Goal: Task Accomplishment & Management: Manage account settings

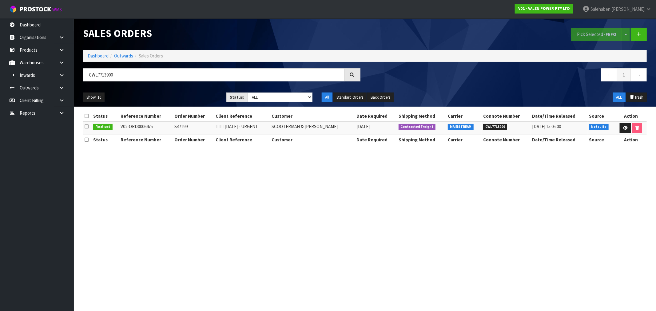
drag, startPoint x: 0, startPoint y: 0, endPoint x: 162, endPoint y: 160, distance: 227.8
click at [162, 160] on section "Sales Orders Pick Selected - FEFO Split button! FIFO - First In First Out FEFO …" at bounding box center [328, 155] width 656 height 311
click at [94, 56] on link "Dashboard" at bounding box center [98, 56] width 21 height 6
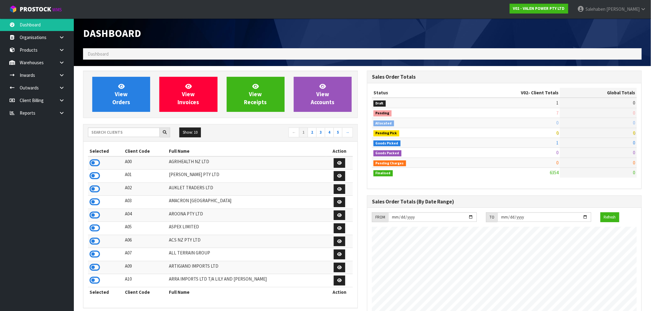
scroll to position [466, 284]
click at [119, 132] on input "text" at bounding box center [124, 133] width 72 height 10
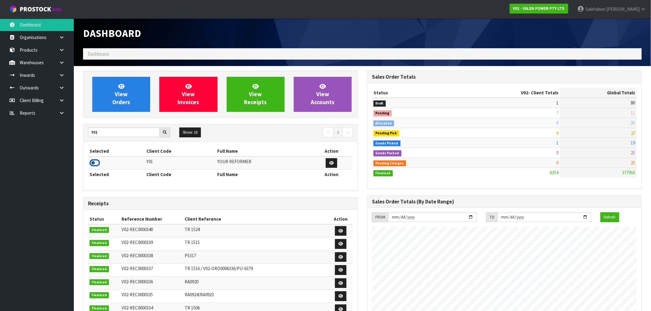
click at [93, 162] on icon at bounding box center [94, 162] width 10 height 9
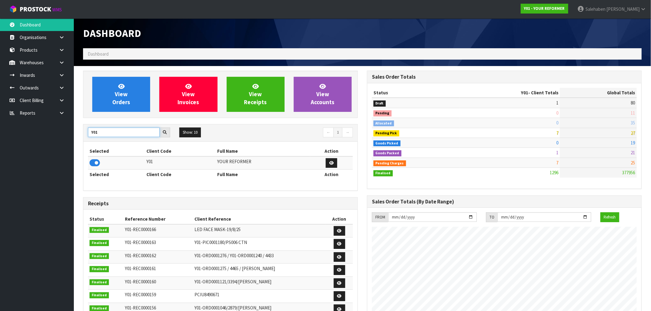
drag, startPoint x: 97, startPoint y: 136, endPoint x: 86, endPoint y: 139, distance: 11.8
click at [86, 138] on div "Y01 Show: 10 5 10 25 50 ← 1 →" at bounding box center [220, 133] width 274 height 11
click at [98, 164] on icon at bounding box center [94, 162] width 10 height 9
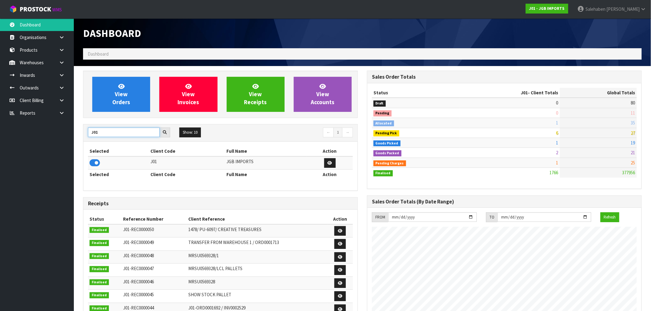
drag, startPoint x: 102, startPoint y: 132, endPoint x: 82, endPoint y: 140, distance: 21.2
click at [82, 140] on div "View Orders View Invoices View Receipts View Accounts J01 Show: 10 5 10 25 50 ←…" at bounding box center [220, 249] width 284 height 357
click at [94, 162] on icon at bounding box center [94, 162] width 10 height 9
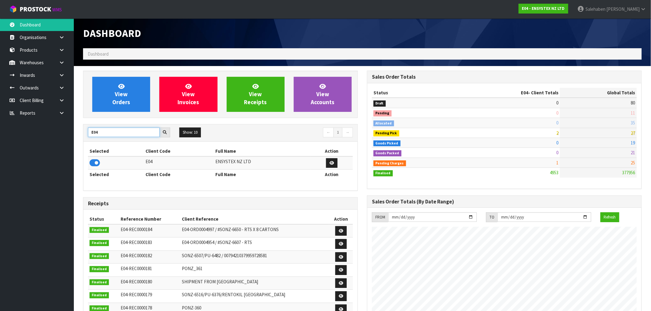
drag, startPoint x: 106, startPoint y: 135, endPoint x: 85, endPoint y: 141, distance: 22.4
click at [85, 141] on div "E04 Show: 10 5 10 25 50 ← 1 →" at bounding box center [220, 133] width 274 height 17
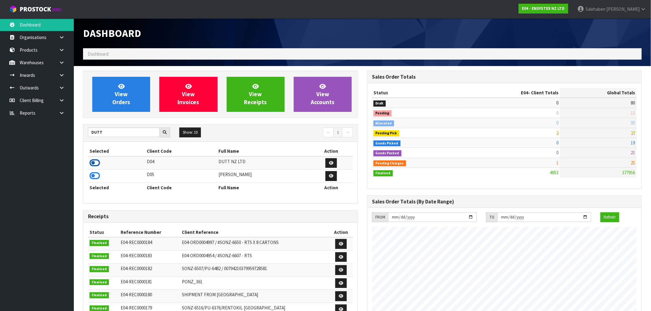
click at [93, 162] on icon at bounding box center [94, 162] width 10 height 9
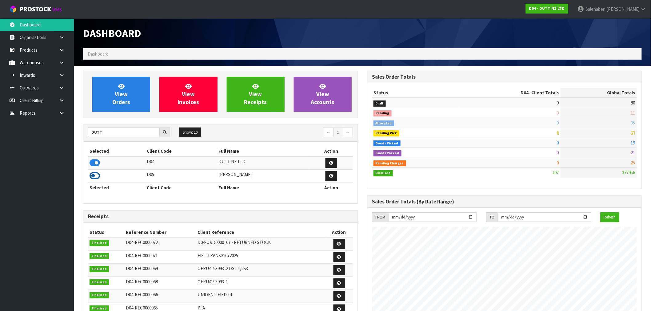
click at [92, 176] on icon at bounding box center [94, 175] width 10 height 9
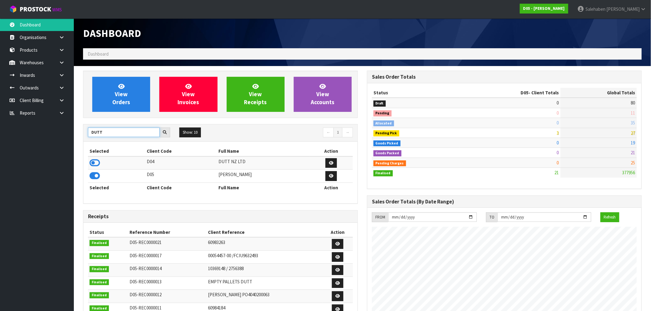
drag, startPoint x: 106, startPoint y: 133, endPoint x: 81, endPoint y: 139, distance: 25.6
click at [81, 139] on div "View Orders View Invoices View Receipts View Accounts DUTT Show: 10 5 10 25 50 ←" at bounding box center [220, 256] width 284 height 370
click at [111, 134] on input "DUTT" at bounding box center [124, 133] width 72 height 10
drag, startPoint x: 111, startPoint y: 133, endPoint x: 74, endPoint y: 130, distance: 37.6
click at [74, 130] on section "View Orders View Invoices View Receipts View Accounts DUTT Show: 10 5 10 25 50 ←" at bounding box center [362, 303] width 577 height 475
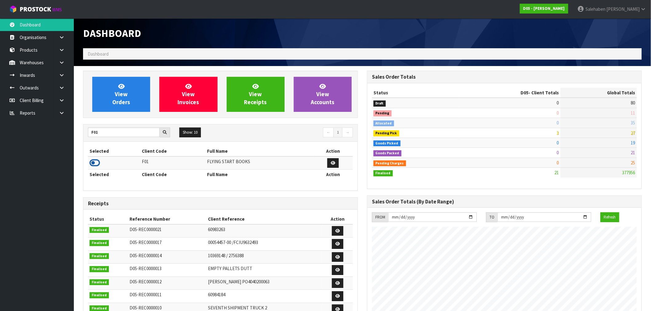
click at [93, 165] on icon at bounding box center [94, 162] width 10 height 9
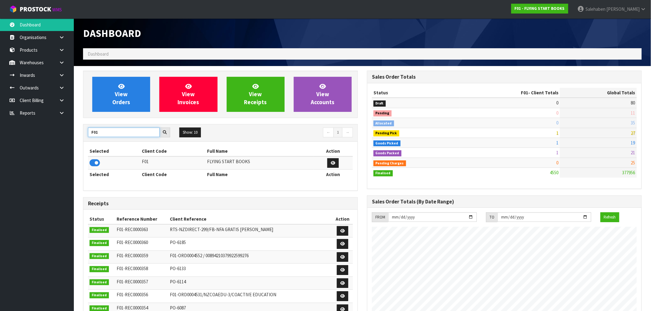
drag, startPoint x: 99, startPoint y: 133, endPoint x: 84, endPoint y: 139, distance: 16.4
click at [83, 139] on div "F01 Show: 10 5 10 25 50 ← 1 →" at bounding box center [220, 133] width 274 height 17
type input "V02"
click at [93, 162] on icon at bounding box center [94, 162] width 10 height 9
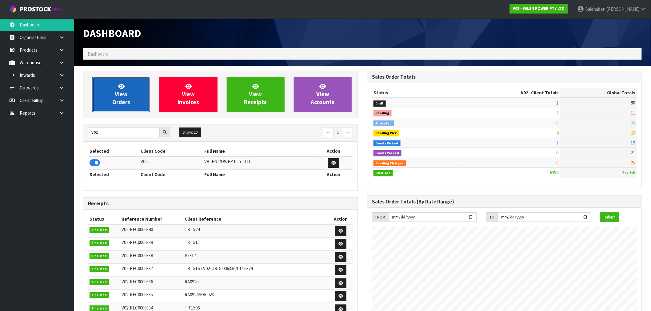
click at [127, 102] on span "View Orders" at bounding box center [121, 94] width 18 height 23
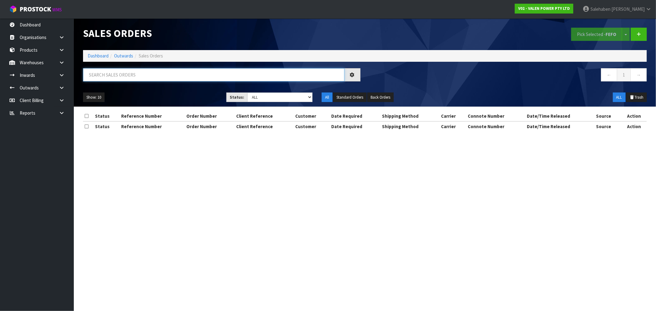
click at [185, 75] on input "text" at bounding box center [213, 74] width 261 height 13
paste input "CWL7713900"
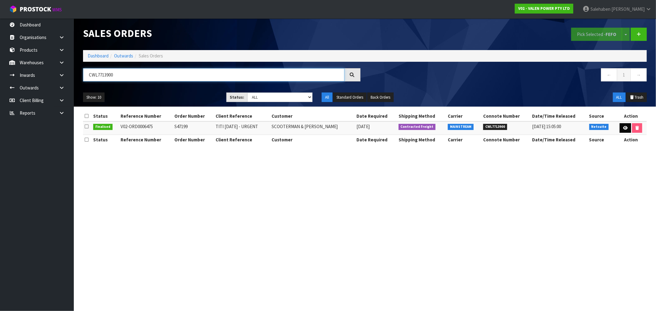
type input "CWL7713900"
click at [623, 127] on icon at bounding box center [625, 128] width 5 height 4
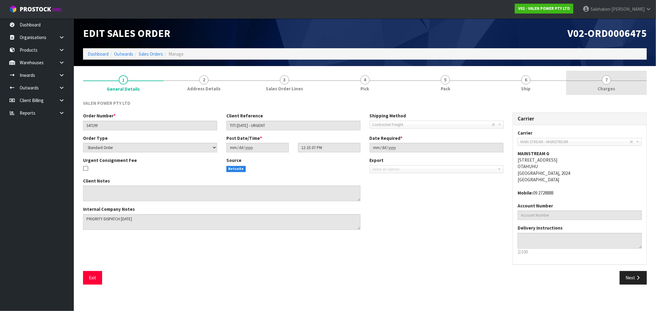
click at [611, 87] on span "Charges" at bounding box center [607, 88] width 18 height 6
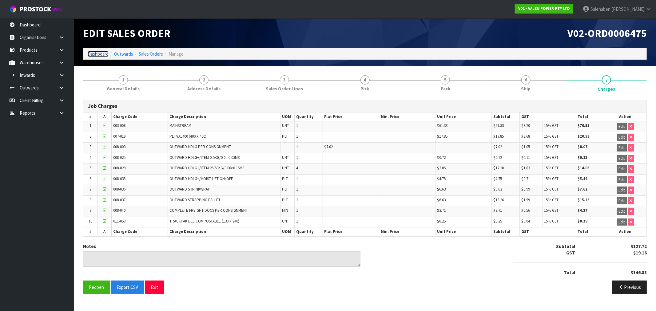
click at [99, 54] on link "Dashboard" at bounding box center [98, 54] width 21 height 6
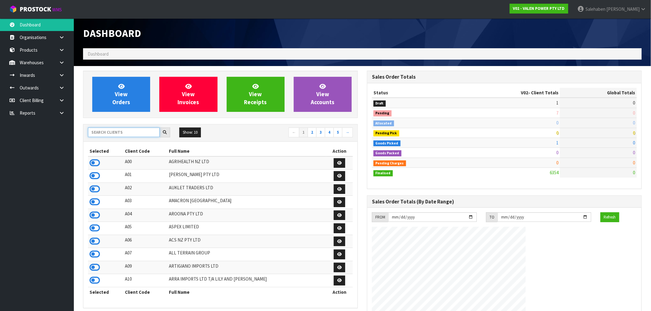
click at [125, 135] on input "text" at bounding box center [124, 133] width 72 height 10
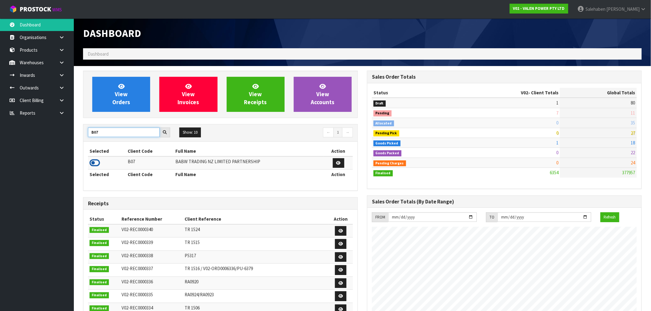
type input "B07"
click at [95, 165] on icon at bounding box center [94, 162] width 10 height 9
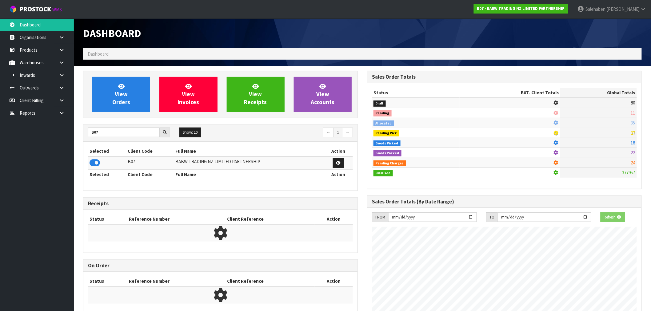
scroll to position [307065, 307165]
click at [120, 111] on link "View Orders" at bounding box center [121, 94] width 58 height 35
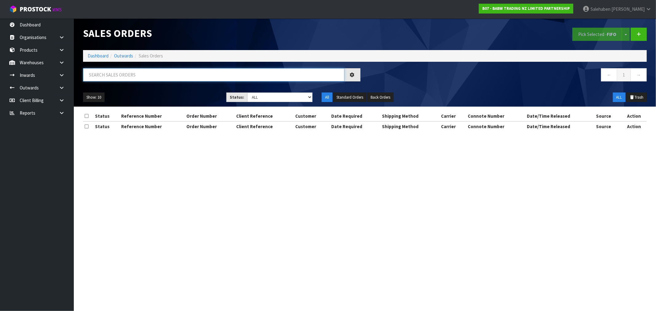
click at [177, 72] on input "text" at bounding box center [213, 74] width 261 height 13
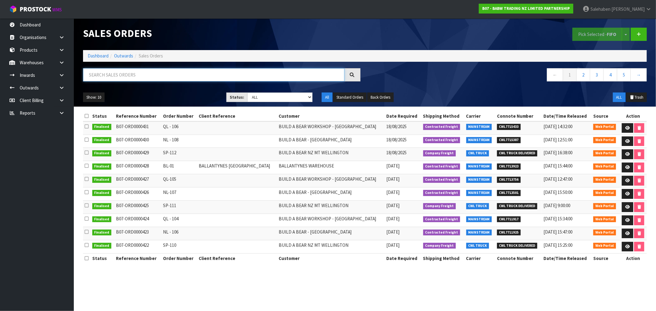
paste input "CWL7713923"
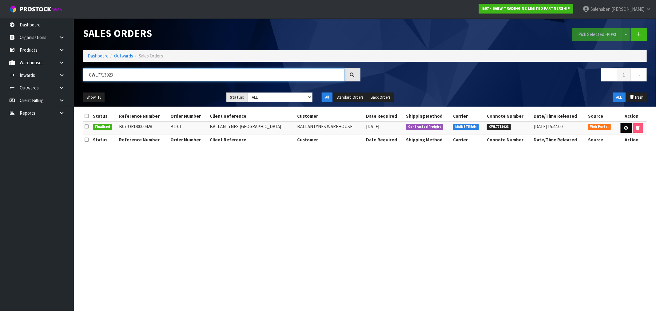
type input "CWL7713923"
click at [628, 127] on link at bounding box center [625, 128] width 11 height 10
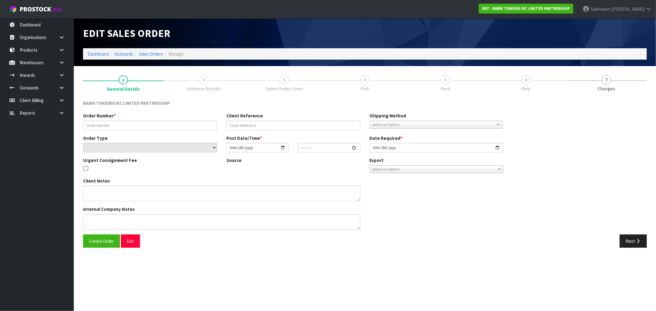
type input "BL-01"
type input "BALLANTYNES [GEOGRAPHIC_DATA]"
select select "number:0"
type input "[DATE]"
type input "14:25:00.000"
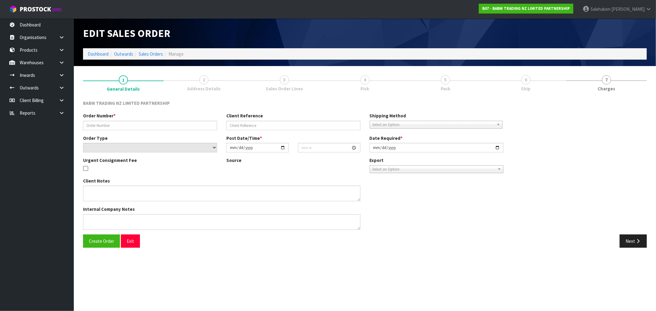
type input "[DATE]"
type textarea "PLEASE PROCEED WITH THE ORDER WITHOUT TATTY TEDDY FOR NOW 1. ALL CARTONS DELIVE…"
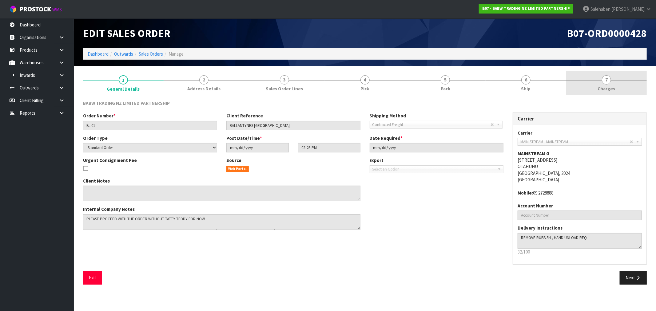
click at [604, 89] on span "Charges" at bounding box center [607, 88] width 18 height 6
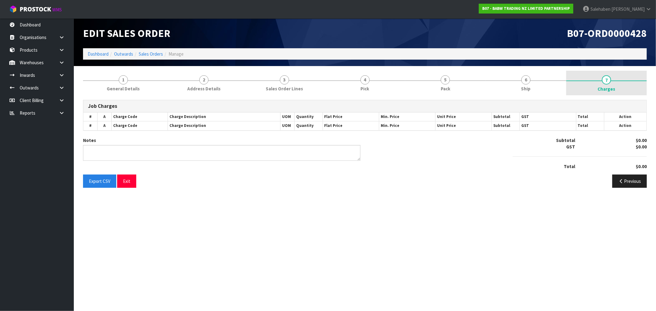
type textarea "THANKS – THEY HAVE HOWEVER – ACCEPTED IT TO THEIR FERRY ROAD WAREHOUSE ????"
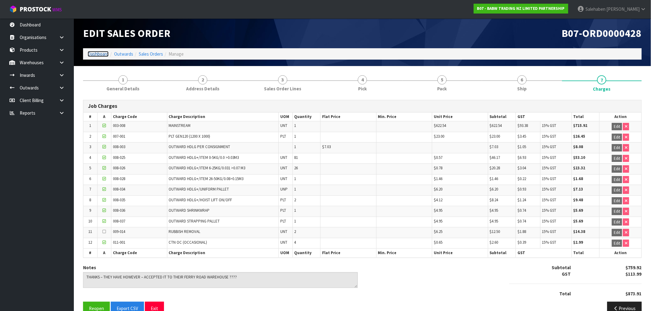
click at [93, 53] on link "Dashboard" at bounding box center [98, 54] width 21 height 6
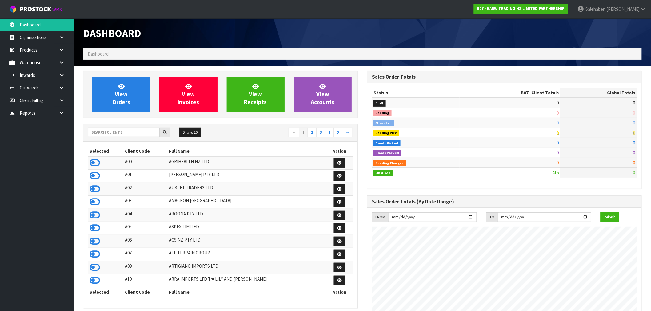
scroll to position [466, 284]
click at [101, 134] on input "text" at bounding box center [124, 133] width 72 height 10
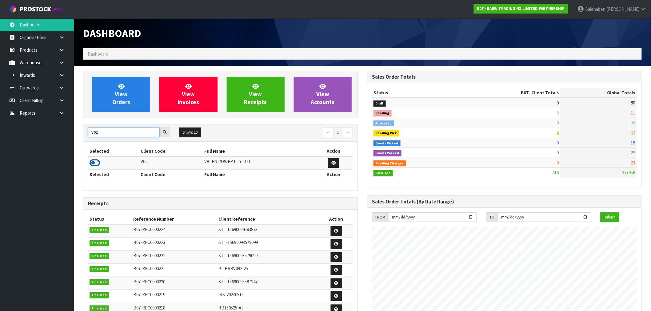
type input "V02"
click at [91, 161] on icon at bounding box center [94, 162] width 10 height 9
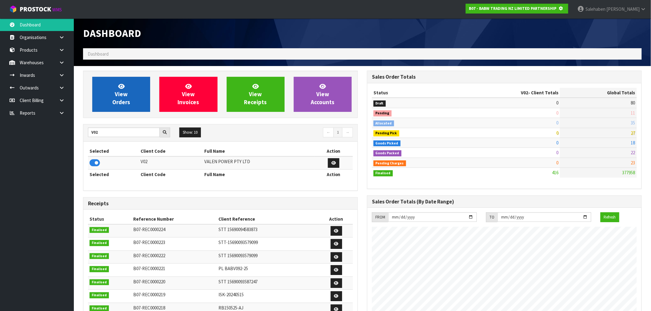
scroll to position [307065, 307165]
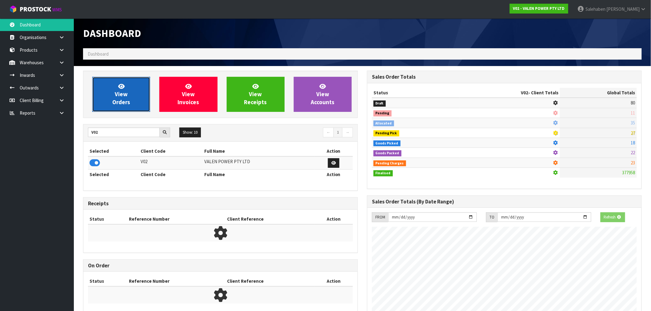
click at [113, 102] on span "View Orders" at bounding box center [121, 94] width 18 height 23
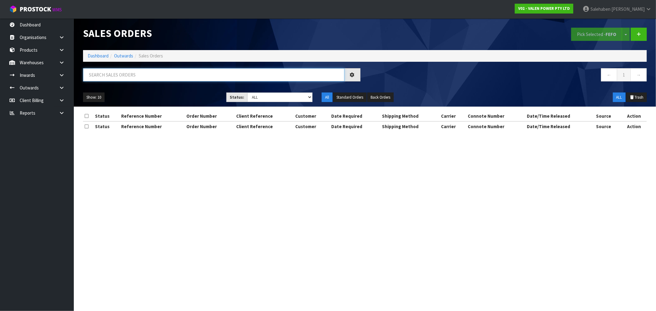
click at [139, 72] on input "text" at bounding box center [213, 74] width 261 height 13
paste input "CWL7714023"
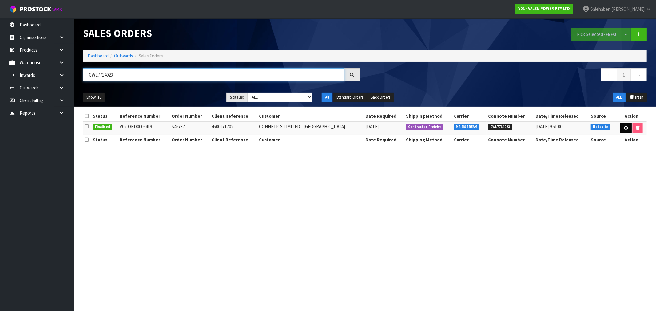
type input "CWL7714023"
click at [624, 128] on icon at bounding box center [626, 128] width 5 height 4
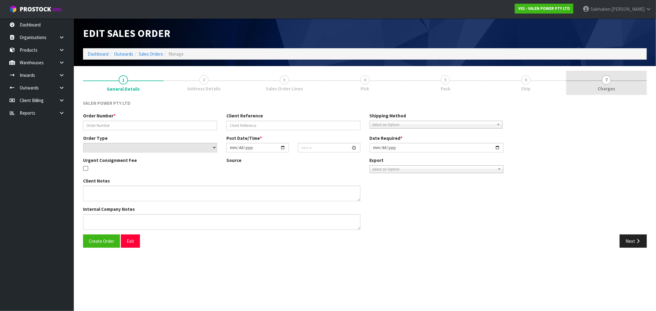
type input "S46737"
type input "4500171702"
select select "number:0"
type input "[DATE]"
type input "16:30:10.000"
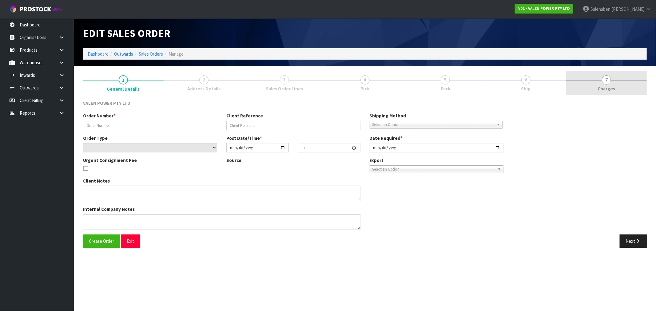
type input "[DATE]"
type textarea "Backordered Items"
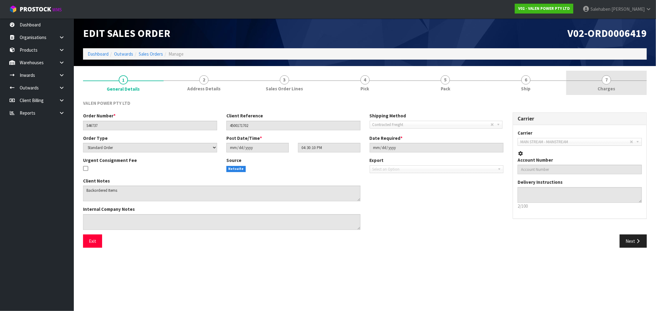
click at [606, 85] on span "Charges" at bounding box center [607, 88] width 18 height 6
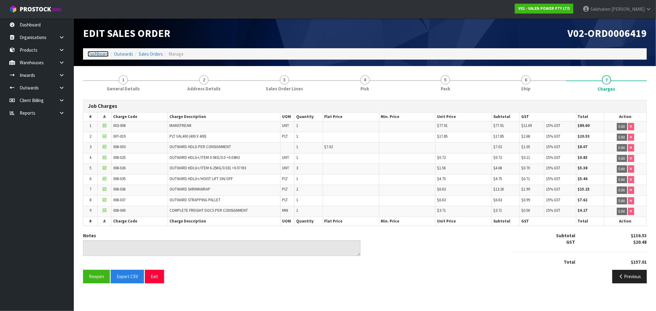
click at [95, 53] on link "Dashboard" at bounding box center [98, 54] width 21 height 6
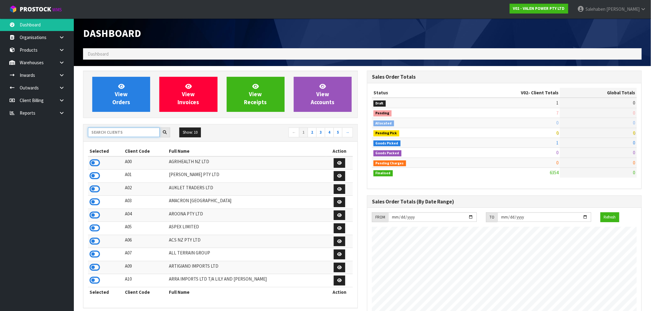
click at [105, 134] on input "text" at bounding box center [124, 133] width 72 height 10
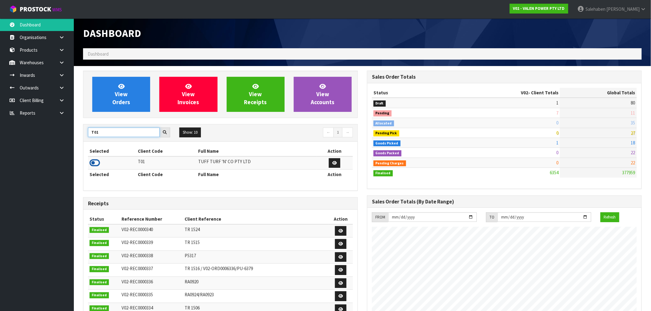
type input "T01"
click at [97, 164] on icon at bounding box center [94, 162] width 10 height 9
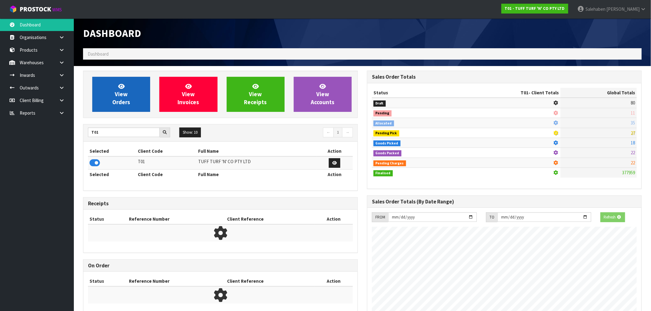
scroll to position [307065, 307165]
click at [137, 85] on link "View Orders" at bounding box center [121, 94] width 58 height 35
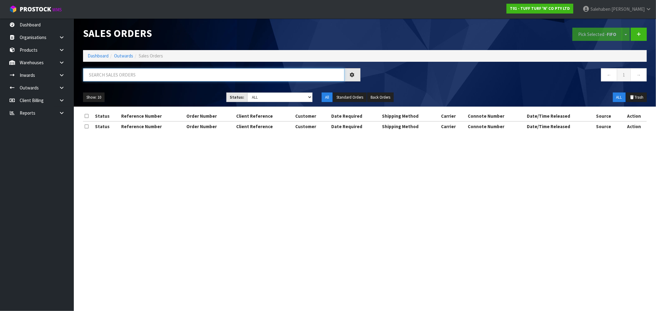
click at [165, 74] on input "text" at bounding box center [213, 74] width 261 height 13
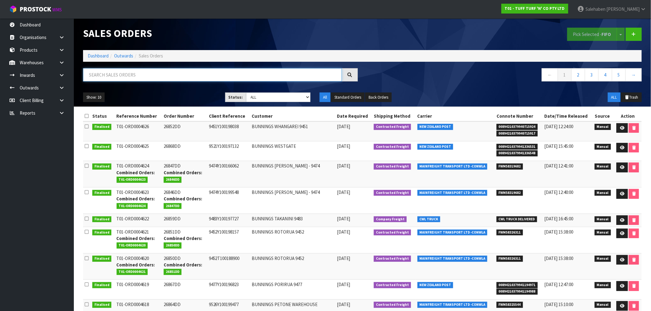
paste input "CWL7714027"
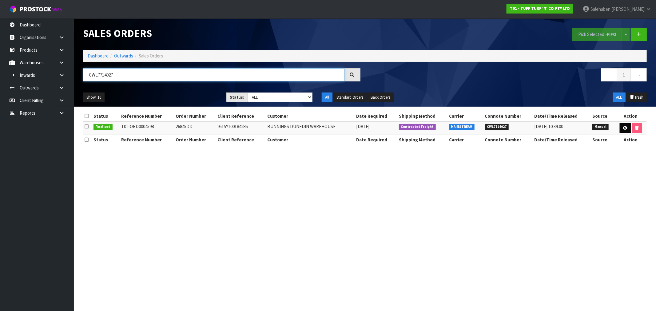
type input "CWL7714027"
click at [623, 126] on icon at bounding box center [625, 128] width 5 height 4
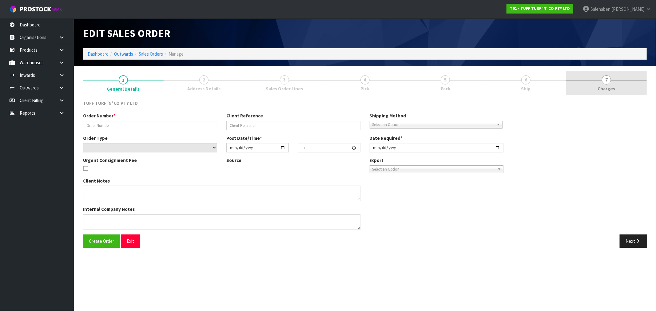
click at [607, 85] on span "Charges" at bounding box center [607, 88] width 18 height 6
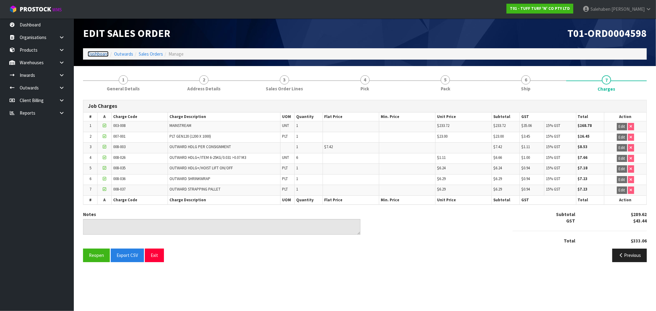
click at [105, 56] on link "Dashboard" at bounding box center [98, 54] width 21 height 6
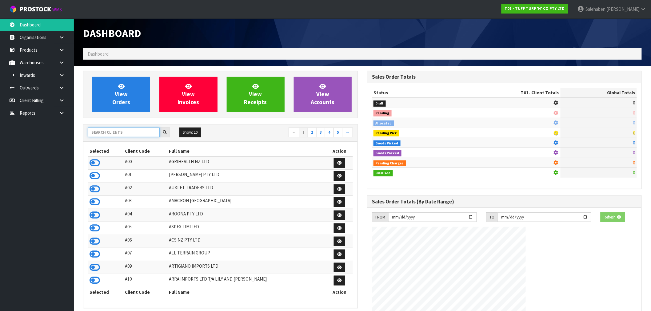
click at [128, 134] on input "text" at bounding box center [124, 133] width 72 height 10
paste input "CWL7714084"
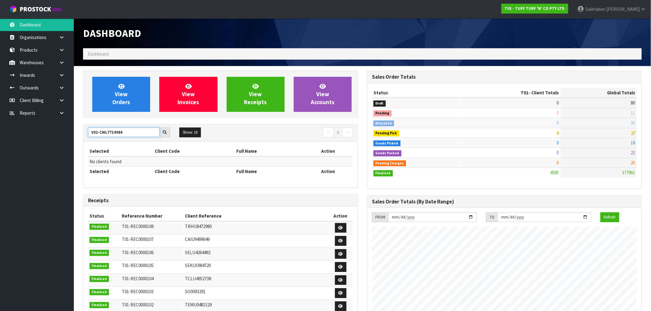
drag, startPoint x: 124, startPoint y: 133, endPoint x: 99, endPoint y: 133, distance: 24.9
click at [99, 133] on input "V02-CWL7714084" at bounding box center [124, 133] width 72 height 10
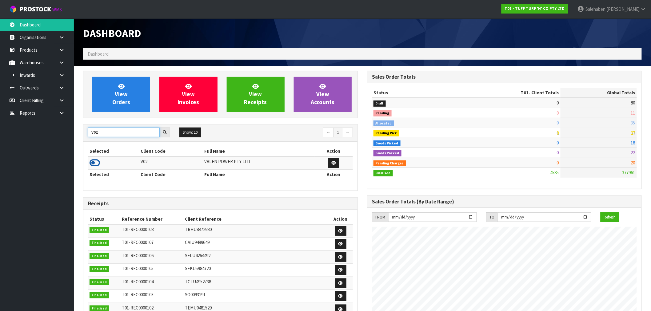
type input "V02"
click at [93, 164] on icon at bounding box center [94, 162] width 10 height 9
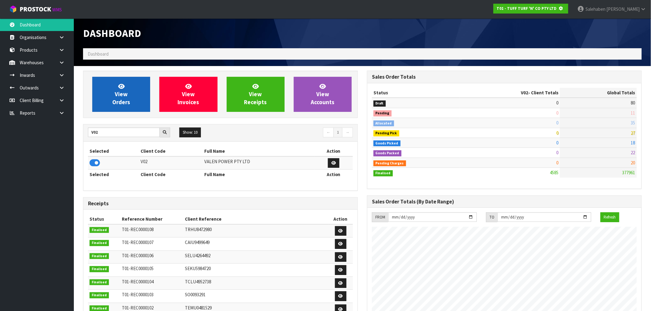
scroll to position [307065, 307165]
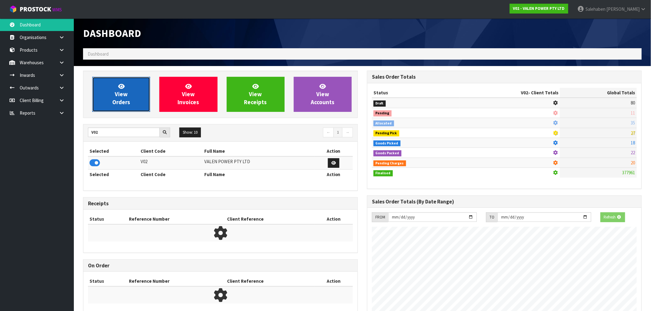
click at [120, 98] on link "View Orders" at bounding box center [121, 94] width 58 height 35
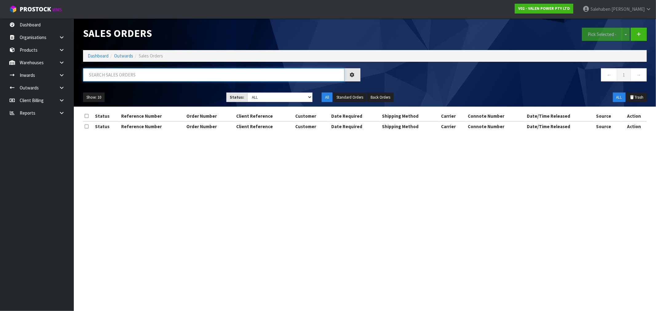
click at [139, 73] on input "text" at bounding box center [213, 74] width 261 height 13
paste input "CWL7714084"
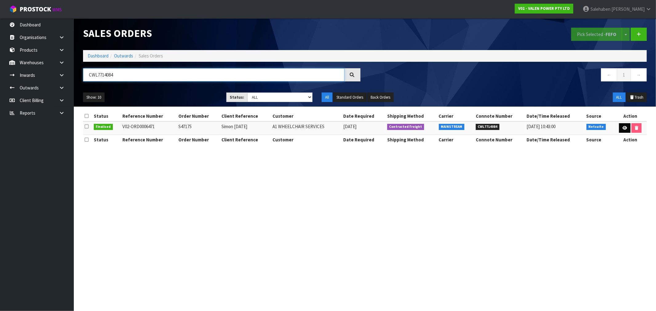
type input "CWL7714084"
click at [625, 127] on icon at bounding box center [624, 128] width 5 height 4
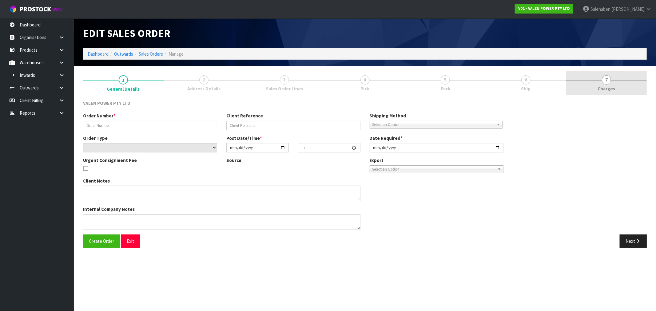
type input "S47175"
type input "Simon [DATE]"
select select "number:0"
type input "[DATE]"
type input "12:00:07.000"
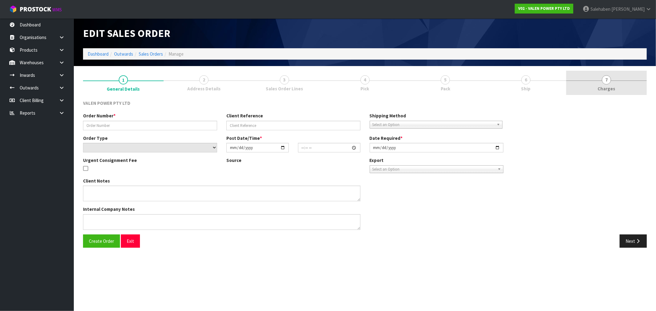
type input "[DATE]"
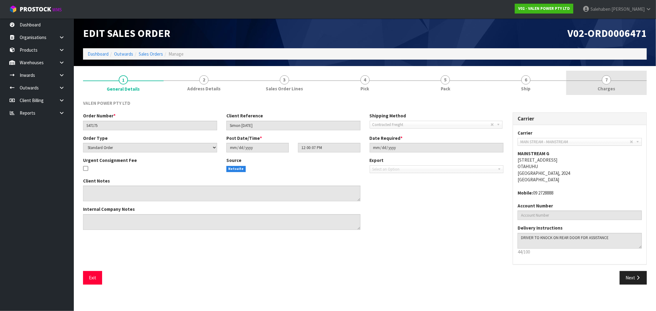
click at [608, 87] on span "Charges" at bounding box center [607, 88] width 18 height 6
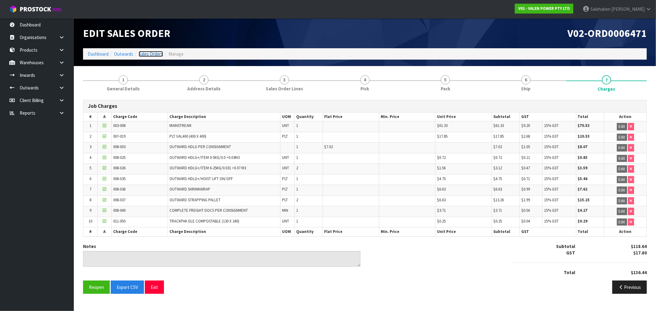
click at [152, 56] on link "Sales Orders" at bounding box center [151, 54] width 24 height 6
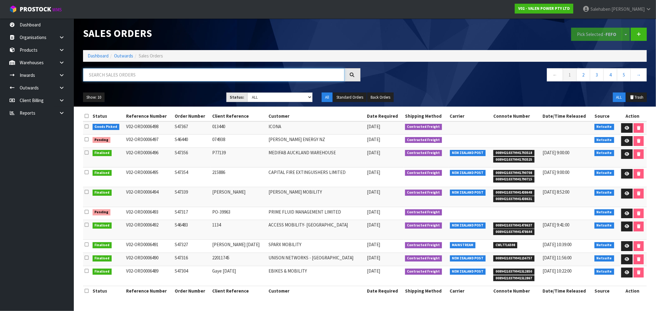
paste input "CWL7714097"
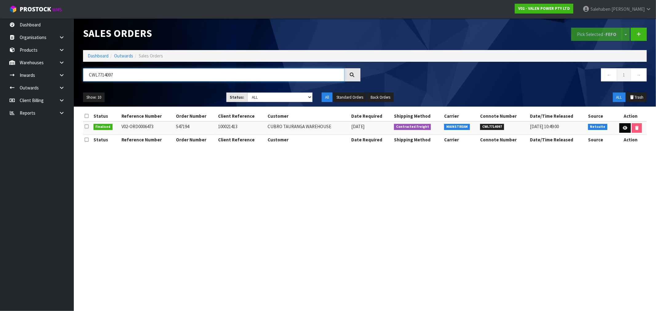
type input "CWL7714097"
click at [623, 130] on icon at bounding box center [625, 128] width 5 height 4
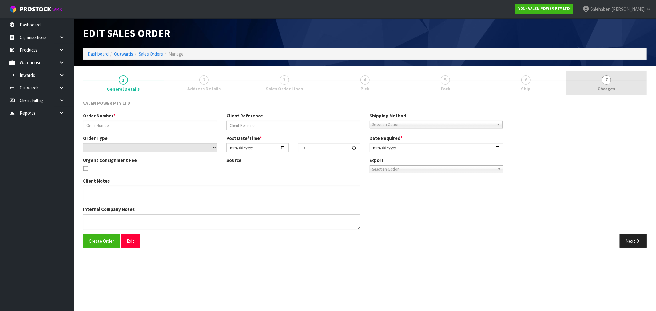
type input "S47194"
type input "100021413"
select select "number:0"
type input "[DATE]"
type input "10:45:09.000"
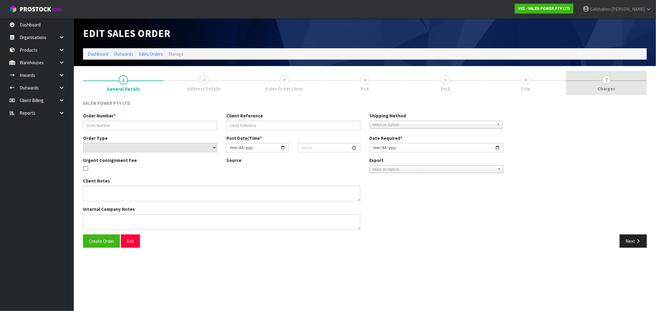
type input "[DATE]"
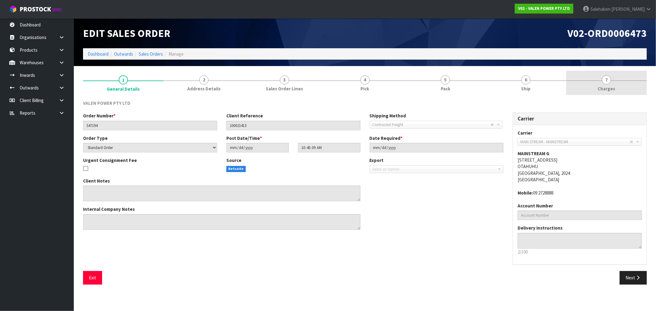
click at [606, 86] on span "Charges" at bounding box center [607, 88] width 18 height 6
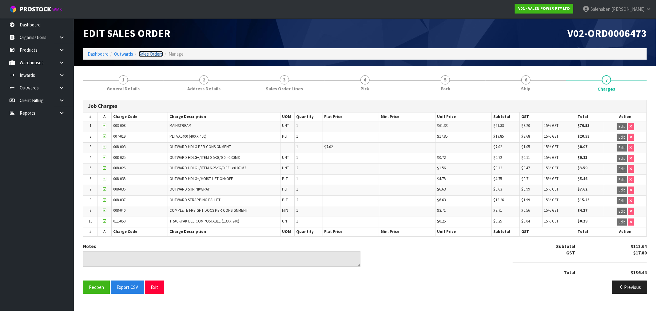
click at [148, 53] on link "Sales Orders" at bounding box center [151, 54] width 24 height 6
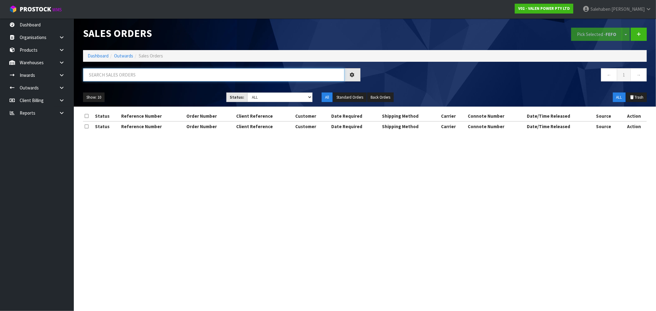
click at [146, 74] on input "text" at bounding box center [213, 74] width 261 height 13
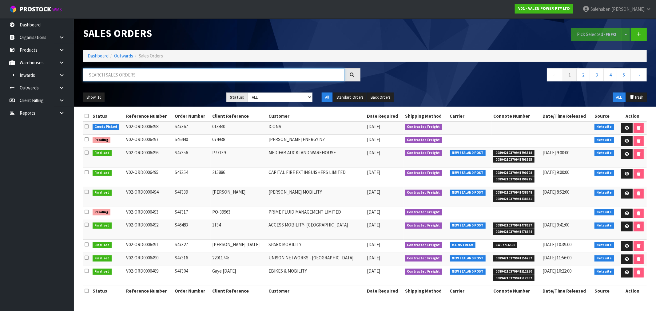
paste input "CWL7714105"
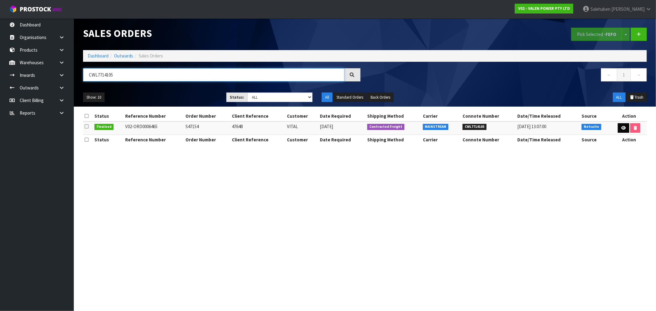
type input "CWL7714105"
click at [625, 125] on link at bounding box center [623, 128] width 11 height 10
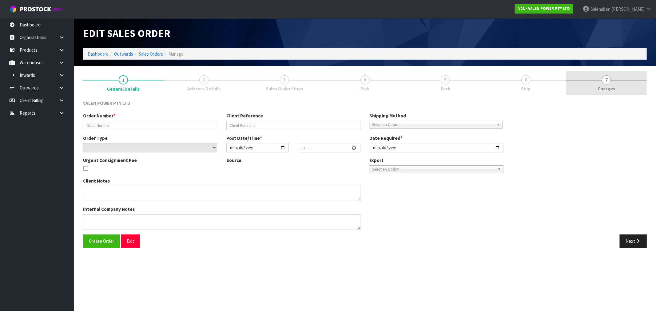
type input "S47154"
type input "47648"
select select "number:0"
type input "[DATE]"
type input "14:00:08.000"
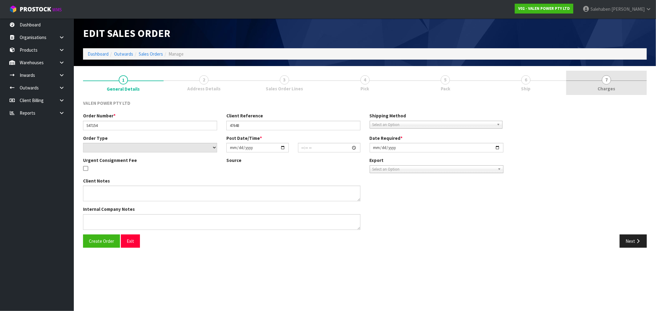
type input "[DATE]"
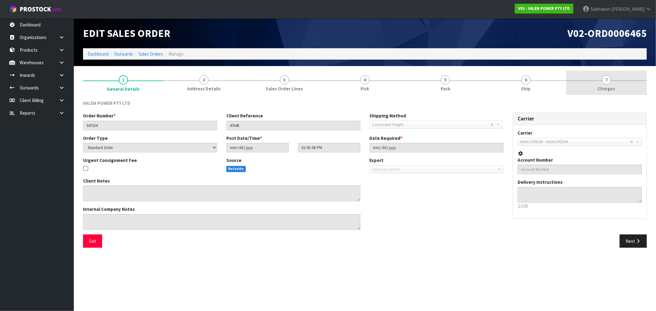
click at [609, 85] on link "7 [GEOGRAPHIC_DATA]" at bounding box center [606, 83] width 81 height 24
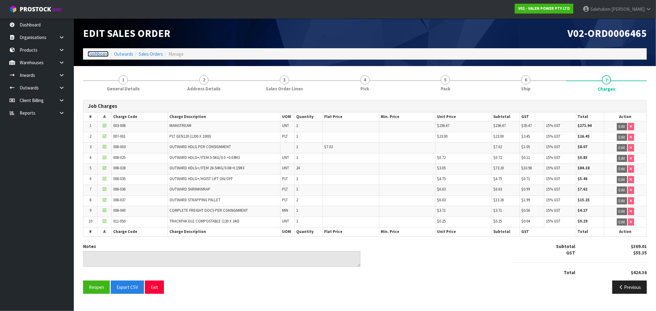
click at [101, 54] on link "Dashboard" at bounding box center [98, 54] width 21 height 6
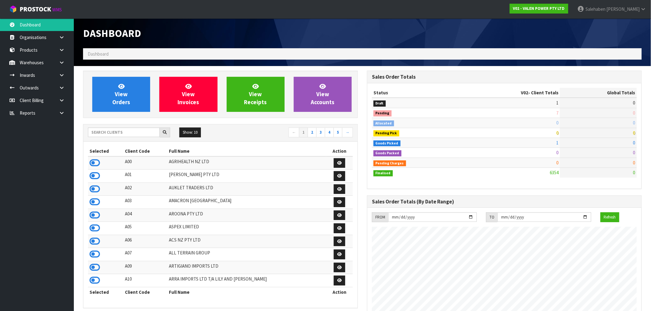
scroll to position [466, 284]
click at [99, 137] on div at bounding box center [129, 133] width 82 height 10
click at [100, 135] on input "text" at bounding box center [124, 133] width 72 height 10
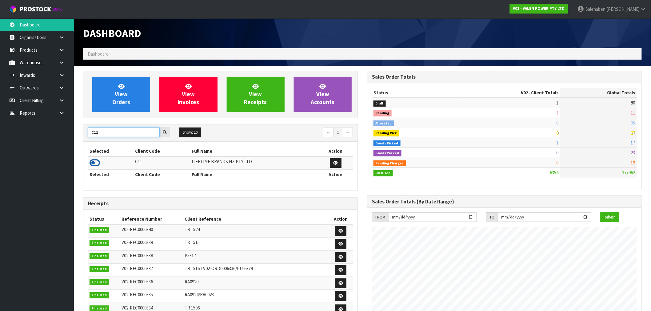
type input "C11"
click at [93, 163] on icon at bounding box center [94, 162] width 10 height 9
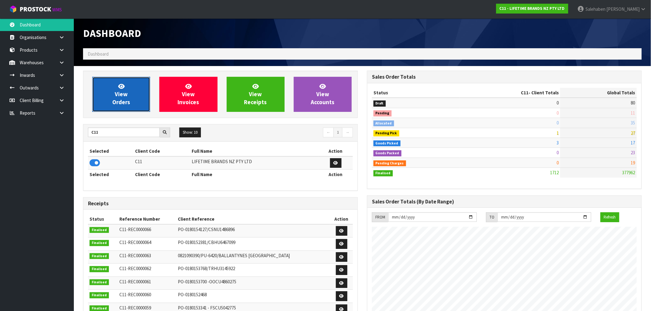
click at [125, 93] on span "View Orders" at bounding box center [121, 94] width 18 height 23
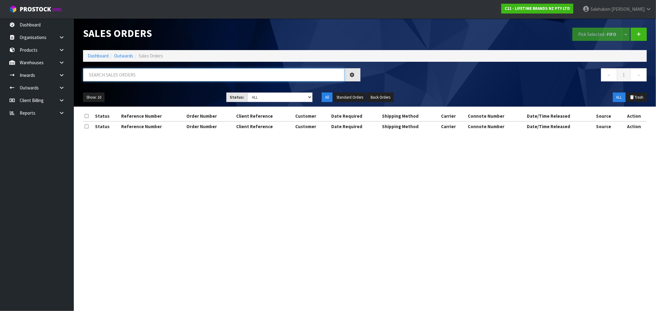
click at [194, 77] on input "text" at bounding box center [213, 74] width 261 height 13
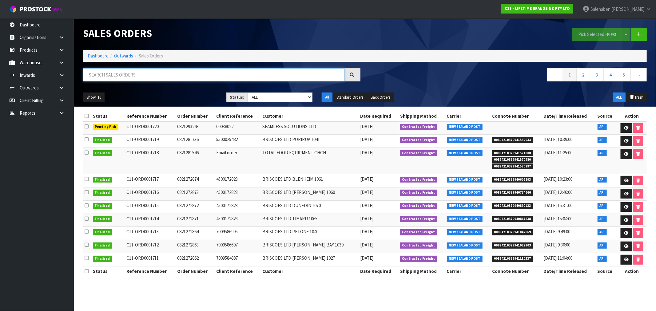
paste input "CWL7714324"
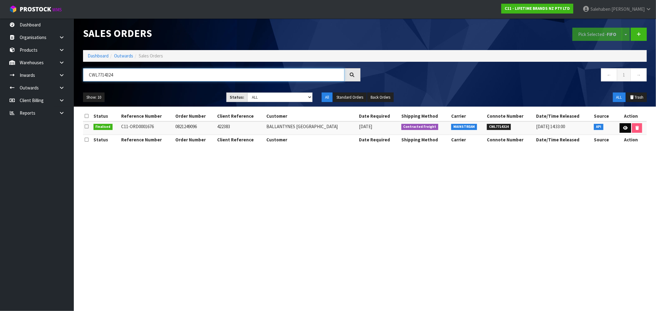
type input "CWL7714324"
click at [625, 132] on link at bounding box center [625, 128] width 11 height 10
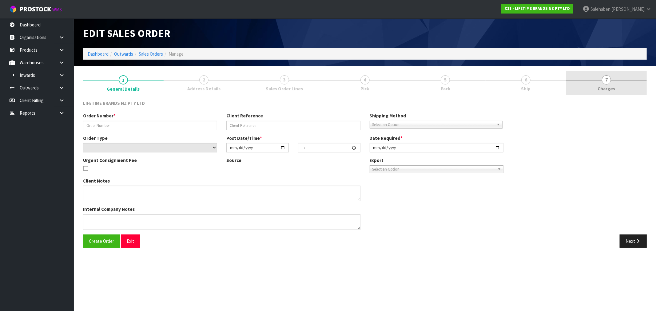
click at [604, 85] on span "Charges" at bounding box center [607, 88] width 18 height 6
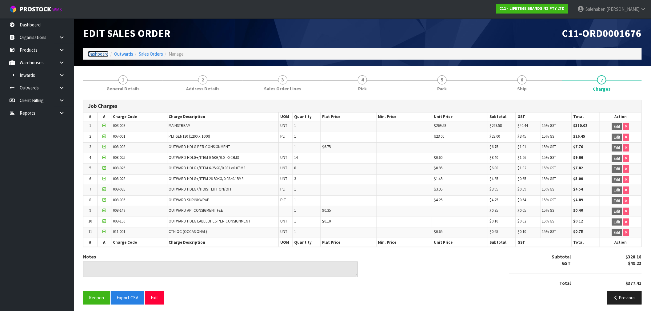
click at [91, 54] on link "Dashboard" at bounding box center [98, 54] width 21 height 6
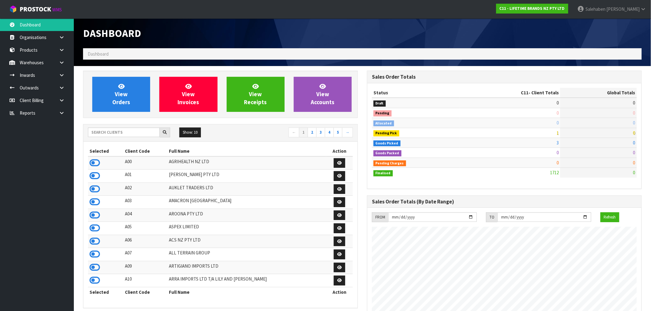
scroll to position [466, 284]
click at [104, 131] on input "text" at bounding box center [124, 133] width 72 height 10
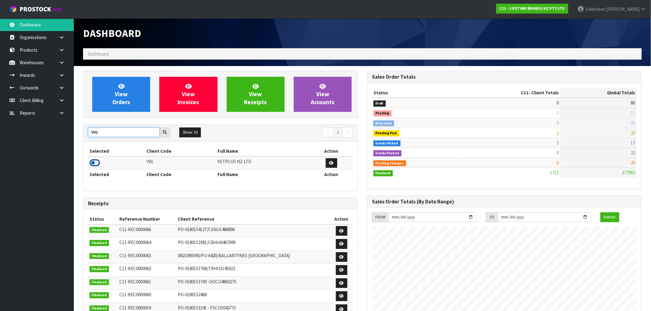
type input "V01"
click at [96, 162] on icon at bounding box center [94, 162] width 10 height 9
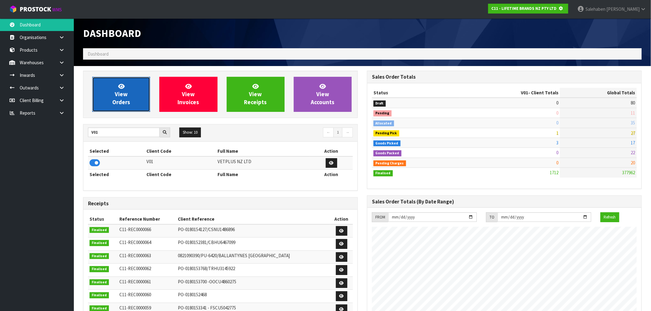
scroll to position [307065, 307165]
click at [125, 104] on span "View Orders" at bounding box center [121, 94] width 18 height 23
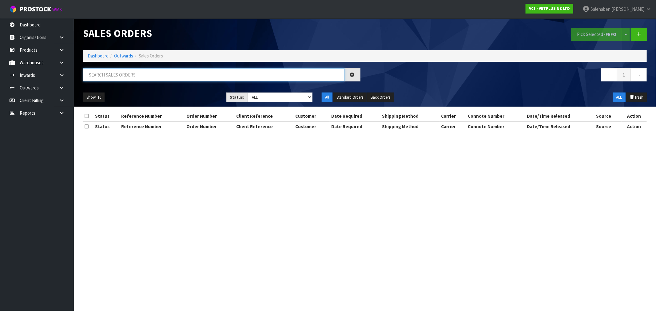
click at [152, 76] on input "text" at bounding box center [213, 74] width 261 height 13
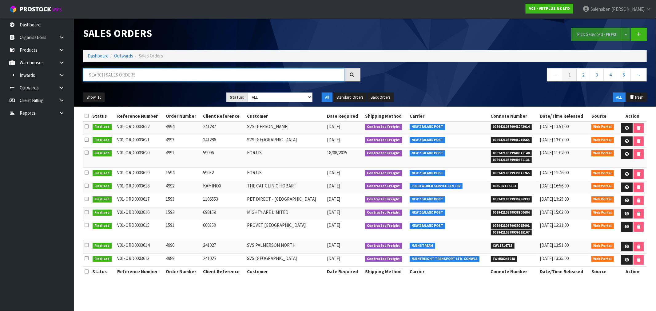
paste input "CWL7714502"
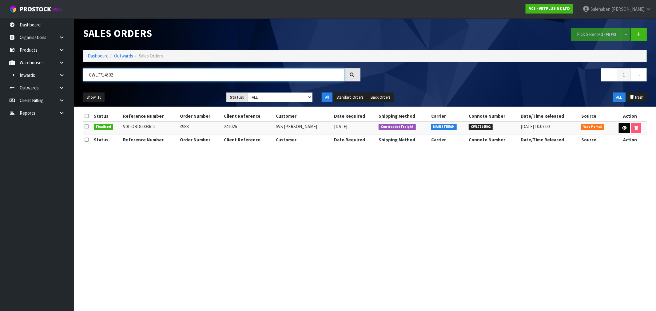
type input "CWL7714502"
click at [623, 127] on icon at bounding box center [624, 128] width 5 height 4
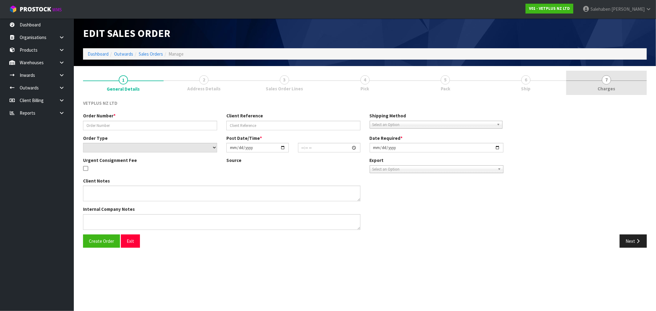
click at [604, 87] on span "Charges" at bounding box center [607, 88] width 18 height 6
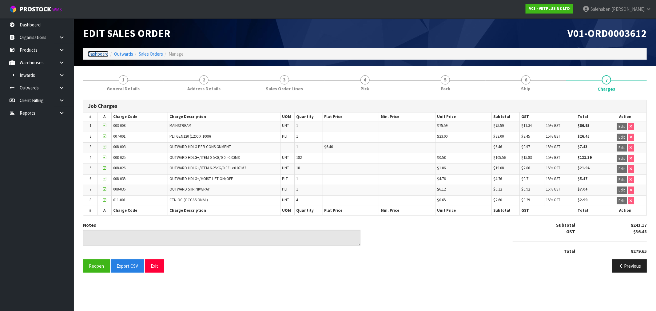
click at [105, 55] on link "Dashboard" at bounding box center [98, 54] width 21 height 6
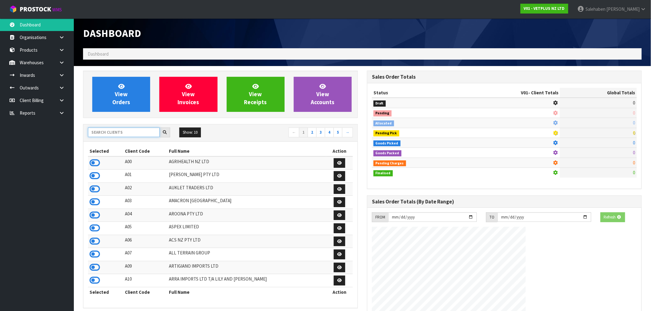
click at [127, 131] on input "text" at bounding box center [124, 133] width 72 height 10
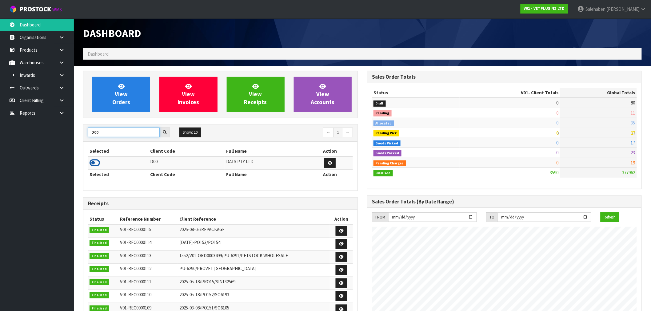
type input "D00"
click at [96, 162] on icon at bounding box center [94, 162] width 10 height 9
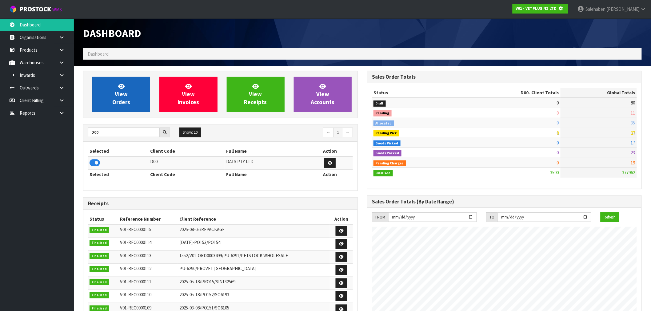
scroll to position [307065, 307165]
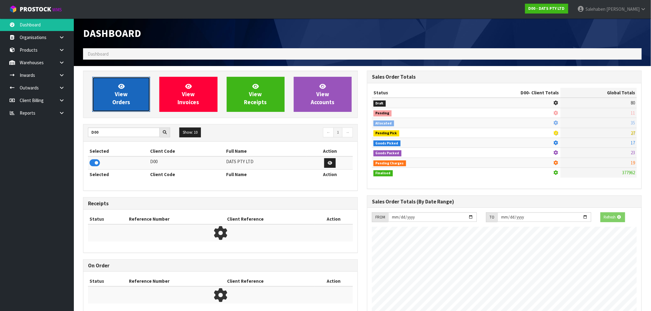
click at [128, 107] on link "View Orders" at bounding box center [121, 94] width 58 height 35
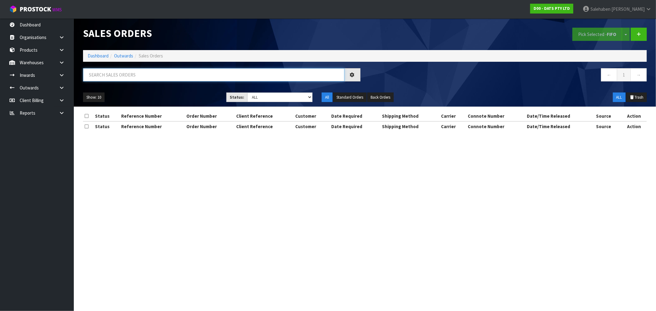
click at [210, 74] on input "text" at bounding box center [213, 74] width 261 height 13
paste input "CWL7714517"
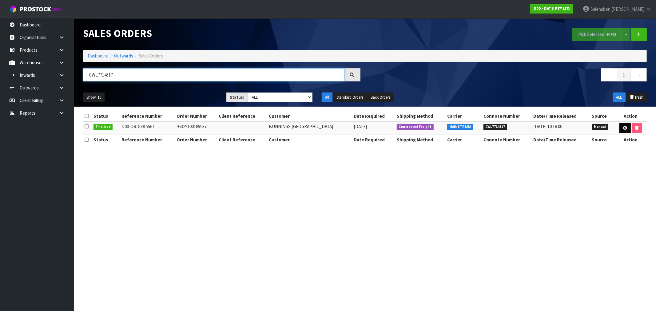
type input "CWL7714517"
click at [627, 127] on icon at bounding box center [625, 128] width 5 height 4
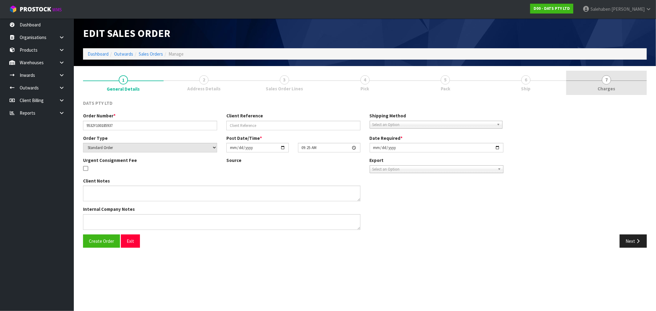
click at [607, 88] on span "Charges" at bounding box center [607, 88] width 18 height 6
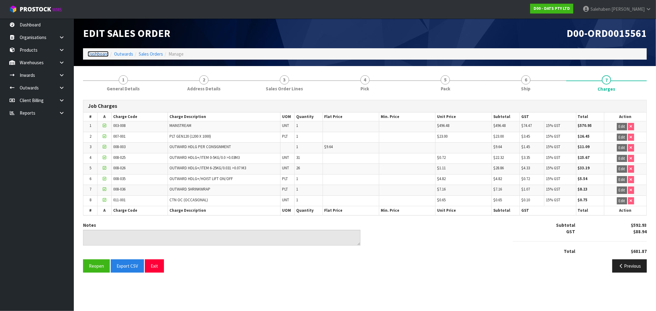
click at [95, 54] on link "Dashboard" at bounding box center [98, 54] width 21 height 6
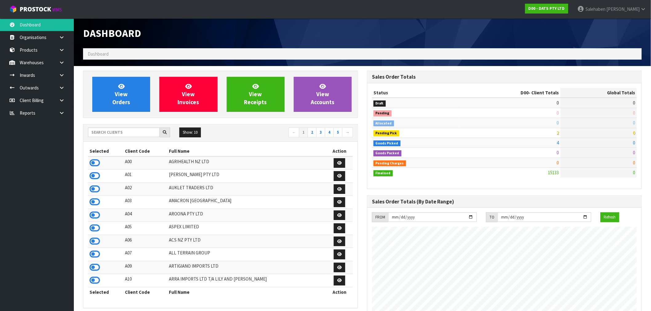
scroll to position [383, 284]
click at [111, 131] on input "text" at bounding box center [124, 133] width 72 height 10
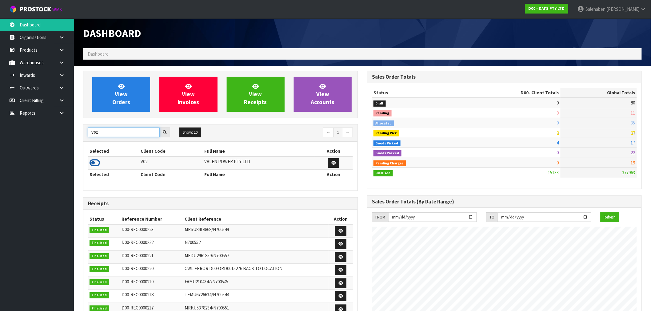
type input "V02"
click at [94, 163] on icon at bounding box center [94, 162] width 10 height 9
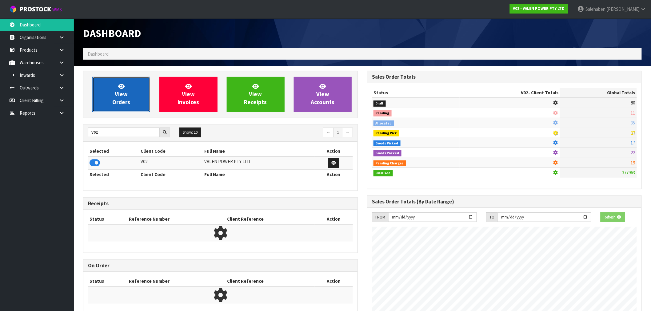
click at [121, 107] on link "View Orders" at bounding box center [121, 94] width 58 height 35
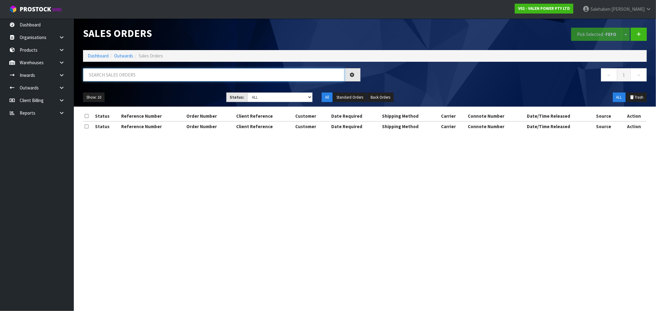
click at [177, 76] on input "text" at bounding box center [213, 74] width 261 height 13
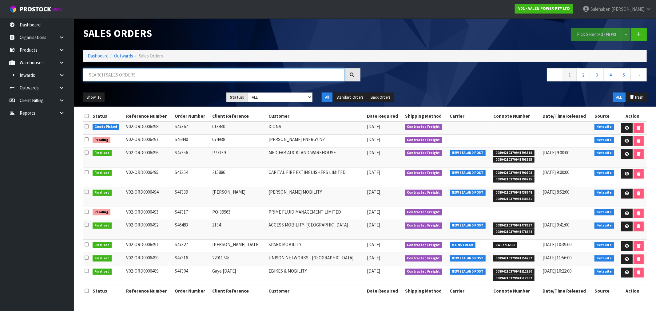
paste input "CWL7714536"
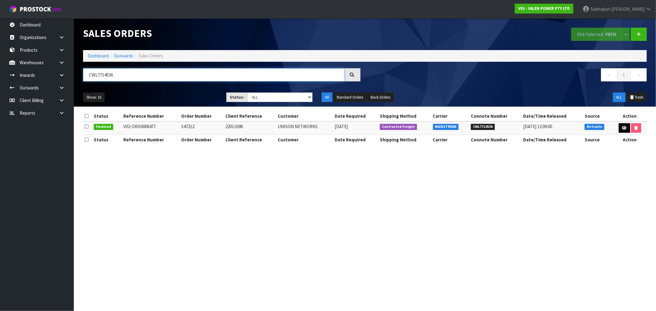
type input "CWL7714536"
click at [623, 128] on icon at bounding box center [624, 128] width 5 height 4
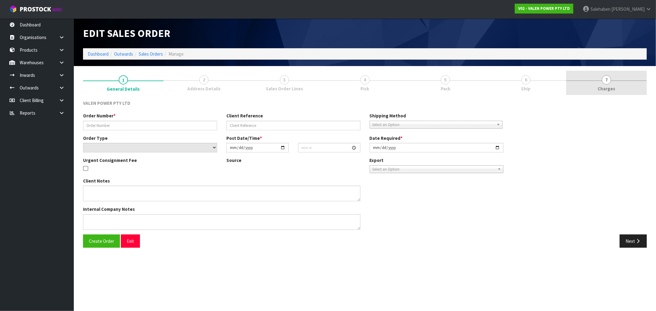
type input "S47212"
type input "22011698"
select select "number:0"
type input "[DATE]"
type input "10:00:07.000"
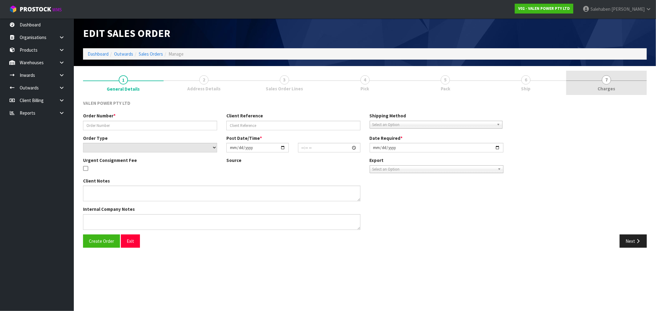
type input "[DATE]"
type textarea "Please ship on PBT"
click at [607, 88] on span "Charges" at bounding box center [607, 88] width 18 height 6
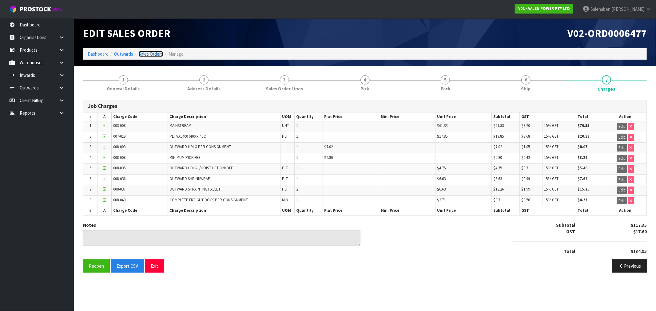
click at [151, 53] on link "Sales Orders" at bounding box center [151, 54] width 24 height 6
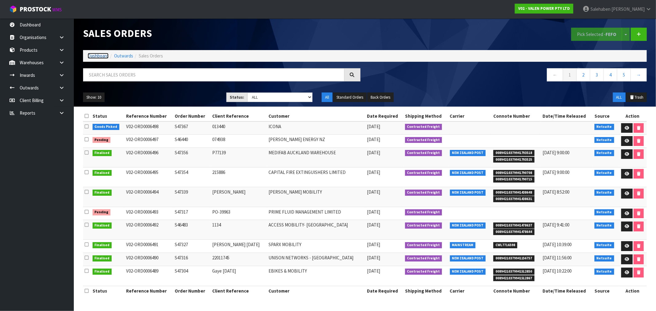
click at [89, 54] on link "Dashboard" at bounding box center [98, 56] width 21 height 6
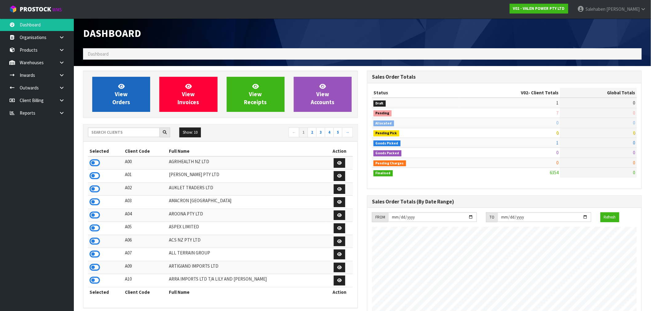
scroll to position [466, 284]
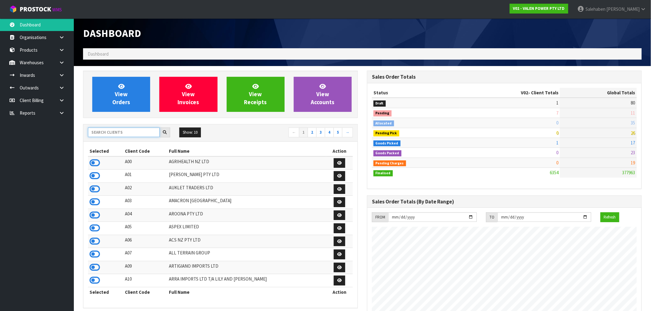
click at [113, 134] on input "text" at bounding box center [124, 133] width 72 height 10
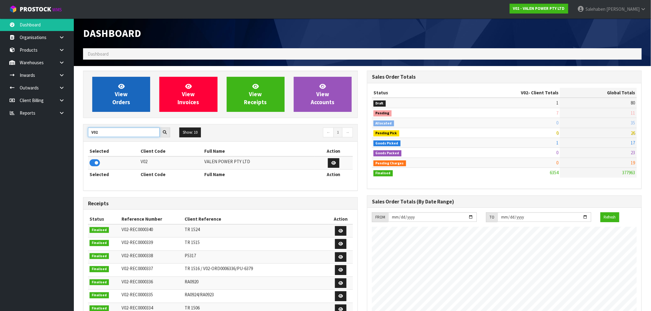
type input "V02"
click at [131, 89] on link "View Orders" at bounding box center [121, 94] width 58 height 35
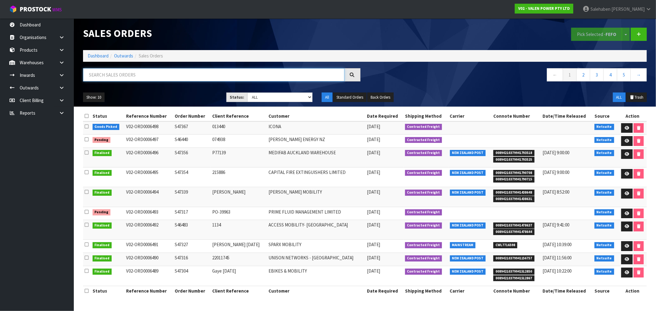
paste input "CWL7714718"
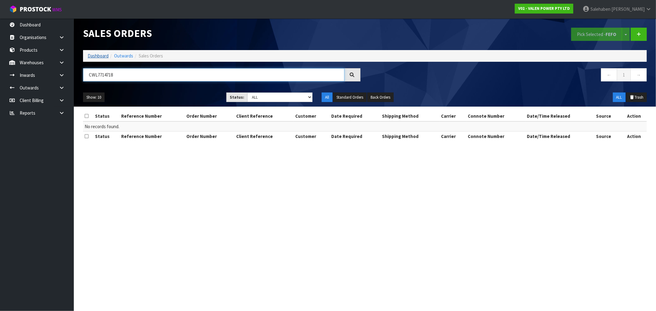
type input "CWL7714718"
click at [99, 56] on link "Dashboard" at bounding box center [98, 56] width 21 height 6
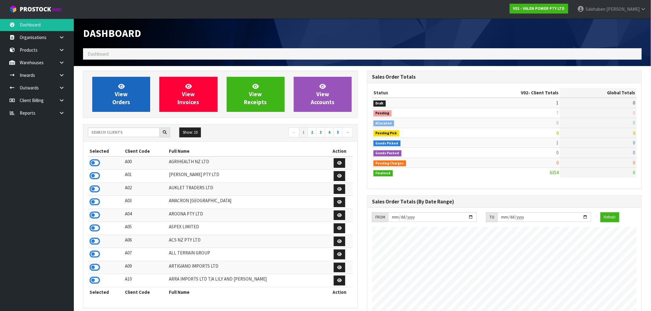
scroll to position [466, 284]
click at [119, 88] on icon at bounding box center [121, 86] width 6 height 6
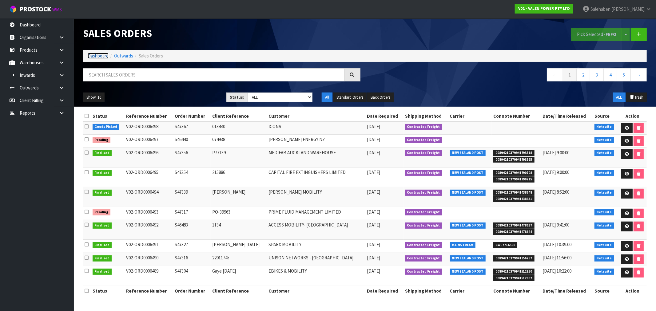
click at [97, 55] on link "Dashboard" at bounding box center [98, 56] width 21 height 6
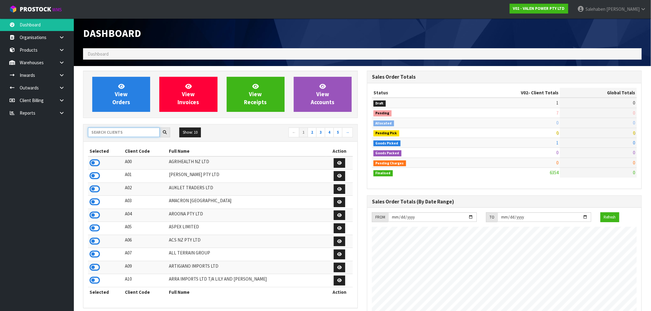
scroll to position [466, 284]
click at [104, 129] on input "text" at bounding box center [124, 133] width 72 height 10
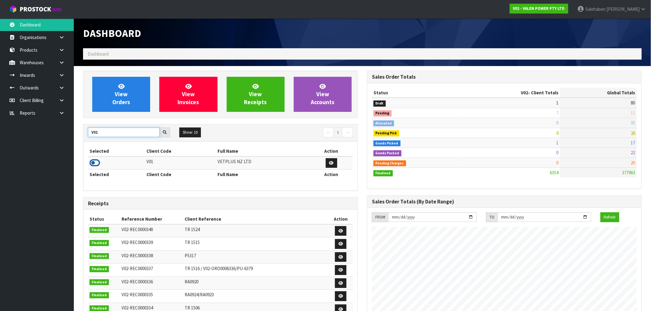
type input "V01"
click at [92, 166] on icon at bounding box center [94, 162] width 10 height 9
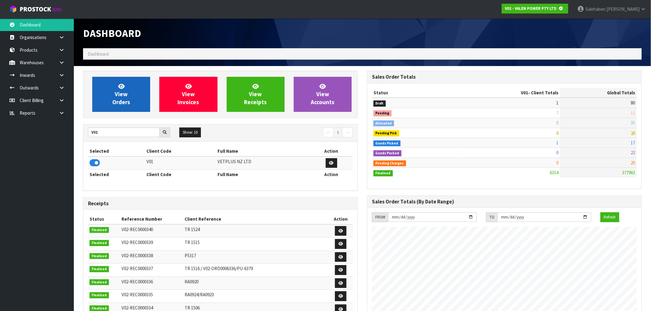
scroll to position [307065, 307165]
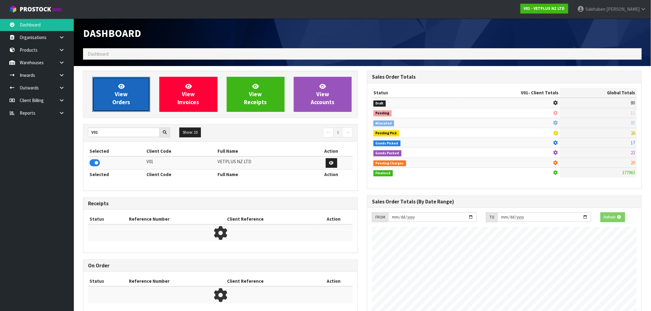
click at [140, 87] on link "View Orders" at bounding box center [121, 94] width 58 height 35
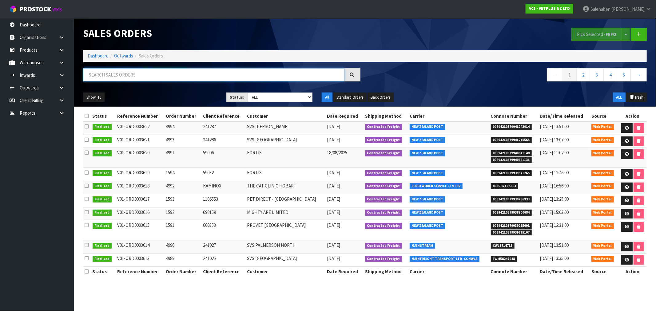
paste input "CWL7714718"
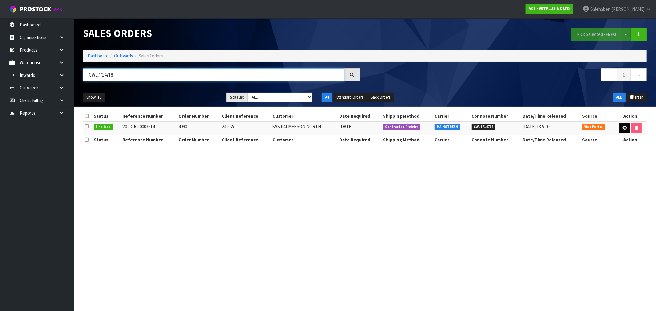
type input "CWL7714718"
click at [625, 127] on icon at bounding box center [624, 128] width 5 height 4
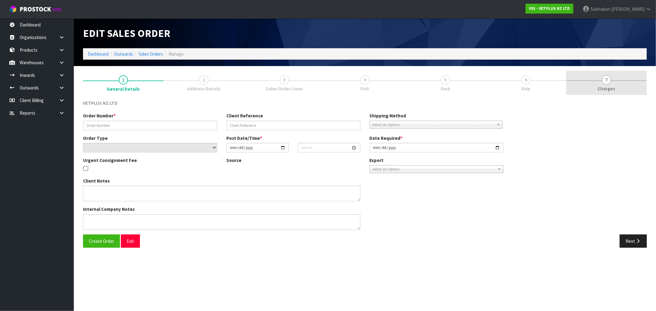
click at [607, 82] on span "7" at bounding box center [606, 79] width 9 height 9
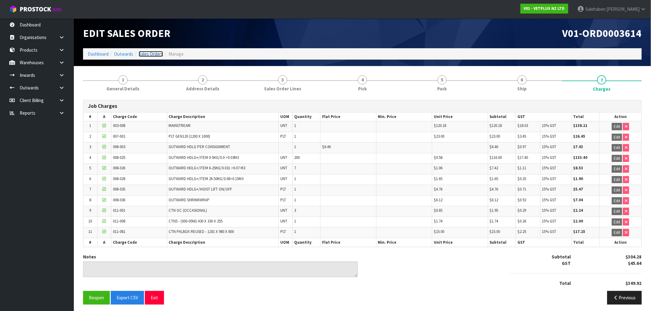
click at [151, 52] on link "Sales Orders" at bounding box center [151, 54] width 24 height 6
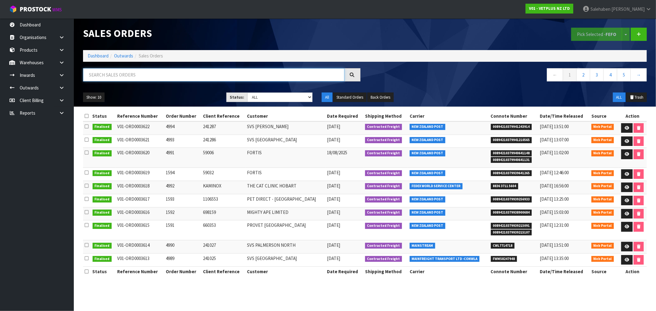
paste input "CWL7714724"
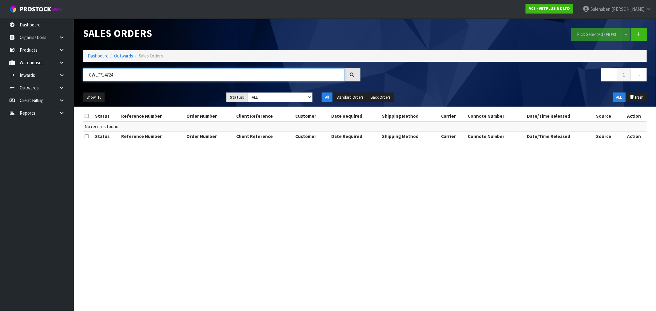
type input "CWL7714724"
click at [97, 53] on ol "Dashboard Outwards Sales Orders" at bounding box center [365, 55] width 564 height 11
click at [97, 53] on link "Dashboard" at bounding box center [98, 56] width 21 height 6
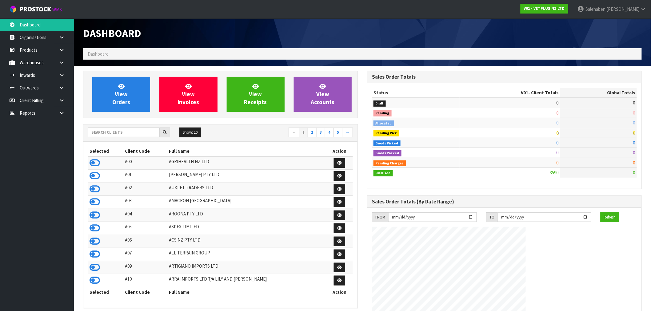
scroll to position [466, 284]
click at [139, 131] on input "text" at bounding box center [124, 133] width 72 height 10
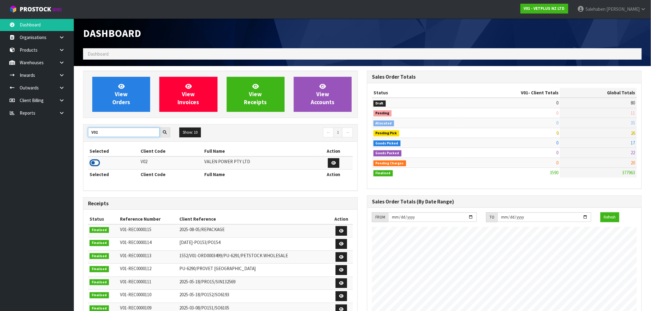
type input "V02"
click at [94, 164] on icon at bounding box center [94, 162] width 10 height 9
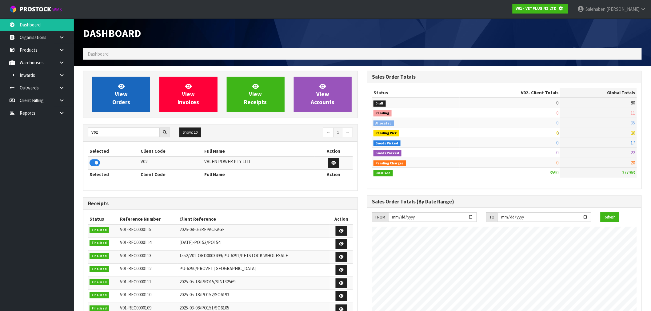
scroll to position [307065, 307165]
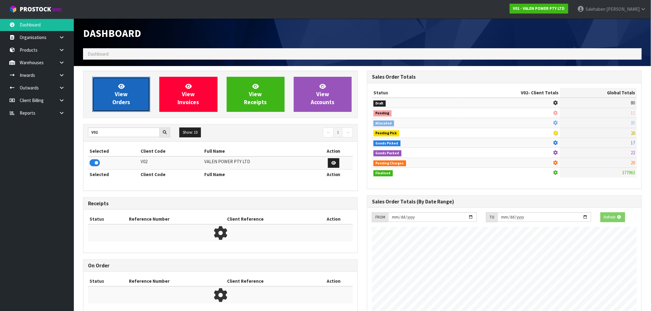
click at [128, 99] on span "View Orders" at bounding box center [121, 94] width 18 height 23
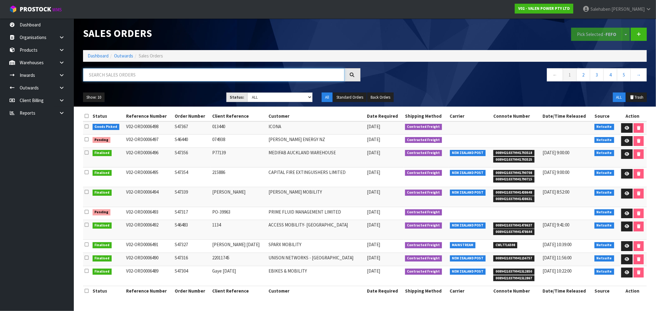
paste input "CWL7714724"
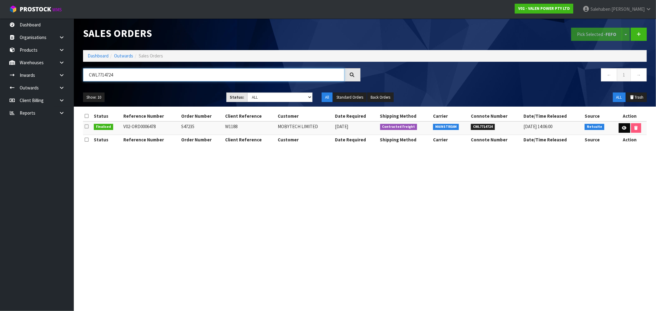
type input "CWL7714724"
click at [624, 127] on icon at bounding box center [624, 128] width 5 height 4
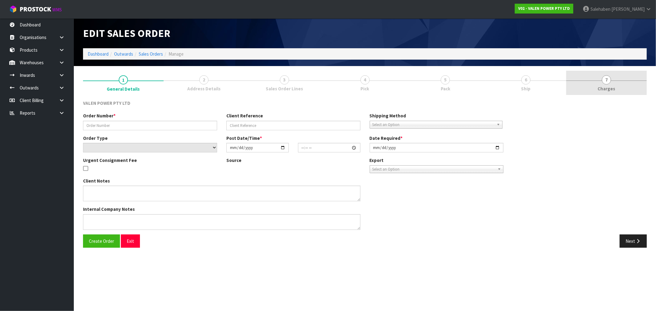
click at [610, 91] on span "Charges" at bounding box center [607, 88] width 18 height 6
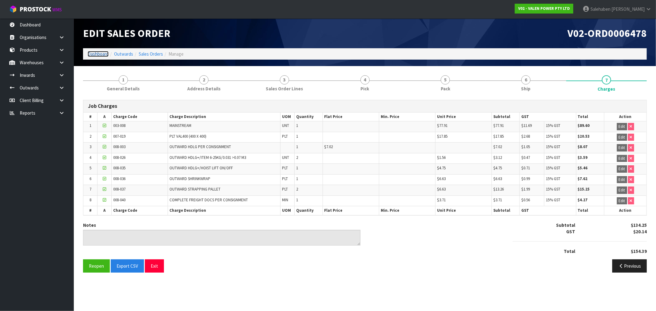
click at [91, 53] on link "Dashboard" at bounding box center [98, 54] width 21 height 6
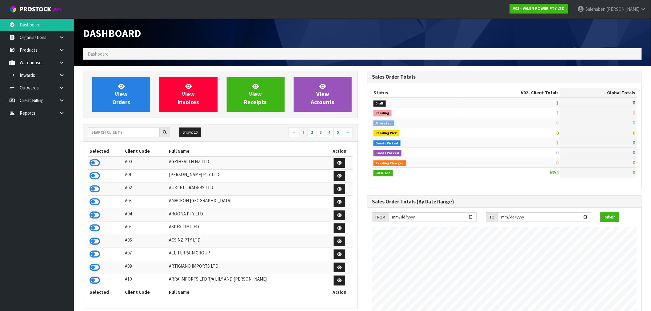
scroll to position [383, 284]
click at [106, 131] on input "text" at bounding box center [124, 133] width 72 height 10
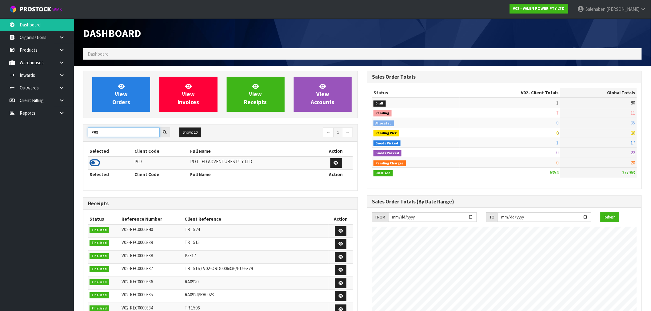
type input "P09"
click at [97, 161] on icon at bounding box center [94, 162] width 10 height 9
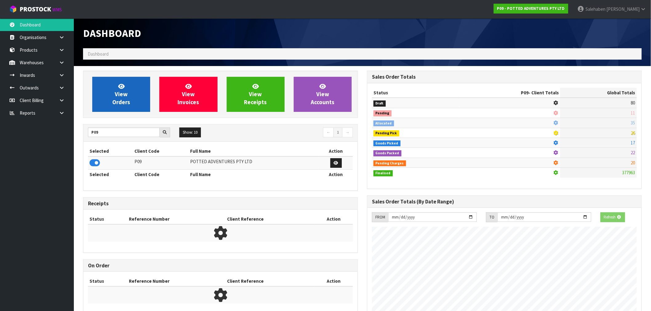
scroll to position [307065, 307165]
click at [124, 90] on link "View Orders" at bounding box center [121, 94] width 58 height 35
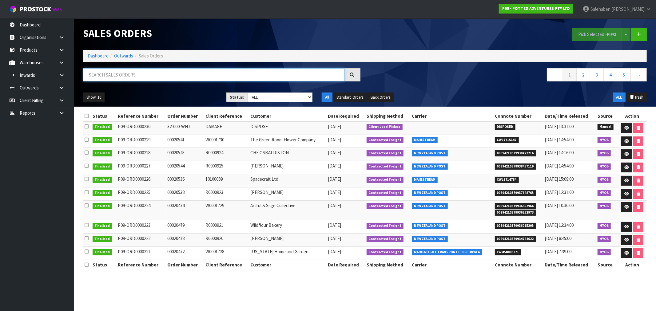
click at [138, 74] on input "text" at bounding box center [213, 74] width 261 height 13
paste input "CWL7714784"
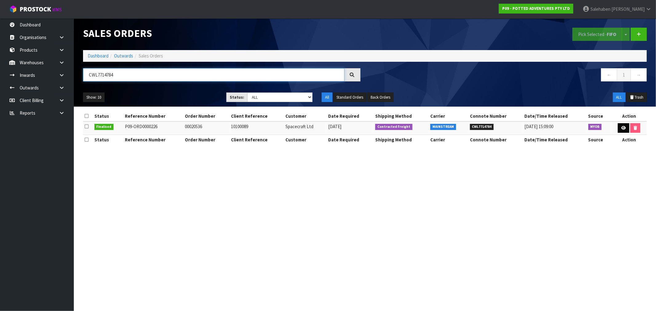
type input "CWL7714784"
click at [622, 126] on icon at bounding box center [623, 128] width 5 height 4
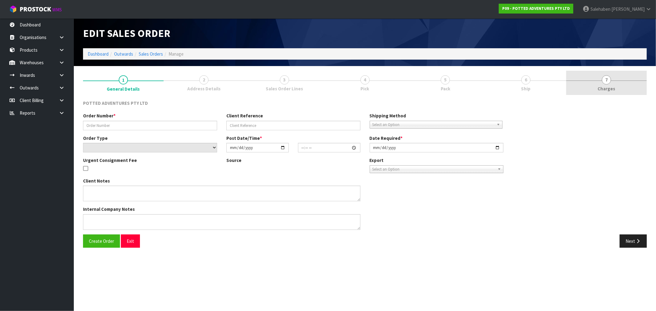
type input "00020536"
type input "10100089"
select select "number:0"
type input "[DATE]"
type input "18:30:10.000"
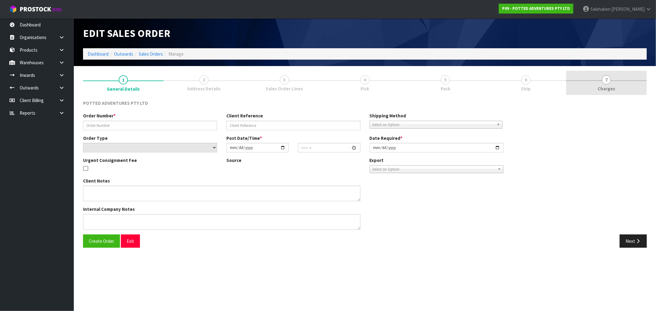
type input "[DATE]"
type textarea "REMOVED 32-091-OAT X 3"
click at [606, 88] on span "Charges" at bounding box center [607, 88] width 18 height 6
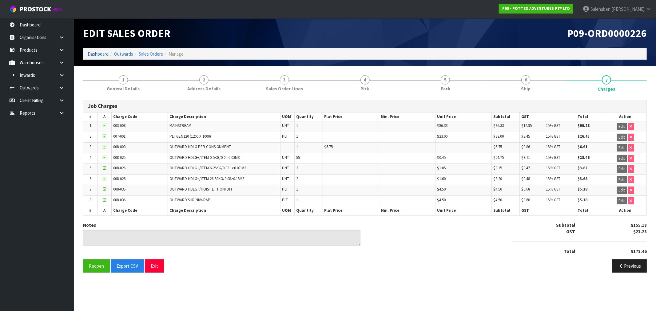
click at [97, 51] on li "Dashboard" at bounding box center [98, 54] width 21 height 6
click at [100, 52] on link "Dashboard" at bounding box center [98, 54] width 21 height 6
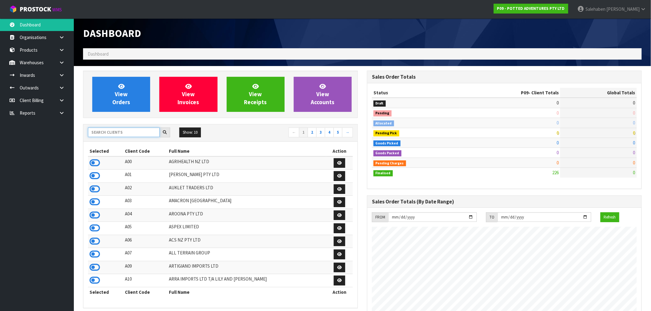
click at [103, 129] on input "text" at bounding box center [124, 133] width 72 height 10
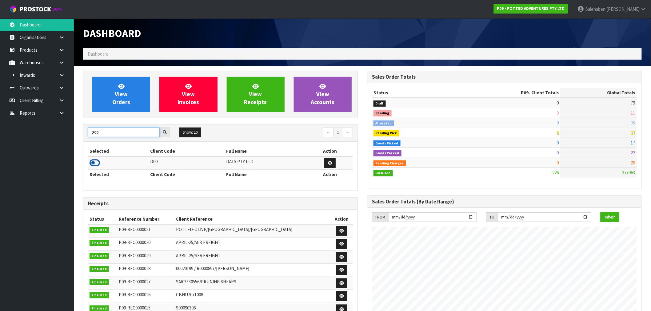
type input "D00"
click at [92, 164] on icon at bounding box center [94, 162] width 10 height 9
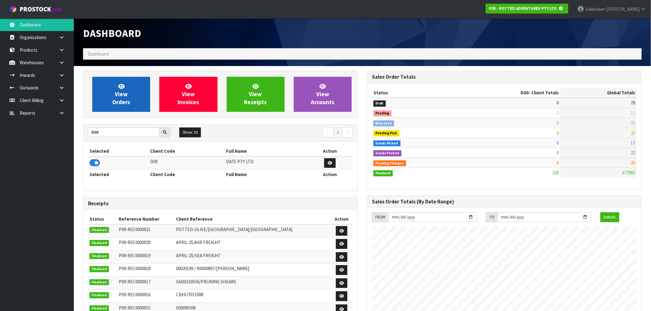
scroll to position [383, 284]
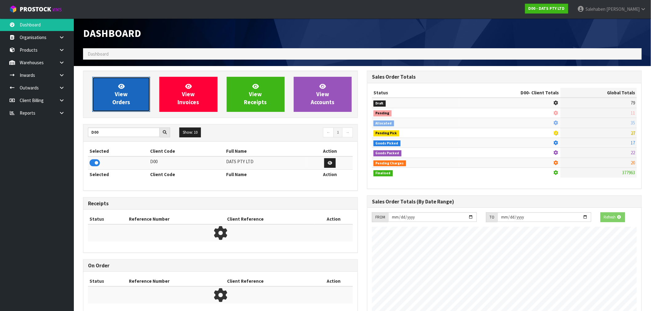
click at [122, 102] on span "View Orders" at bounding box center [121, 94] width 18 height 23
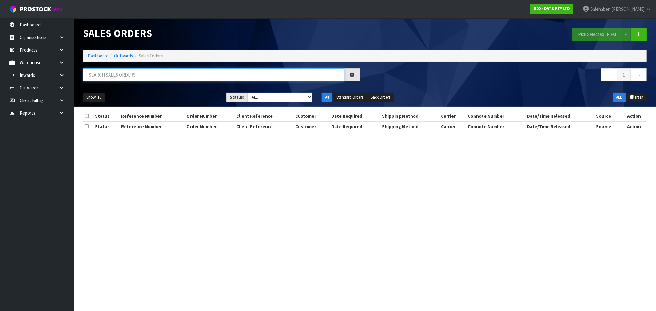
paste input "CWL7714903"
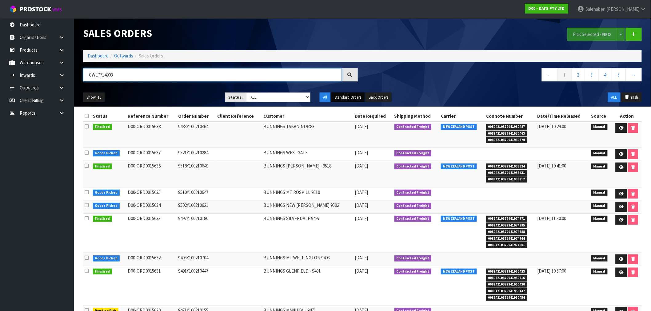
type input "CWL7714903"
click at [342, 95] on button "Standard Orders" at bounding box center [348, 98] width 34 height 10
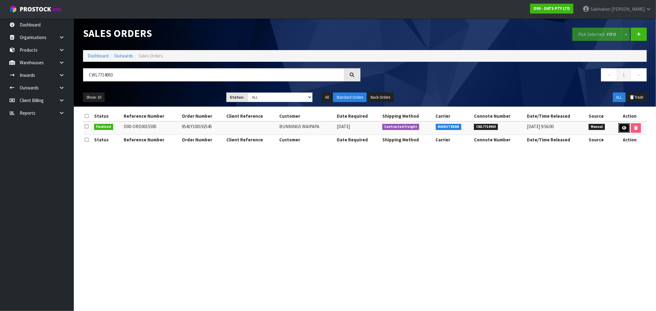
click at [623, 126] on icon at bounding box center [624, 128] width 5 height 4
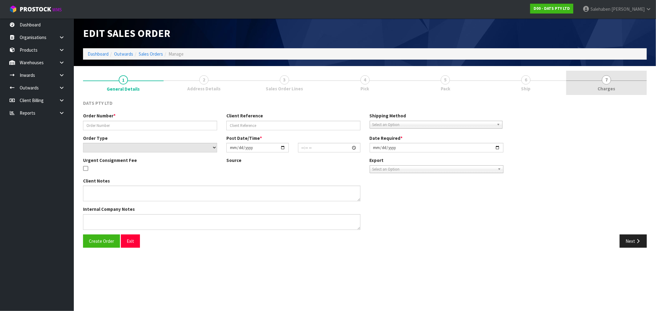
type input "9541Y100192545"
select select "number:0"
type input "[DATE]"
type input "10:06:00.000"
type input "[DATE]"
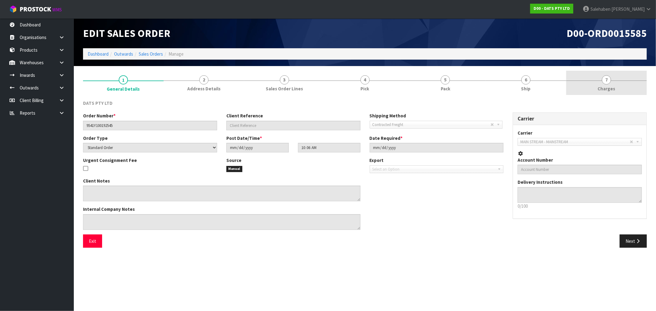
click at [603, 82] on span "7" at bounding box center [606, 79] width 9 height 9
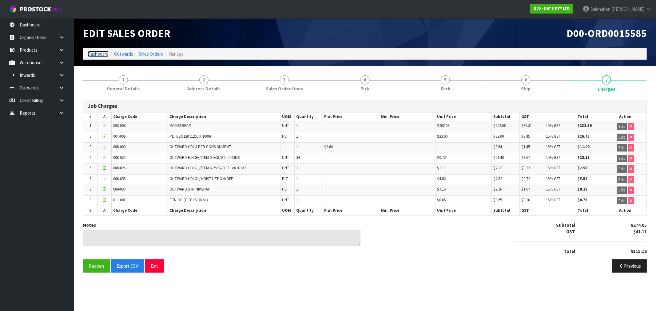
click at [100, 56] on link "Dashboard" at bounding box center [98, 54] width 21 height 6
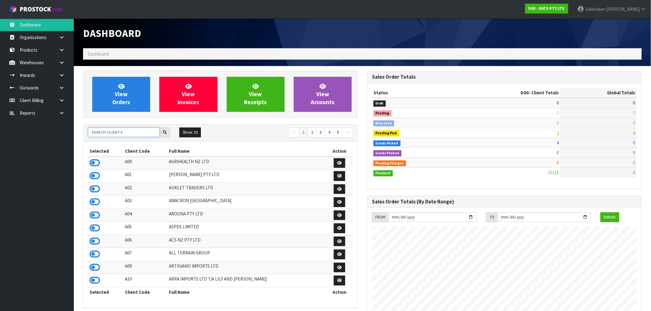
scroll to position [466, 284]
click at [113, 133] on input "text" at bounding box center [124, 133] width 72 height 10
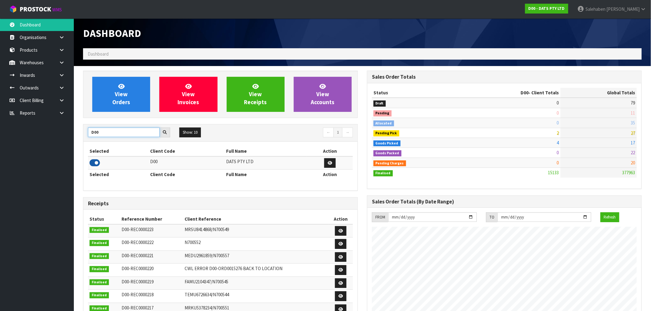
type input "D00"
click at [94, 164] on icon at bounding box center [94, 162] width 10 height 9
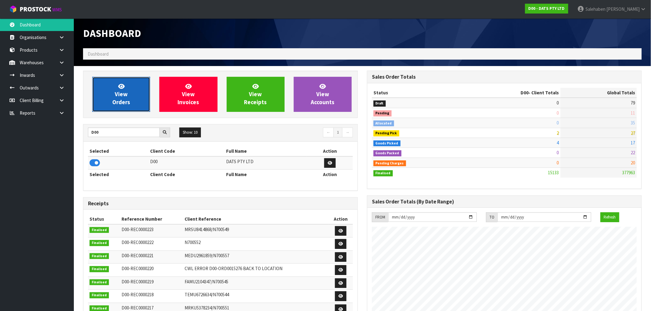
click at [123, 100] on span "View Orders" at bounding box center [121, 94] width 18 height 23
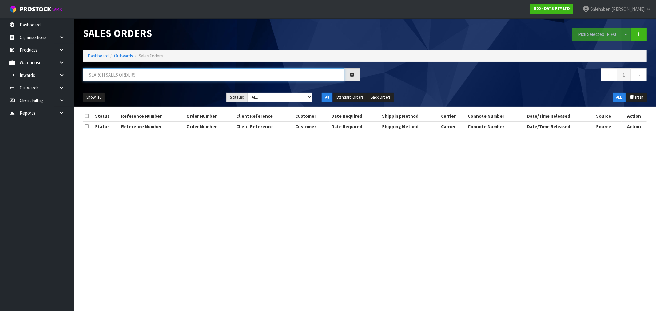
click at [175, 71] on input "text" at bounding box center [213, 74] width 261 height 13
paste input "CWL7714916"
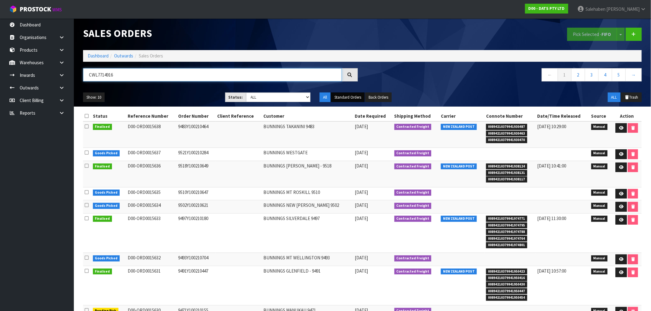
type input "CWL7714916"
click at [345, 97] on button "Standard Orders" at bounding box center [348, 98] width 34 height 10
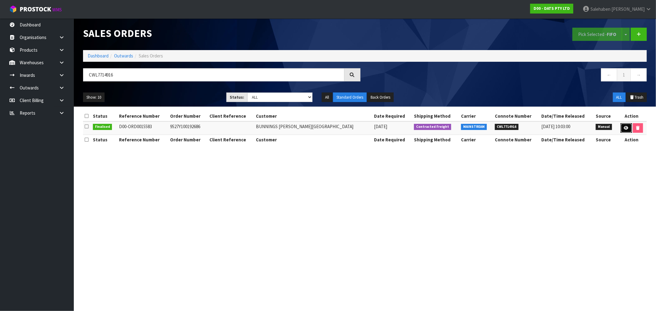
click at [622, 130] on link at bounding box center [625, 128] width 11 height 10
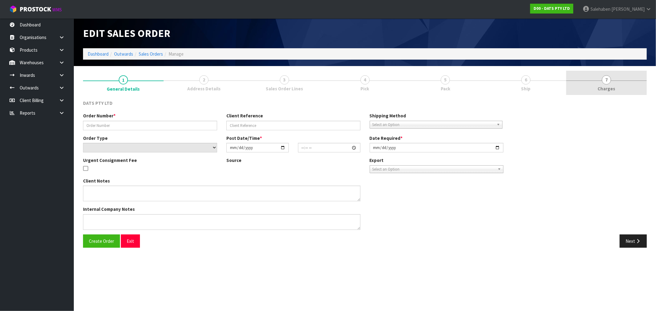
type input "9527Y100192686"
select select "number:0"
type input "[DATE]"
type input "10:01:00.000"
type input "[DATE]"
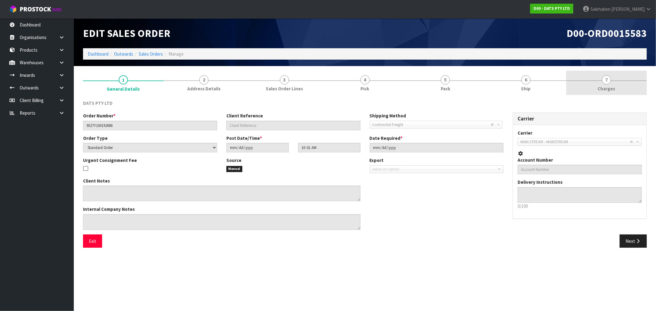
click at [606, 87] on span "Charges" at bounding box center [607, 88] width 18 height 6
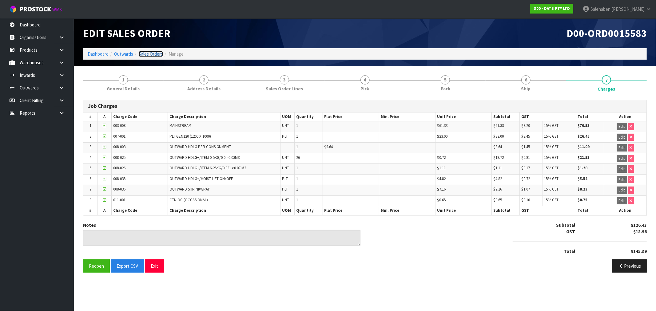
click at [151, 54] on link "Sales Orders" at bounding box center [151, 54] width 24 height 6
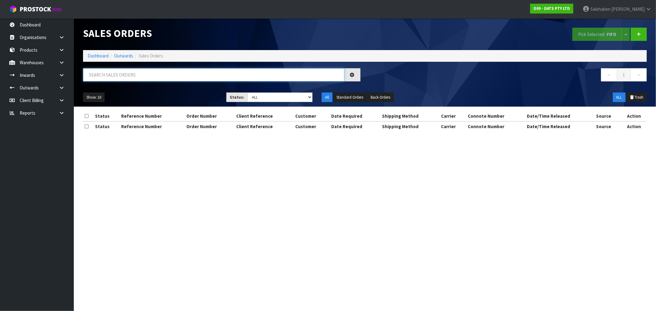
click at [152, 74] on input "text" at bounding box center [213, 74] width 261 height 13
paste input "CWL7714921"
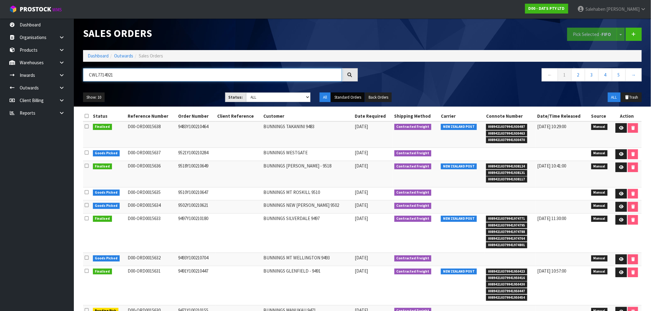
type input "CWL7714921"
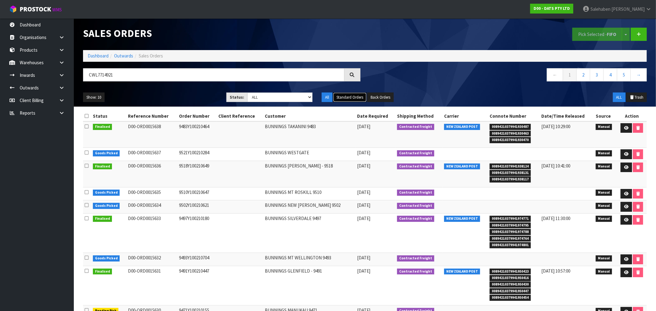
click at [351, 98] on button "Standard Orders" at bounding box center [350, 98] width 34 height 10
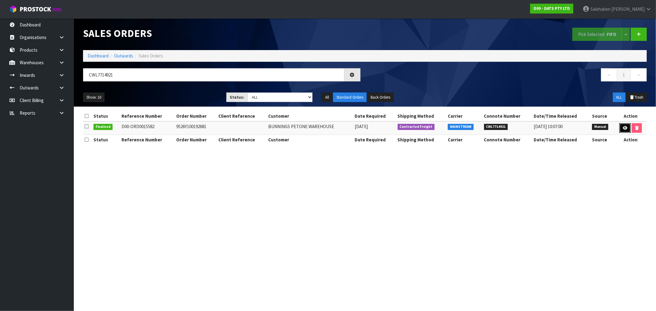
click at [626, 128] on icon at bounding box center [625, 128] width 5 height 4
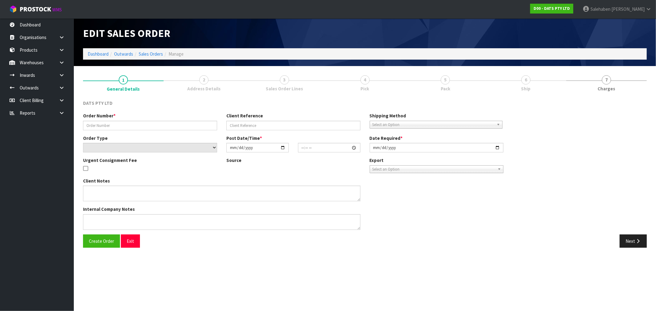
type input "9526Y100192681"
select select "number:0"
type input "[DATE]"
type input "09:57:00.000"
type input "[DATE]"
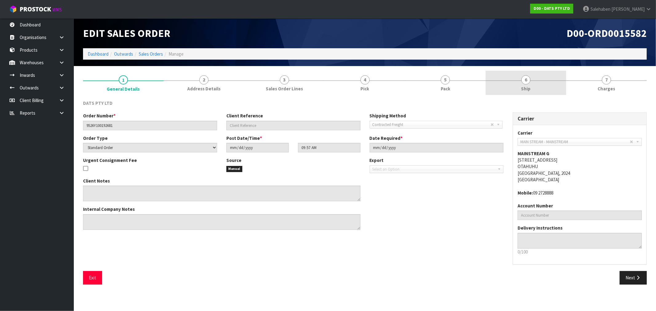
click at [522, 87] on span "Ship" at bounding box center [526, 88] width 10 height 6
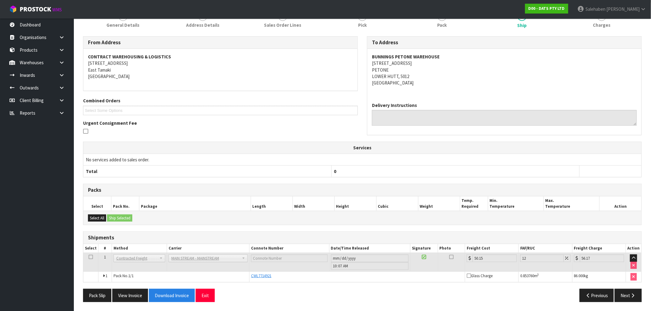
scroll to position [64, 0]
drag, startPoint x: 628, startPoint y: 297, endPoint x: 628, endPoint y: 293, distance: 4.3
click at [628, 296] on button "Next" at bounding box center [627, 295] width 27 height 13
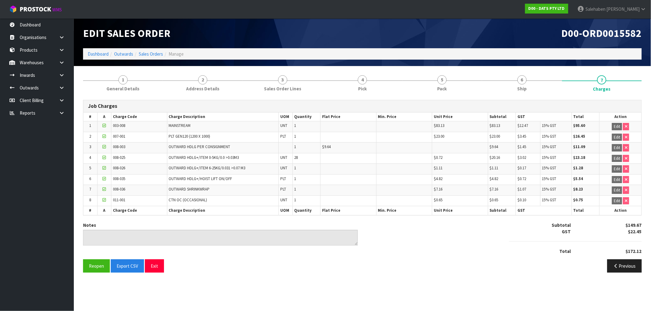
scroll to position [0, 0]
click at [150, 50] on ol "Dashboard Outwards Sales Orders Manage" at bounding box center [365, 53] width 564 height 11
click at [155, 53] on link "Sales Orders" at bounding box center [151, 54] width 24 height 6
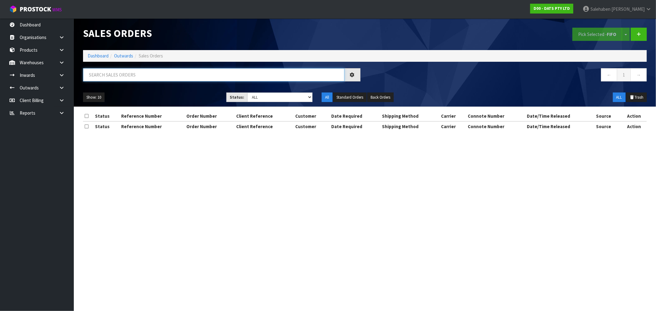
paste input "CWL7714925"
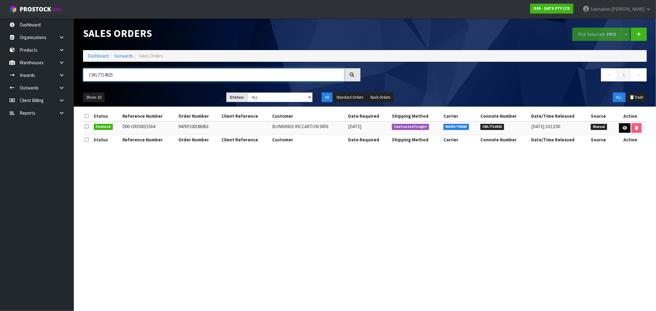
type input "CWL7714925"
click at [622, 126] on icon at bounding box center [624, 128] width 5 height 4
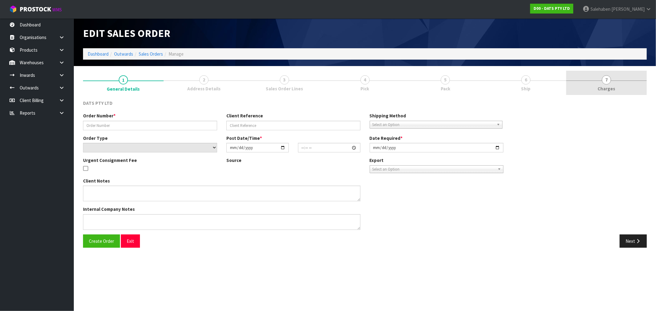
click at [605, 85] on link "7 [GEOGRAPHIC_DATA]" at bounding box center [606, 83] width 81 height 24
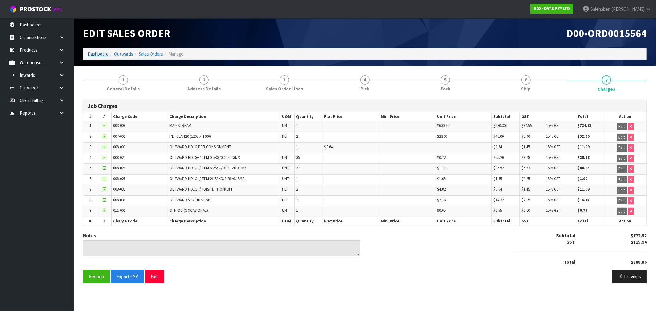
click at [96, 51] on li "Dashboard" at bounding box center [98, 54] width 21 height 6
click at [93, 53] on link "Dashboard" at bounding box center [98, 54] width 21 height 6
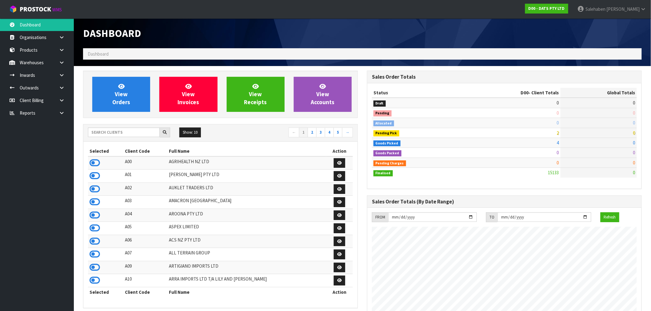
scroll to position [466, 284]
click at [106, 132] on input "text" at bounding box center [124, 133] width 72 height 10
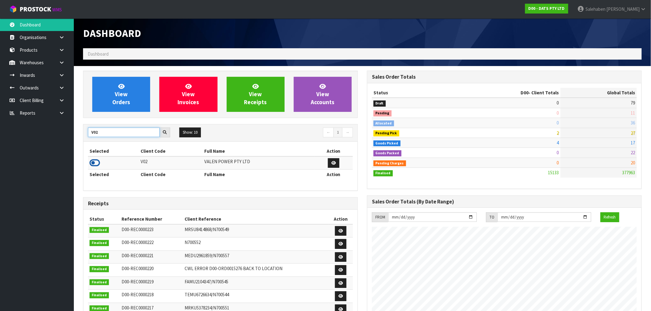
type input "V02"
click at [94, 164] on icon at bounding box center [94, 162] width 10 height 9
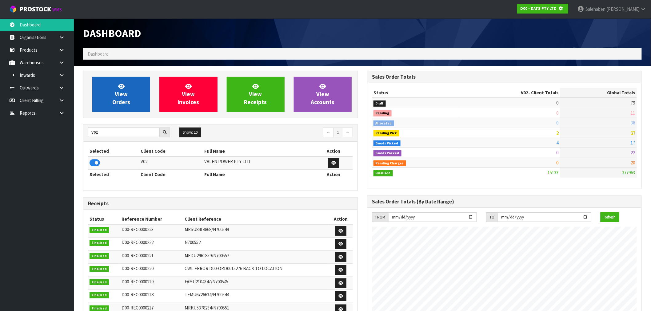
scroll to position [307065, 307165]
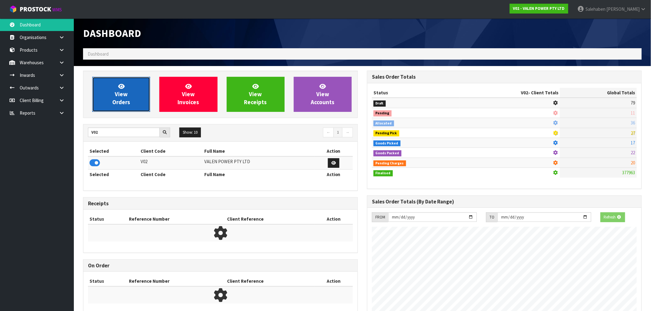
click at [125, 101] on span "View Orders" at bounding box center [121, 94] width 18 height 23
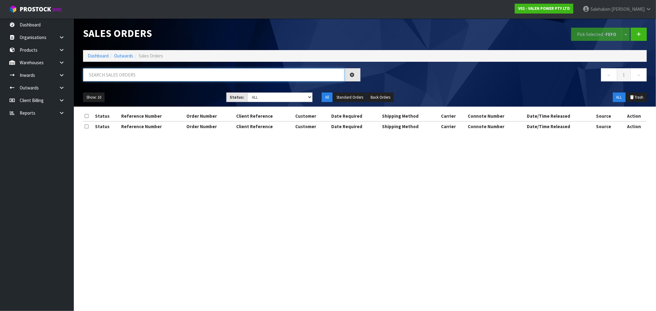
click at [142, 72] on input "text" at bounding box center [213, 74] width 261 height 13
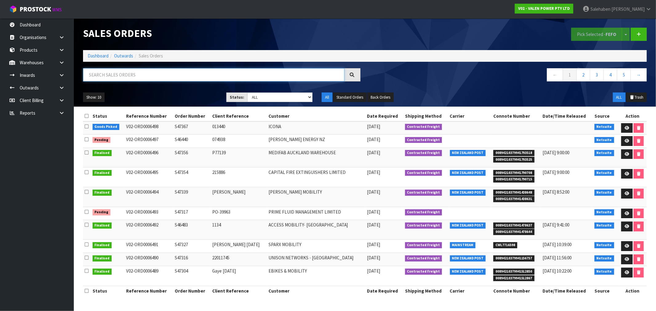
paste input "CWL7714993"
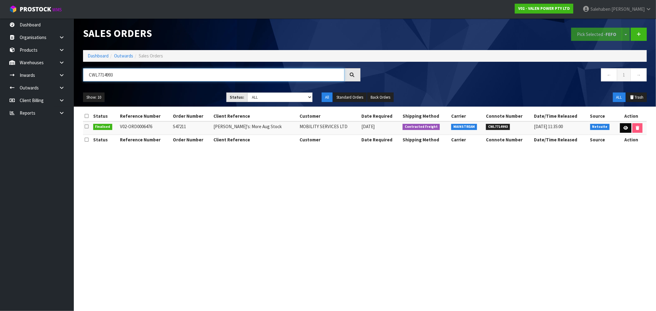
type input "CWL7714993"
click at [624, 130] on icon at bounding box center [625, 128] width 5 height 4
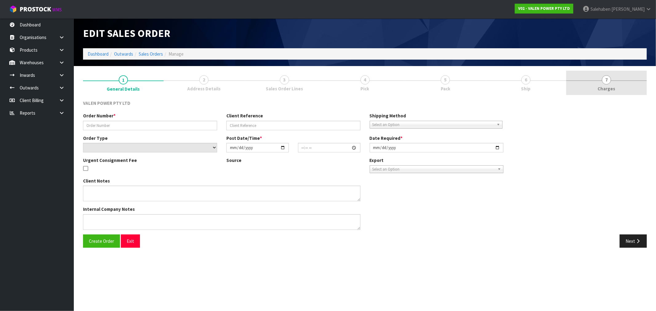
type input "S47211"
type input "[PERSON_NAME]'s: More Aug Stock"
select select "number:0"
type input "[DATE]"
type input "09:15:09.000"
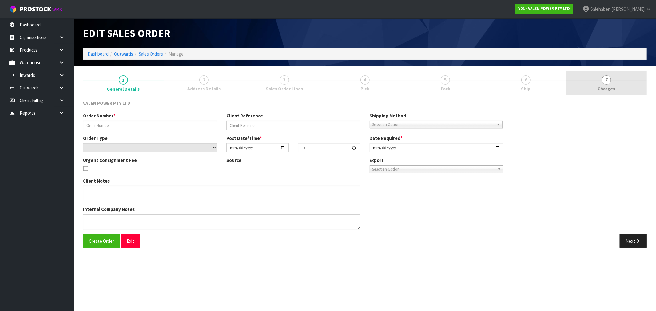
type input "[DATE]"
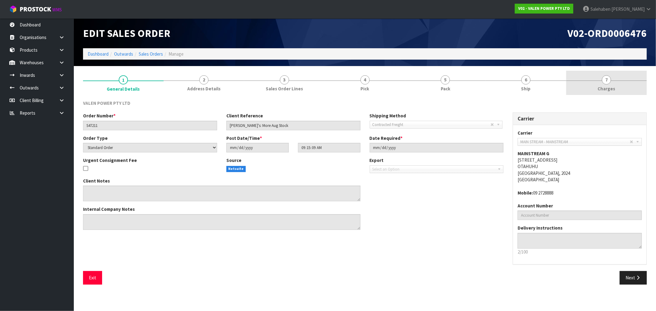
click at [613, 88] on span "Charges" at bounding box center [607, 88] width 18 height 6
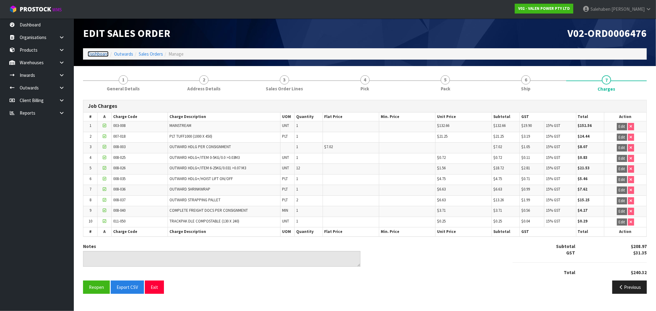
click at [94, 54] on link "Dashboard" at bounding box center [98, 54] width 21 height 6
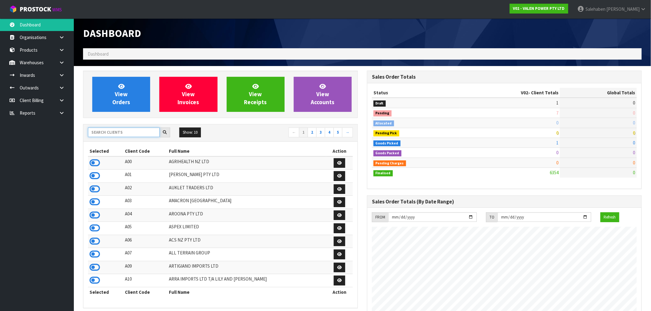
click at [112, 131] on input "text" at bounding box center [124, 133] width 72 height 10
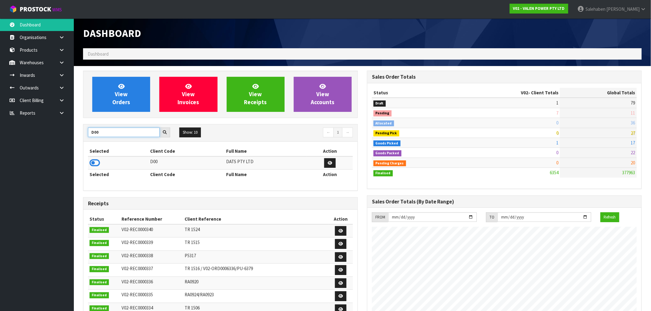
type input "D00"
drag, startPoint x: 96, startPoint y: 157, endPoint x: 92, endPoint y: 160, distance: 5.4
click at [93, 158] on td at bounding box center [118, 162] width 61 height 13
click at [93, 160] on icon at bounding box center [94, 162] width 10 height 9
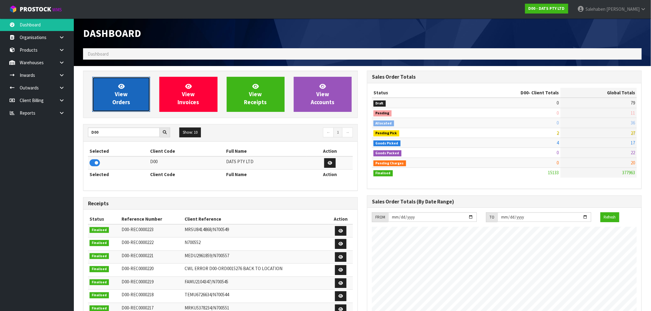
click at [125, 93] on span "View Orders" at bounding box center [121, 94] width 18 height 23
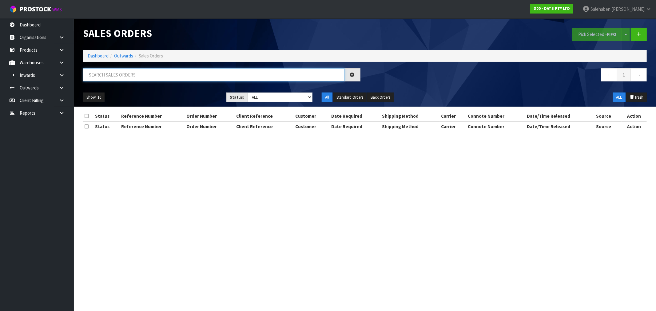
click at [170, 76] on input "text" at bounding box center [213, 74] width 261 height 13
paste input "CWL7714998"
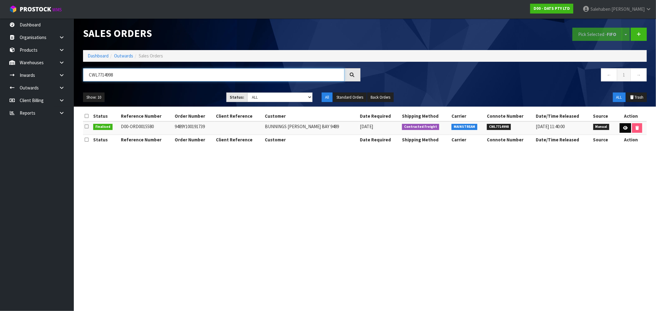
type input "CWL7714998"
click at [624, 128] on icon at bounding box center [625, 128] width 5 height 4
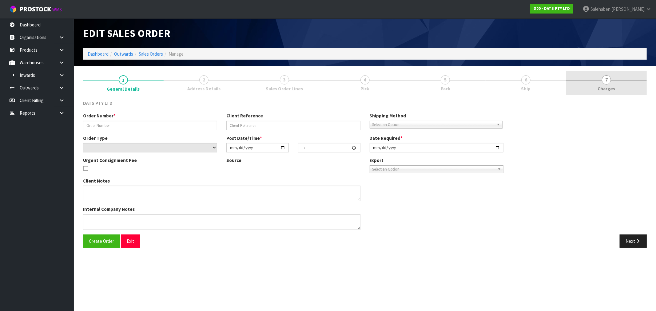
type input "9489Y100191739"
select select "number:0"
type input "[DATE]"
type input "09:54:00.000"
type input "[DATE]"
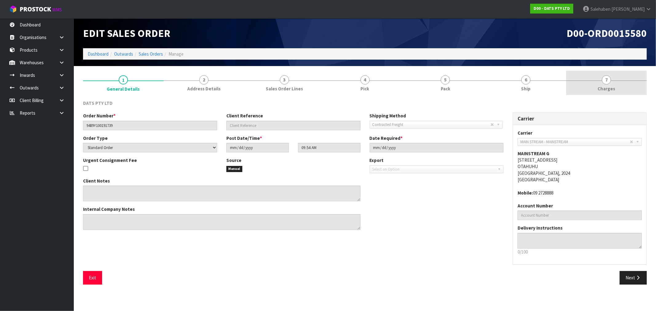
click at [607, 87] on span "Charges" at bounding box center [607, 88] width 18 height 6
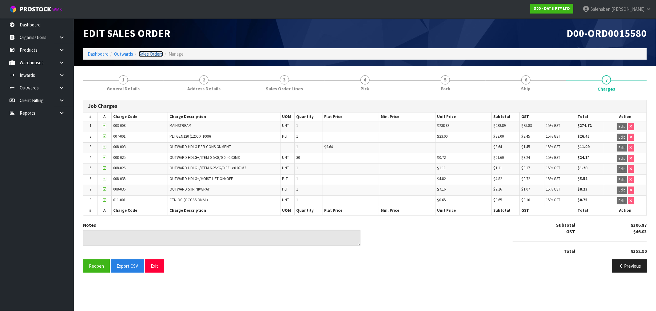
click at [154, 56] on link "Sales Orders" at bounding box center [151, 54] width 24 height 6
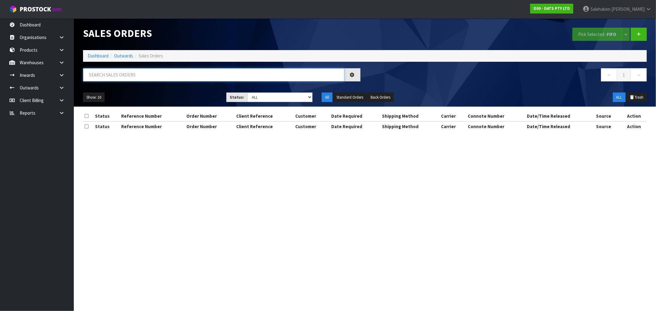
paste input "CWL7715002"
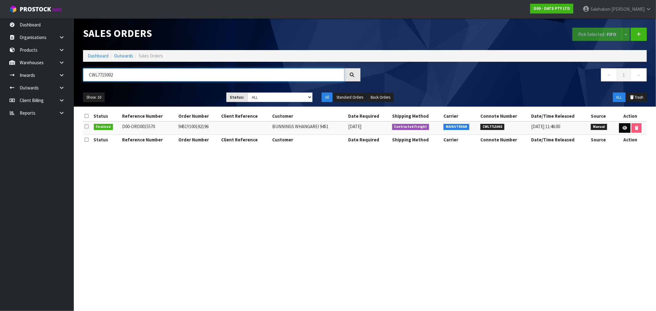
type input "CWL7715002"
drag, startPoint x: 628, startPoint y: 127, endPoint x: 625, endPoint y: 129, distance: 3.3
click at [628, 128] on link at bounding box center [624, 128] width 11 height 10
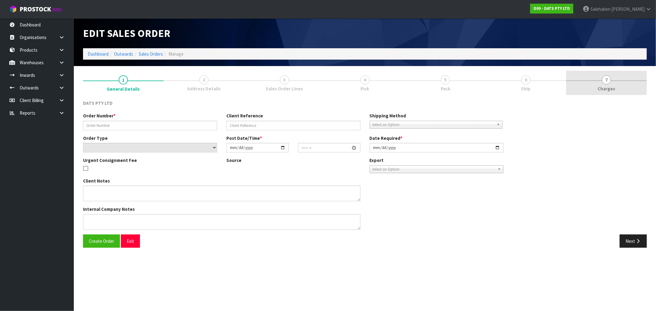
type input "9451Y100192196"
select select "number:0"
type input "[DATE]"
type input "09:15:00.000"
type input "[DATE]"
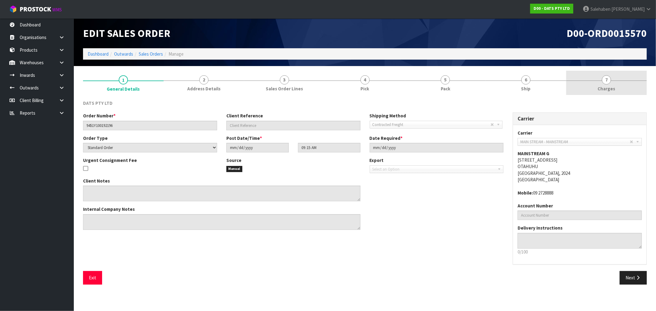
click at [607, 88] on span "Charges" at bounding box center [607, 88] width 18 height 6
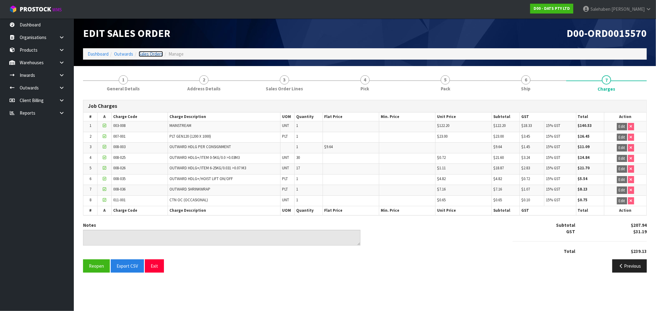
click at [148, 52] on link "Sales Orders" at bounding box center [151, 54] width 24 height 6
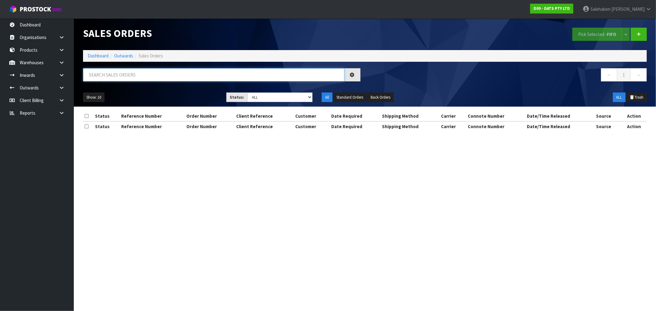
click at [140, 73] on input "text" at bounding box center [213, 74] width 261 height 13
paste input "CWL7715006"
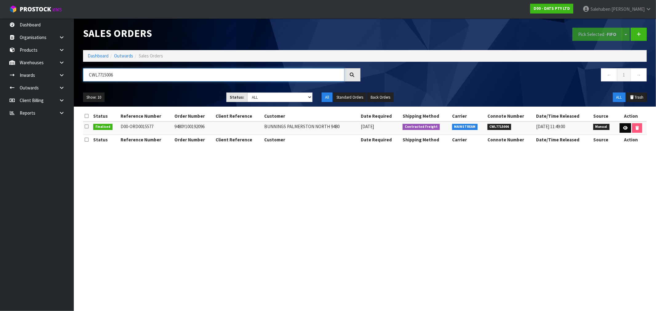
type input "CWL7715006"
click at [620, 127] on link at bounding box center [625, 128] width 11 height 10
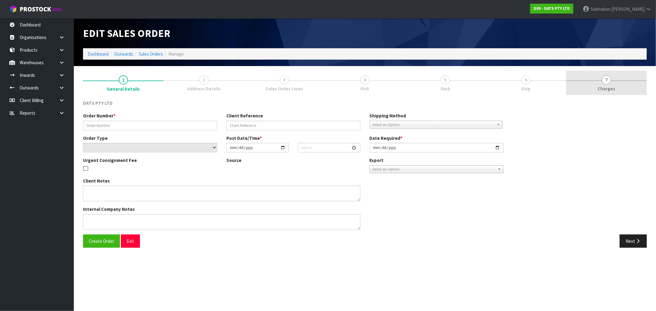
type input "9480Y100192096"
select select "number:0"
type input "[DATE]"
type input "09:43:00.000"
type input "[DATE]"
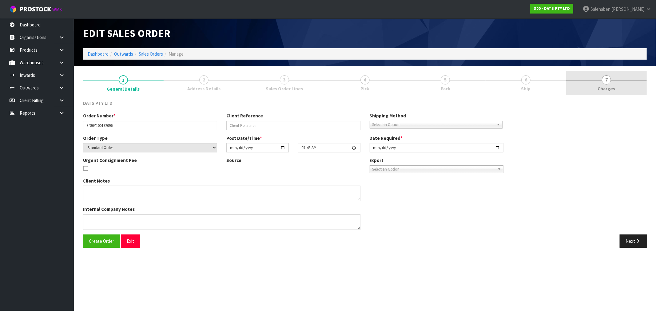
click at [604, 84] on link "7 [GEOGRAPHIC_DATA]" at bounding box center [606, 83] width 81 height 24
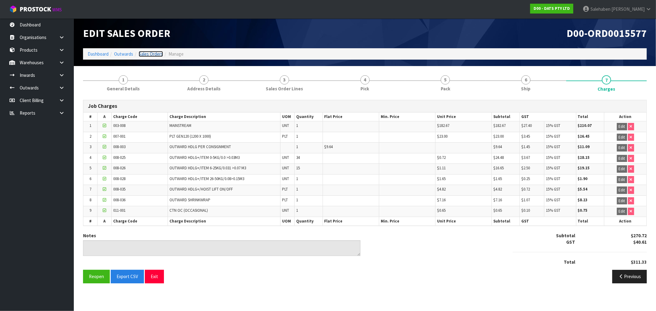
click at [151, 53] on link "Sales Orders" at bounding box center [151, 54] width 24 height 6
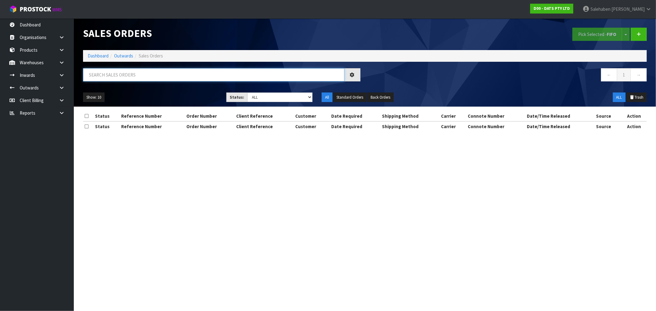
paste input "CWL7715026"
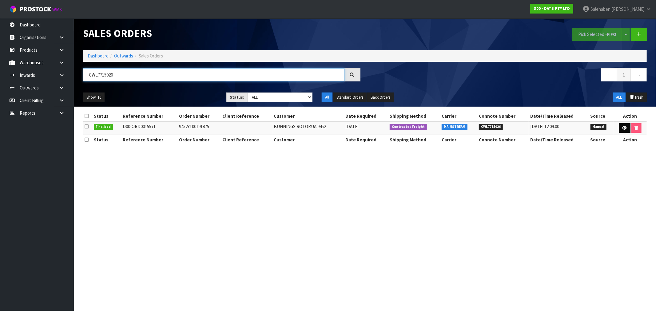
type input "CWL7715026"
click at [624, 128] on icon at bounding box center [624, 128] width 5 height 4
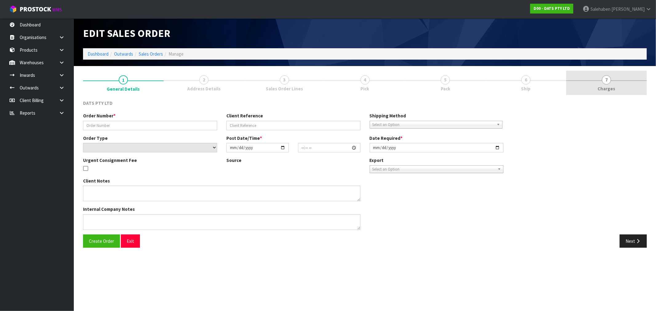
type input "9452Y100191875"
select select "number:0"
type input "[DATE]"
type input "09:25:00.000"
type input "[DATE]"
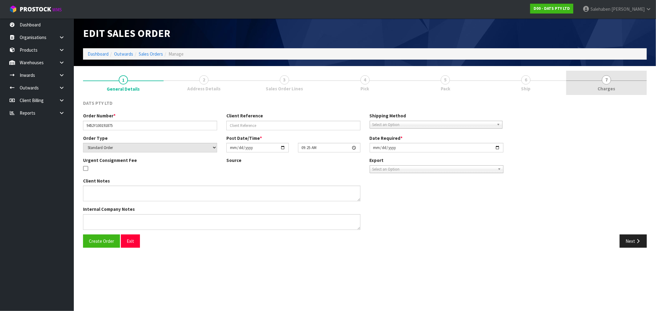
click at [607, 85] on span "Charges" at bounding box center [607, 88] width 18 height 6
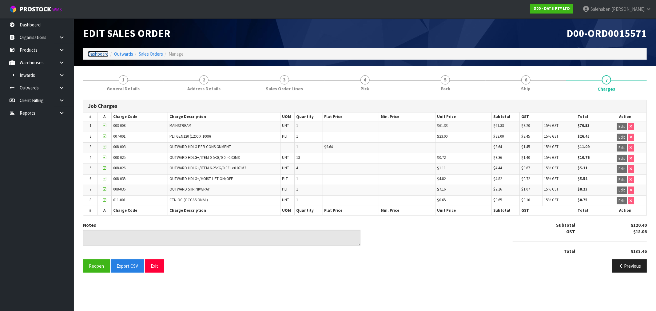
click at [94, 53] on link "Dashboard" at bounding box center [98, 54] width 21 height 6
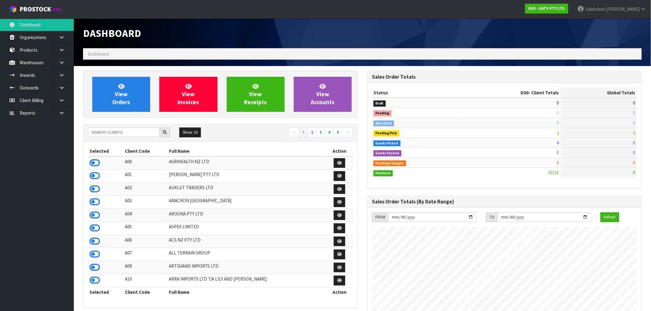
scroll to position [466, 284]
click at [107, 131] on input "text" at bounding box center [124, 133] width 72 height 10
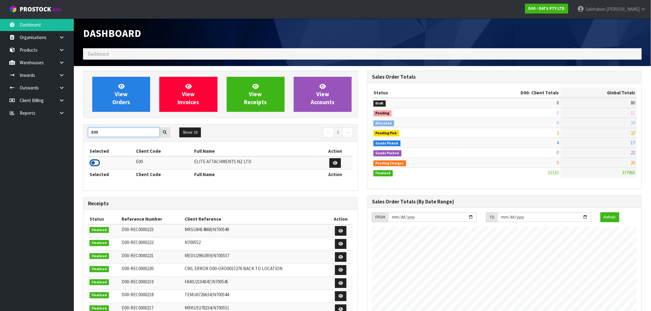
type input "E00"
click at [98, 165] on icon at bounding box center [94, 162] width 10 height 9
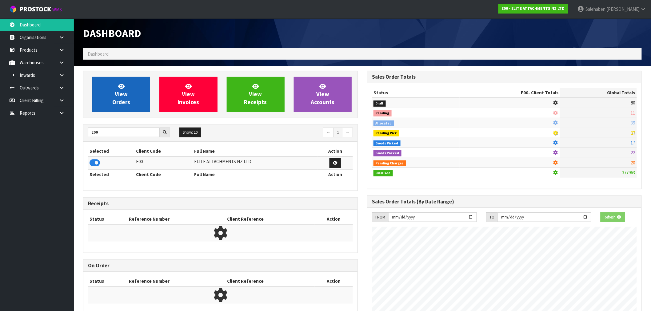
scroll to position [307072, 307165]
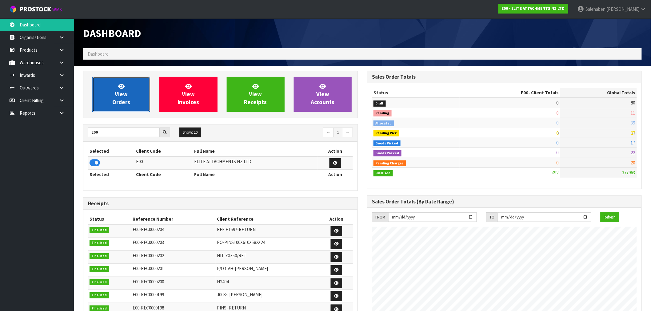
click at [136, 104] on link "View Orders" at bounding box center [121, 94] width 58 height 35
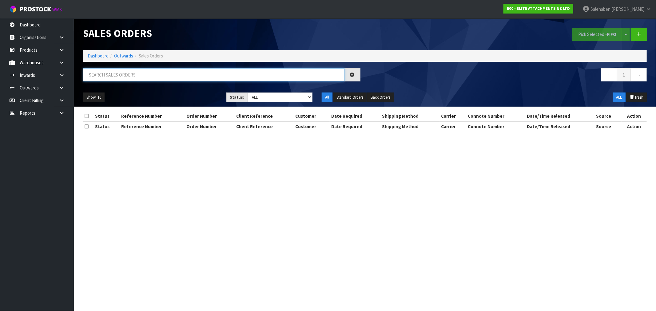
click at [213, 73] on input "text" at bounding box center [213, 74] width 261 height 13
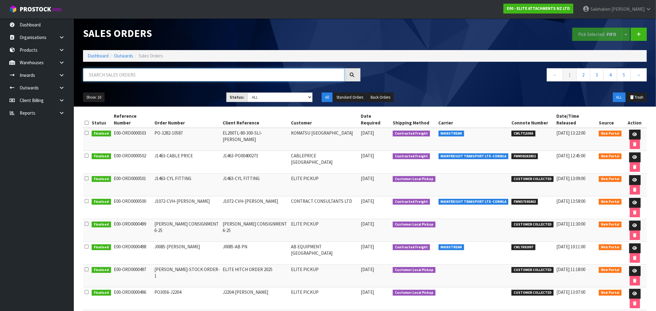
paste input "CWL7715065"
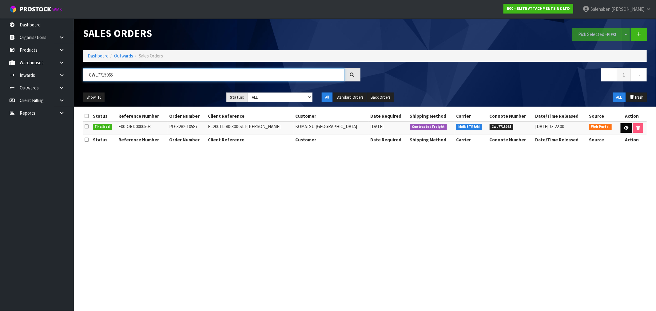
type input "CWL7715065"
click at [624, 128] on icon at bounding box center [626, 128] width 5 height 4
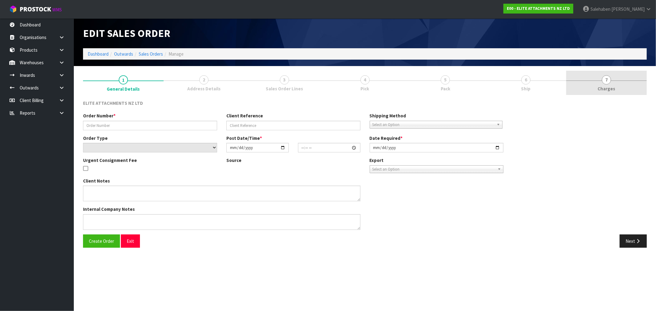
click at [605, 85] on span "Charges" at bounding box center [607, 88] width 18 height 6
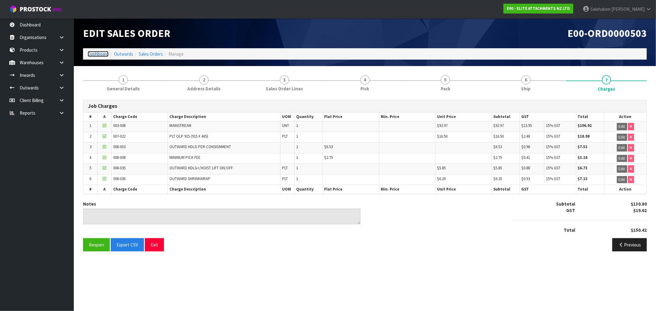
click at [99, 54] on link "Dashboard" at bounding box center [98, 54] width 21 height 6
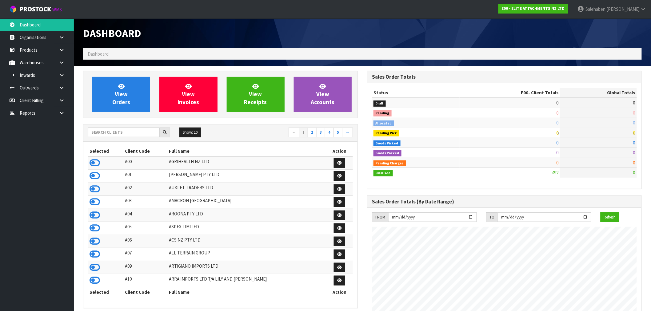
scroll to position [376, 284]
click at [112, 131] on input "text" at bounding box center [124, 133] width 72 height 10
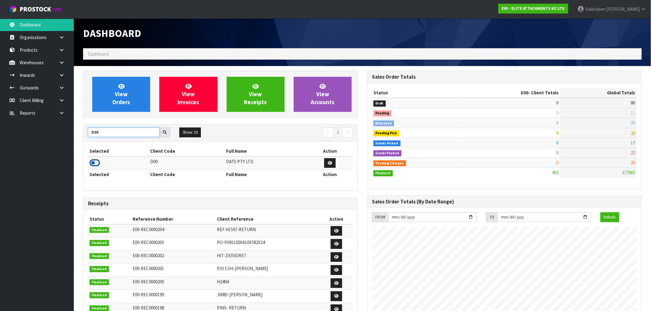
type input "D00"
click at [94, 164] on icon at bounding box center [94, 162] width 10 height 9
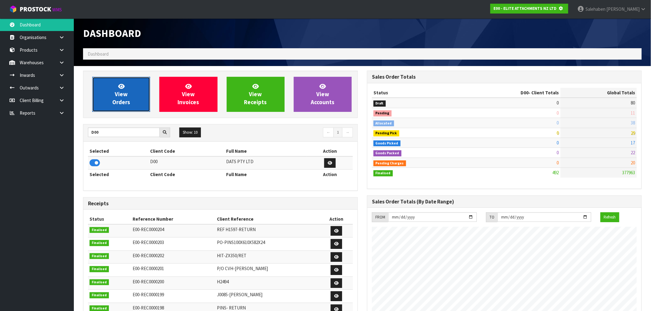
click at [121, 96] on span "View Orders" at bounding box center [121, 94] width 18 height 23
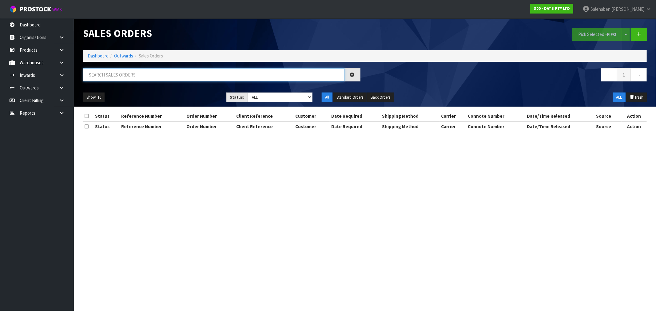
paste input "CWL7715079"
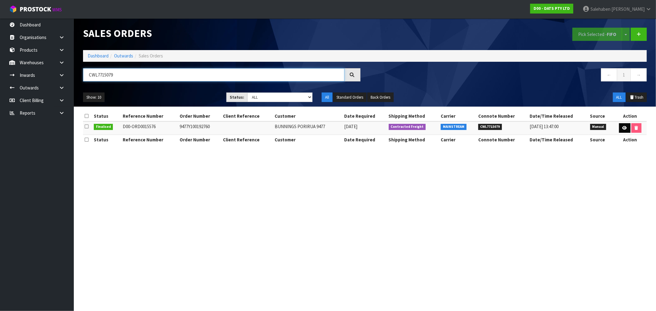
type input "CWL7715079"
click at [624, 127] on icon at bounding box center [624, 128] width 5 height 4
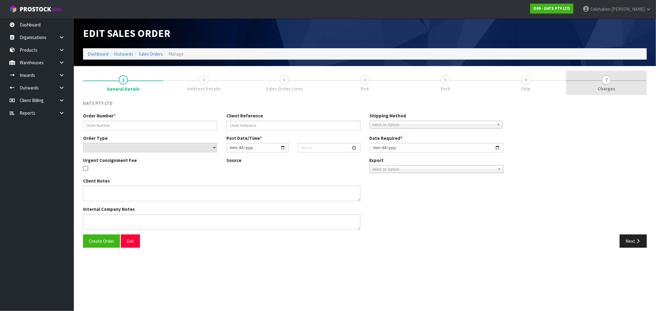
type input "9477Y100192760"
select select "number:0"
type input "[DATE]"
type input "09:41:00.000"
type input "[DATE]"
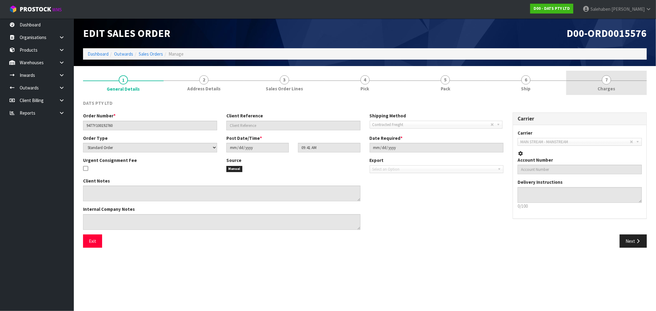
click at [609, 86] on span "Charges" at bounding box center [607, 88] width 18 height 6
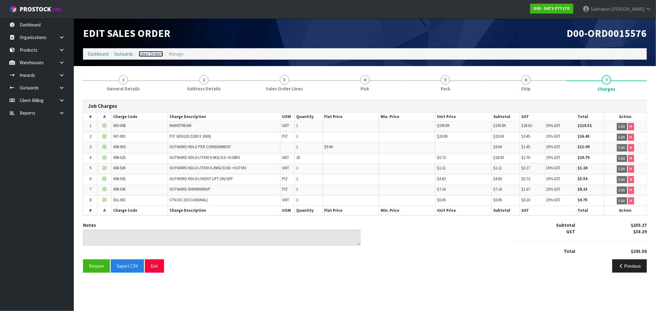
click at [150, 54] on link "Sales Orders" at bounding box center [151, 54] width 24 height 6
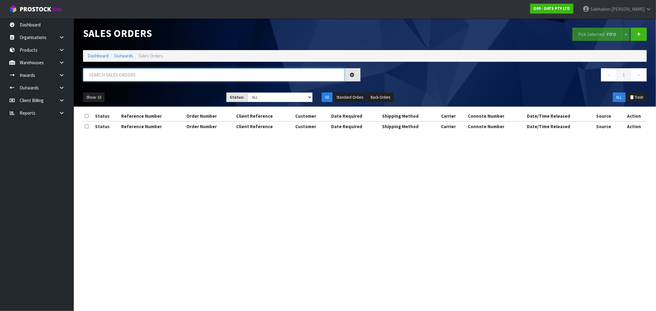
click at [191, 69] on input "text" at bounding box center [213, 74] width 261 height 13
drag, startPoint x: 191, startPoint y: 71, endPoint x: 189, endPoint y: 74, distance: 3.3
click at [190, 71] on input "text" at bounding box center [213, 74] width 261 height 13
paste input "CWL7715102"
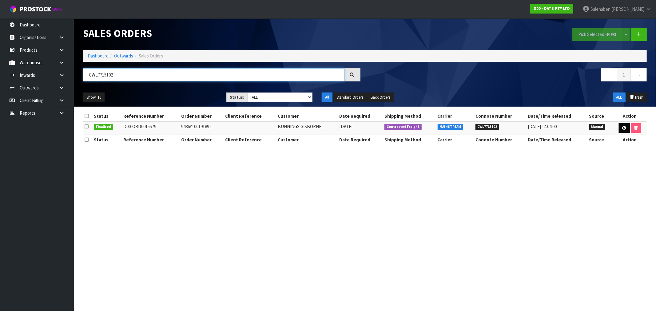
type input "CWL7715102"
click at [626, 128] on link at bounding box center [624, 128] width 11 height 10
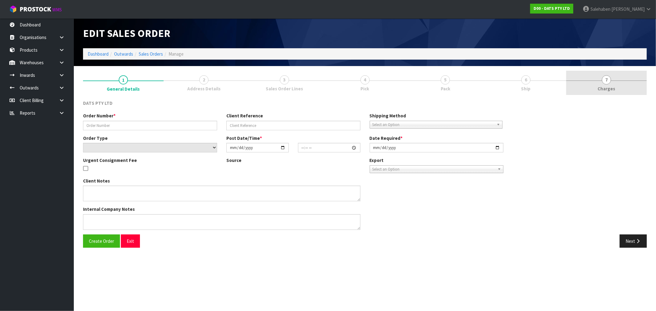
type input "9486Y100191891"
select select "number:0"
type input "[DATE]"
type input "09:48:00.000"
type input "[DATE]"
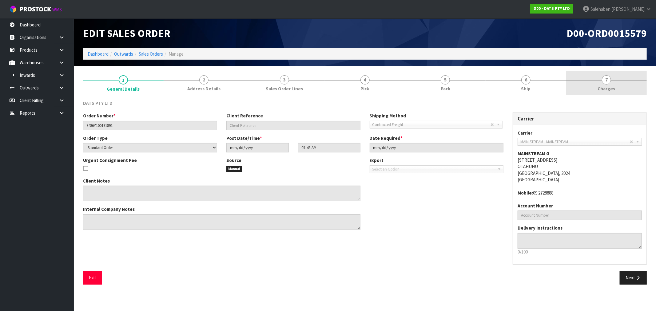
click at [604, 88] on span "Charges" at bounding box center [607, 88] width 18 height 6
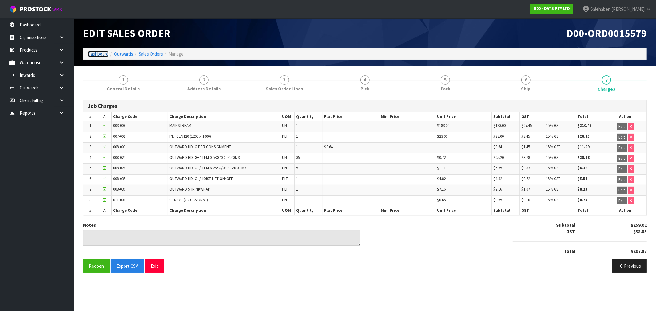
click at [102, 54] on link "Dashboard" at bounding box center [98, 54] width 21 height 6
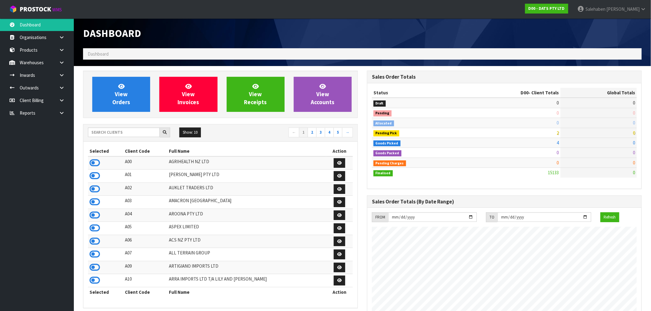
scroll to position [466, 284]
click at [130, 133] on input "text" at bounding box center [124, 133] width 72 height 10
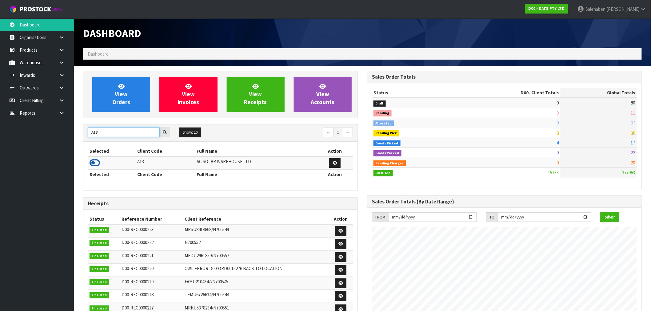
type input "A13"
click at [97, 161] on icon at bounding box center [94, 162] width 10 height 9
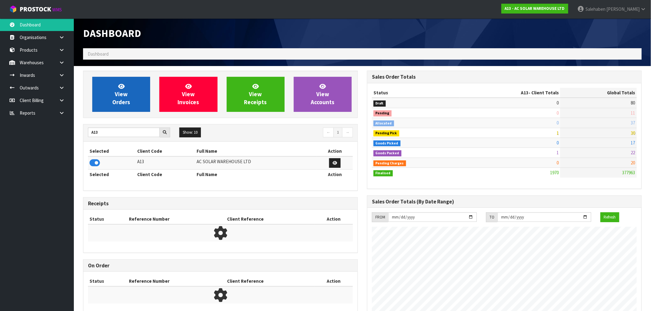
scroll to position [506, 284]
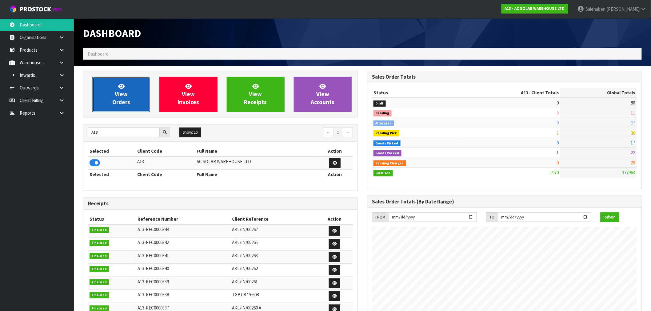
click at [129, 94] on link "View Orders" at bounding box center [121, 94] width 58 height 35
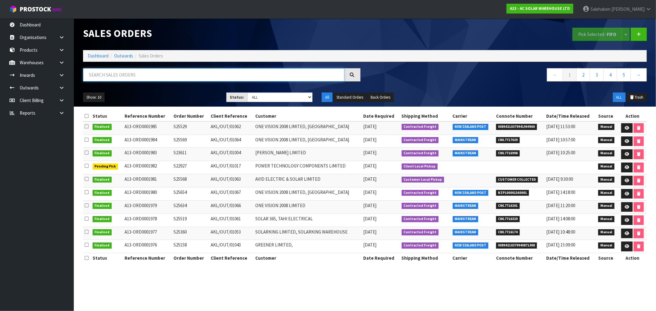
click at [130, 70] on input "text" at bounding box center [213, 74] width 261 height 13
paste input "CWL7715109"
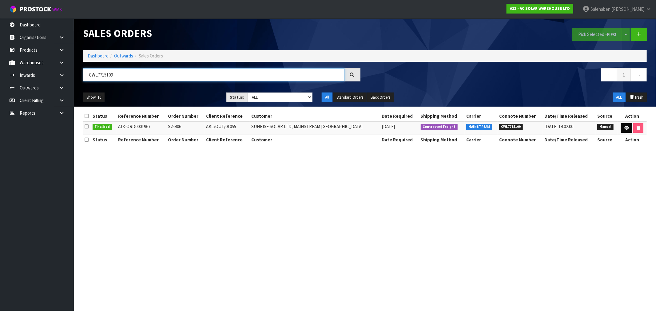
type input "CWL7715109"
click at [627, 130] on icon at bounding box center [626, 128] width 5 height 4
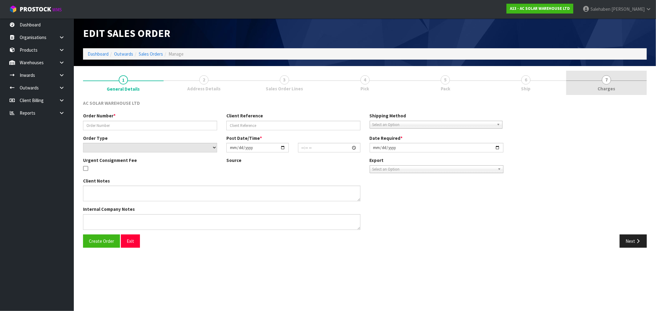
type input "S25406"
type input "AKL/OUT/01055"
select select "number:0"
type input "[DATE]"
type input "10:30:00.000"
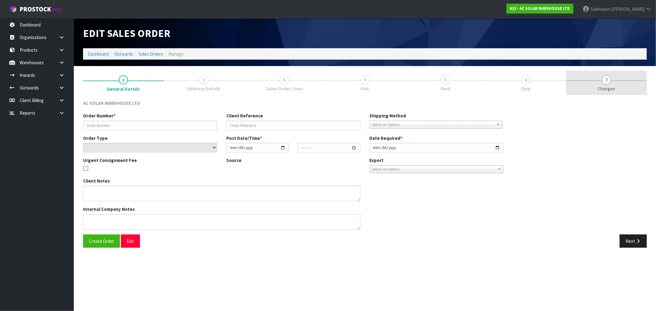
type input "[DATE]"
type textarea "SEND WITH MAINSTREAM"
click at [610, 88] on span "Charges" at bounding box center [607, 88] width 18 height 6
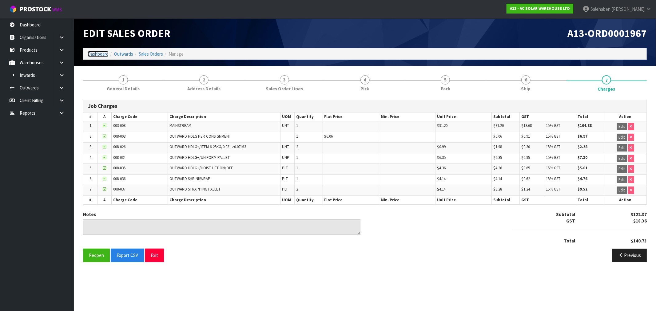
click at [96, 55] on link "Dashboard" at bounding box center [98, 54] width 21 height 6
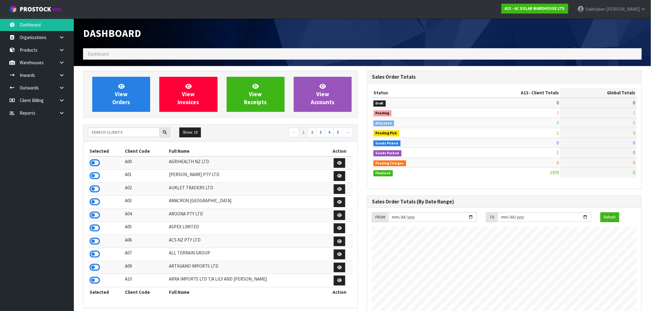
scroll to position [506, 284]
click at [107, 133] on input "text" at bounding box center [124, 133] width 72 height 10
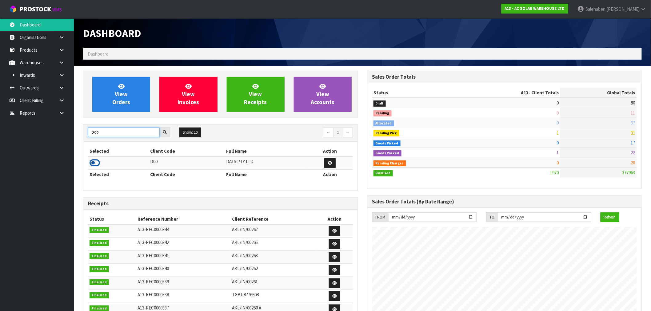
type input "D00"
click at [95, 164] on icon at bounding box center [94, 162] width 10 height 9
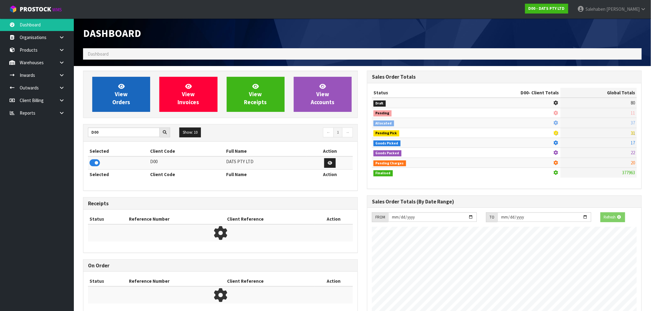
scroll to position [307065, 307165]
click at [113, 100] on span "View Orders" at bounding box center [121, 94] width 18 height 23
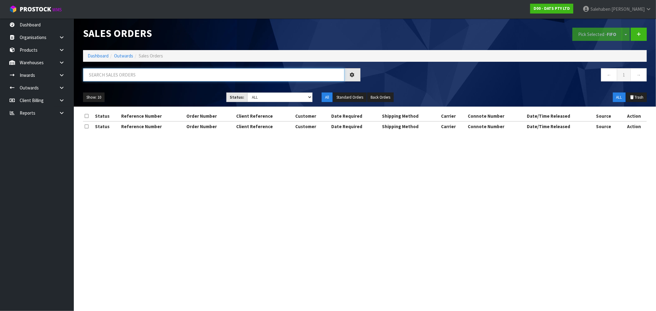
paste input "CWL7715113"
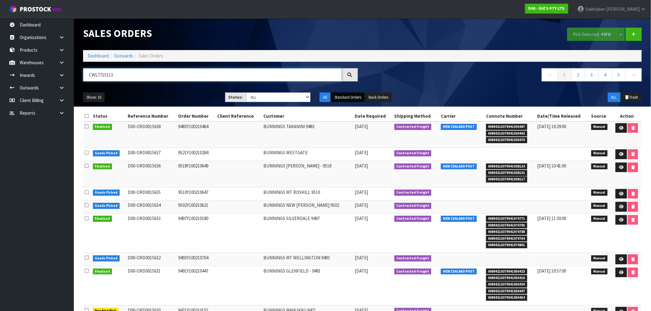
type input "CWL7715113"
click at [346, 97] on button "Standard Orders" at bounding box center [348, 98] width 34 height 10
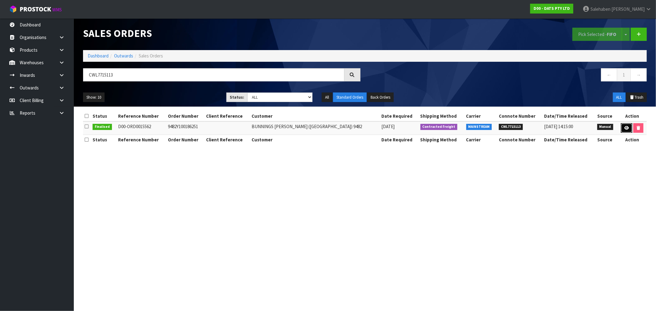
click at [626, 127] on icon at bounding box center [626, 128] width 5 height 4
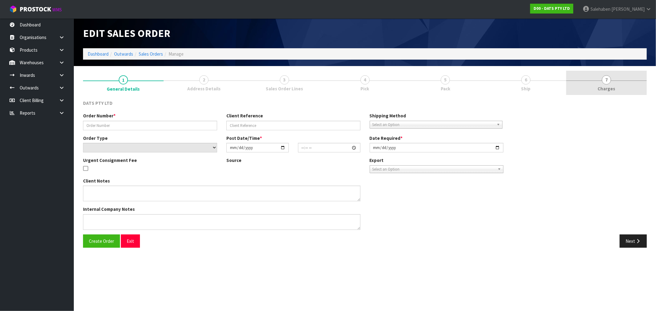
type input "9482Y100186251"
select select "number:0"
type input "[DATE]"
type input "09:27:00.000"
type input "[DATE]"
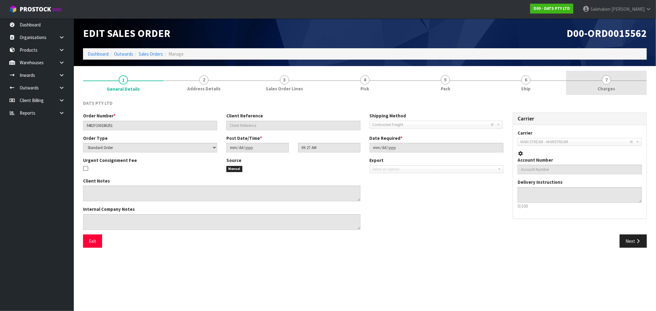
click at [608, 88] on span "Charges" at bounding box center [607, 88] width 18 height 6
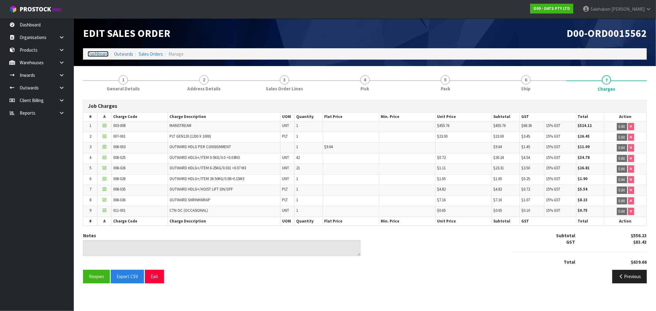
click at [98, 53] on link "Dashboard" at bounding box center [98, 54] width 21 height 6
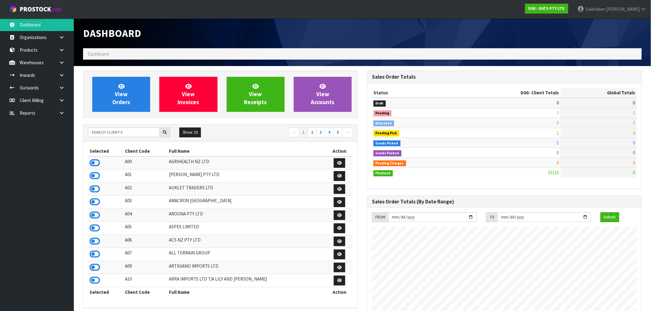
scroll to position [466, 284]
click at [98, 133] on input "text" at bounding box center [124, 133] width 72 height 10
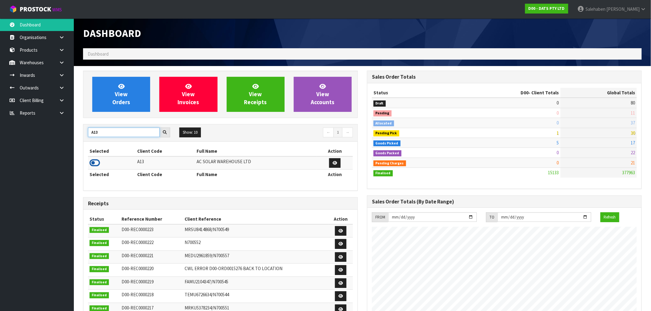
type input "A13"
click at [95, 163] on icon at bounding box center [94, 162] width 10 height 9
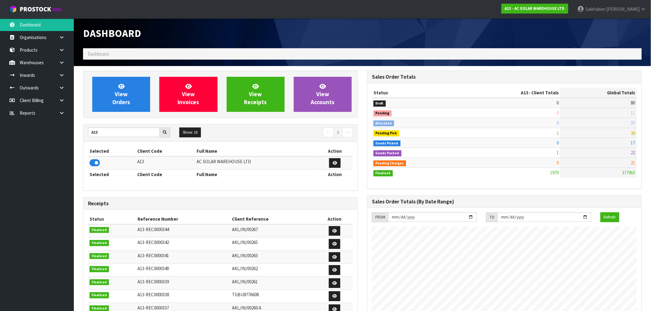
scroll to position [499, 284]
click at [132, 99] on link "View Orders" at bounding box center [121, 94] width 58 height 35
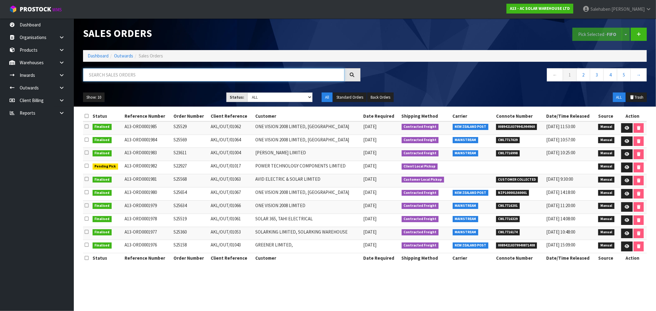
paste input "CWL7715114"
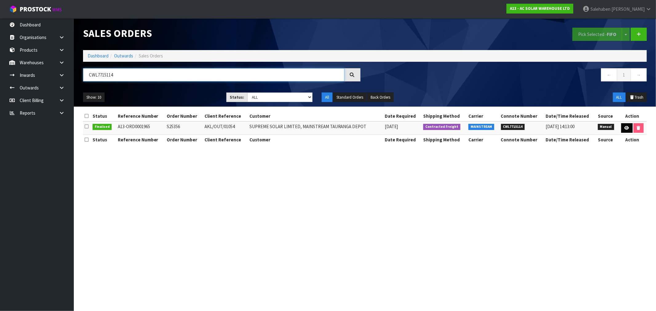
type input "CWL7715114"
click at [627, 128] on icon at bounding box center [626, 128] width 5 height 4
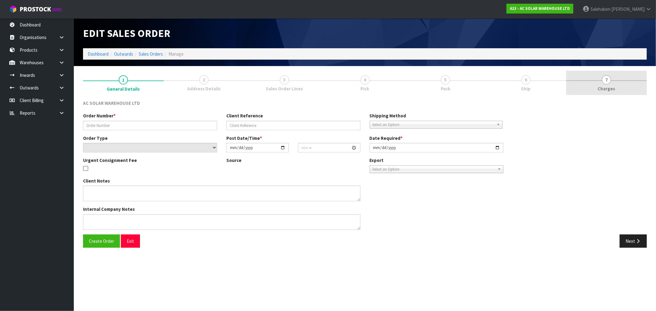
type input "S25356"
type input "AKL/OUT/01054"
select select "number:0"
type input "[DATE]"
type input "16:17:00.000"
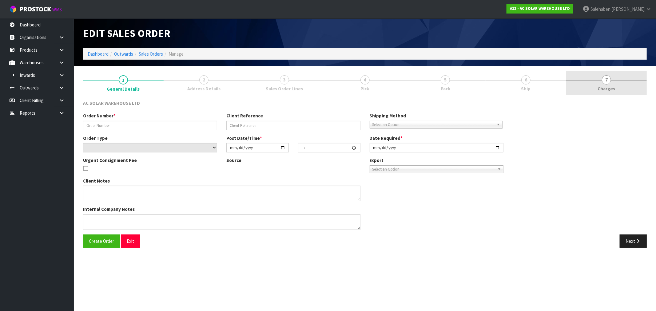
type input "[DATE]"
type textarea "SEND WITH MAINSTREAM"
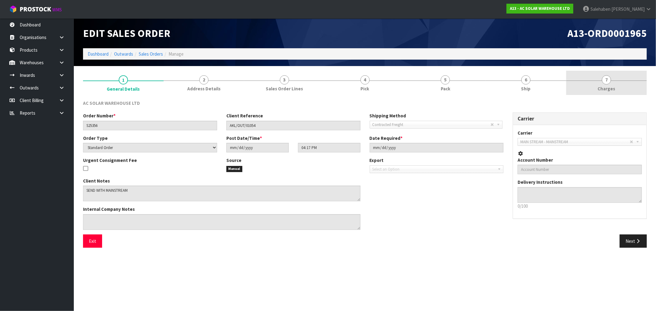
click at [611, 86] on span "Charges" at bounding box center [607, 88] width 18 height 6
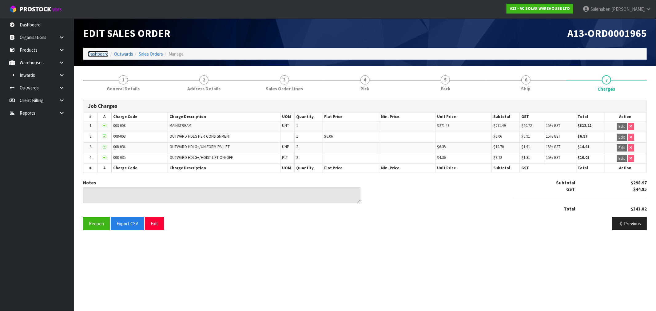
click at [95, 51] on link "Dashboard" at bounding box center [98, 54] width 21 height 6
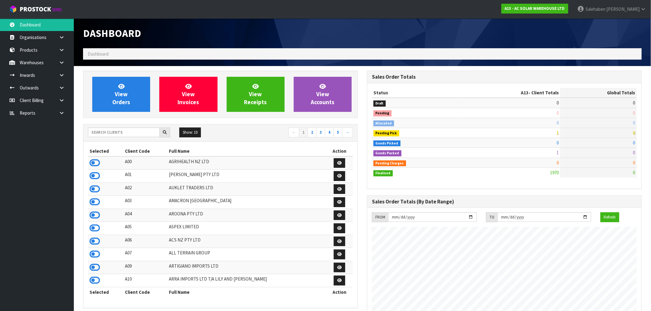
scroll to position [506, 284]
click at [97, 129] on input "text" at bounding box center [124, 133] width 72 height 10
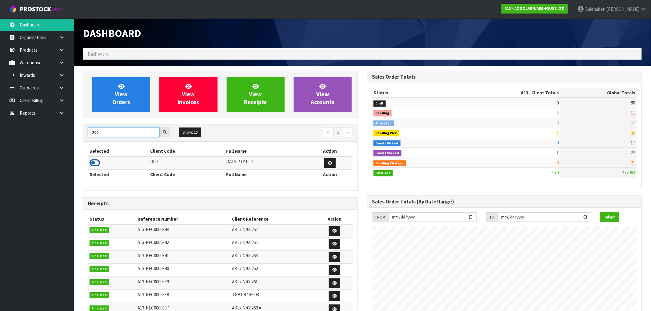
type input "D00"
click at [96, 161] on icon at bounding box center [94, 162] width 10 height 9
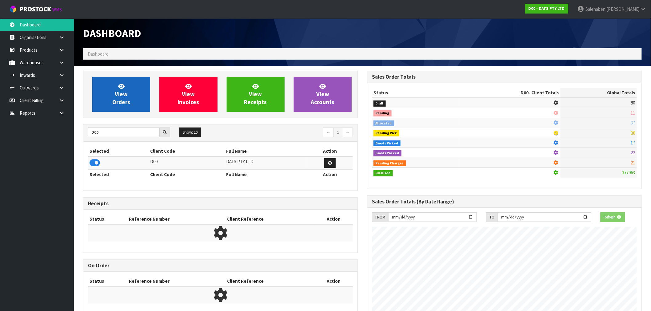
scroll to position [307065, 307165]
click at [120, 105] on span "View Orders" at bounding box center [121, 94] width 18 height 23
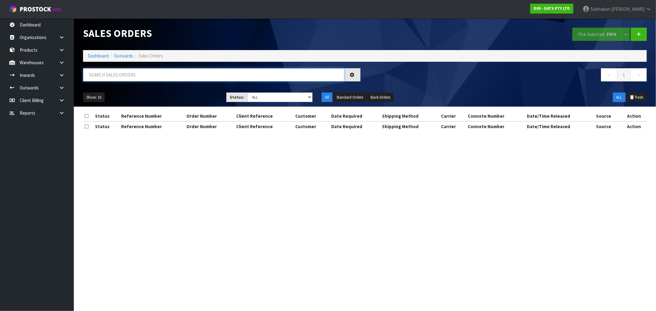
click at [186, 75] on input "text" at bounding box center [213, 74] width 261 height 13
paste input "CWL7715119"
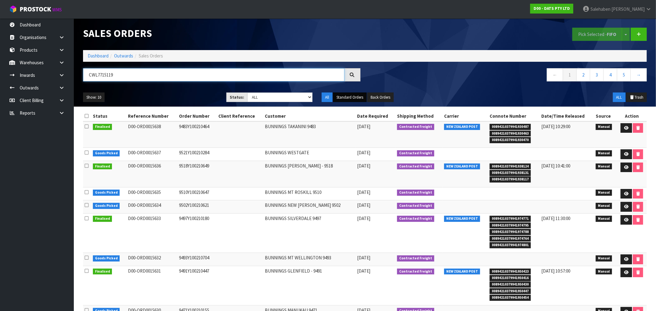
type input "CWL7715119"
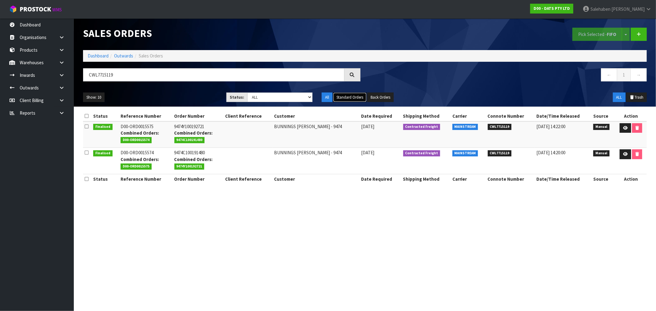
click at [347, 95] on button "Standard Orders" at bounding box center [350, 98] width 34 height 10
click at [623, 128] on icon at bounding box center [625, 128] width 5 height 4
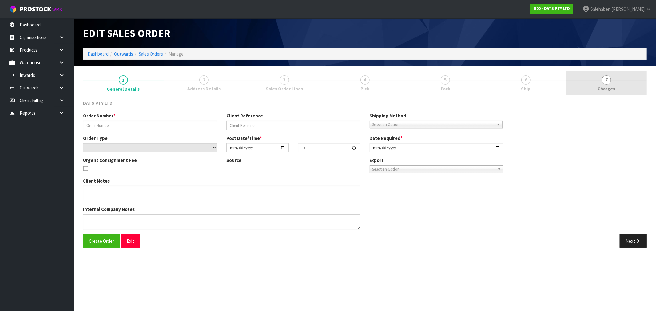
type input "9474Y100192721"
select select "number:0"
type input "[DATE]"
type input "09:39:00.000"
type input "[DATE]"
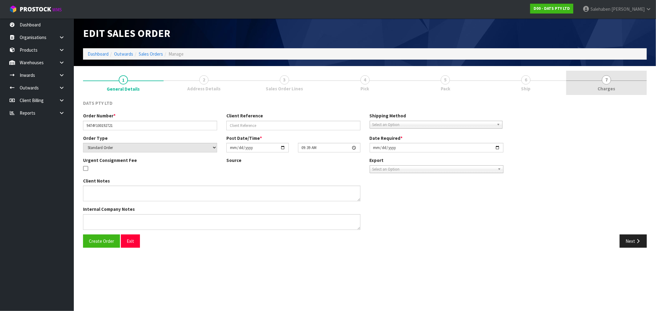
click at [608, 89] on span "Charges" at bounding box center [607, 88] width 18 height 6
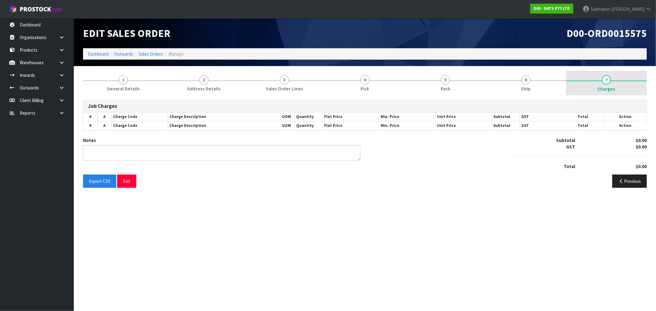
type textarea "COMBINED"
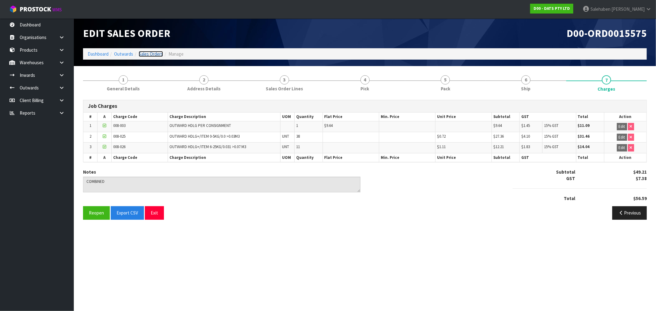
click at [148, 56] on link "Sales Orders" at bounding box center [151, 54] width 24 height 6
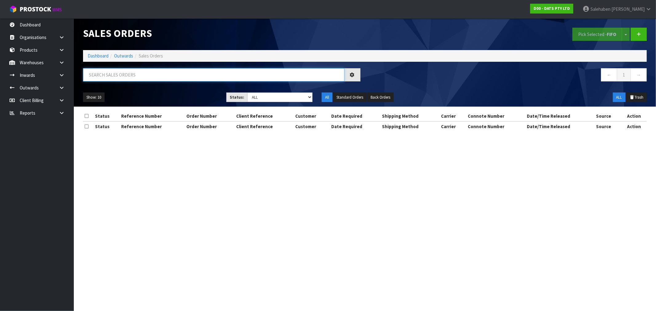
click at [162, 73] on input "text" at bounding box center [213, 74] width 261 height 13
paste input "CWL7715119"
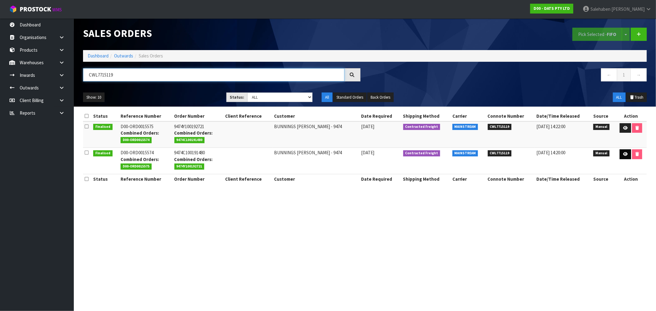
type input "CWL7715119"
click at [624, 154] on icon at bounding box center [625, 154] width 5 height 4
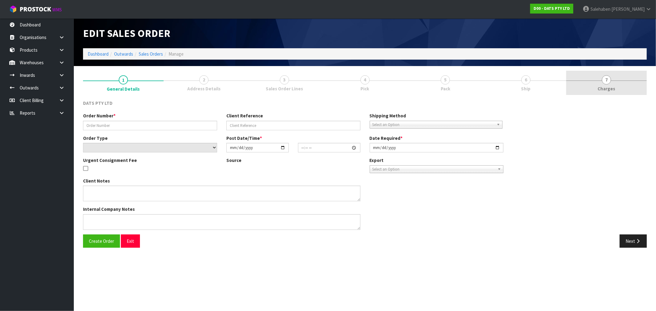
type input "9474C100191480"
select select "number:0"
type input "[DATE]"
type input "09:37:00.000"
type input "[DATE]"
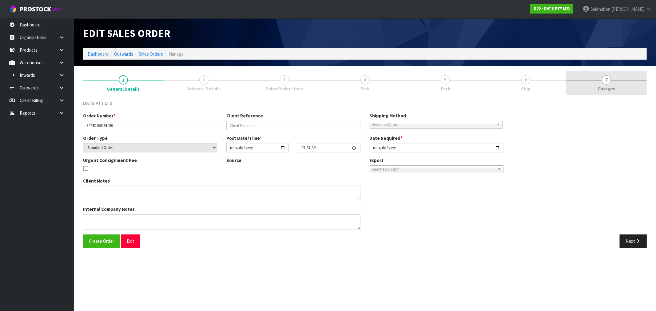
click at [605, 88] on span "Charges" at bounding box center [607, 88] width 18 height 6
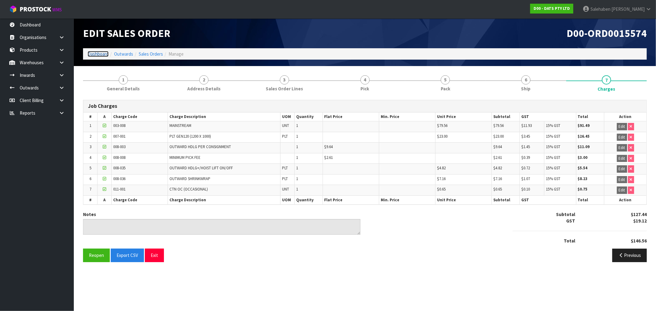
click at [101, 53] on link "Dashboard" at bounding box center [98, 54] width 21 height 6
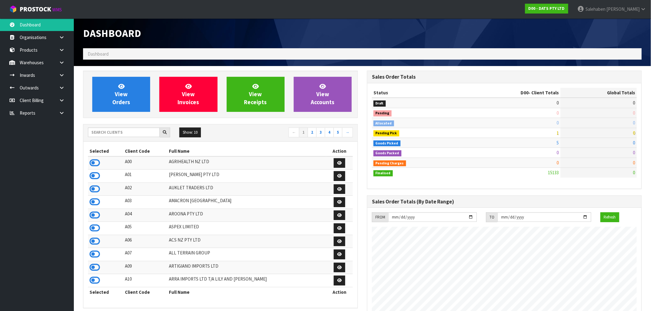
scroll to position [466, 284]
click at [103, 133] on input "text" at bounding box center [124, 133] width 72 height 10
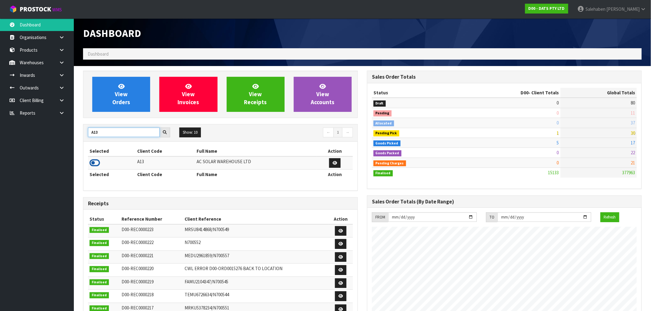
type input "A13"
click at [95, 164] on icon at bounding box center [94, 162] width 10 height 9
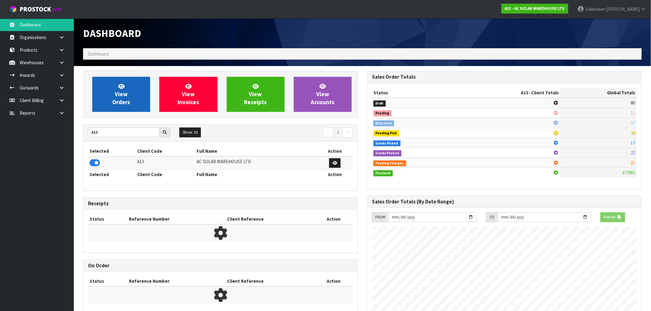
scroll to position [383, 284]
click at [133, 107] on link "View Orders" at bounding box center [121, 94] width 58 height 35
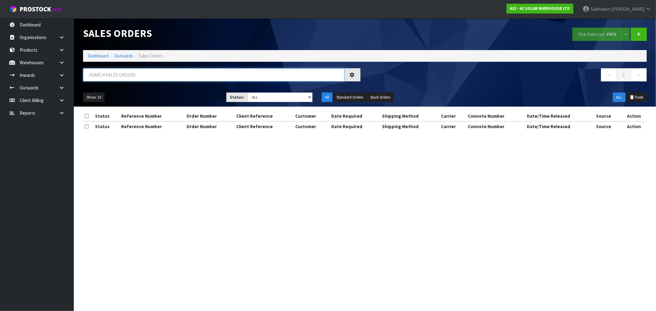
click at [151, 77] on input "text" at bounding box center [213, 74] width 261 height 13
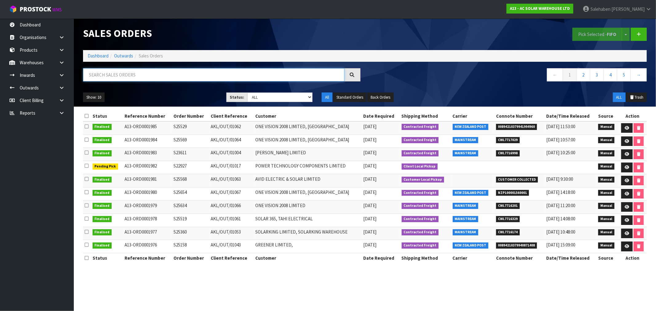
paste input "CWL7715146"
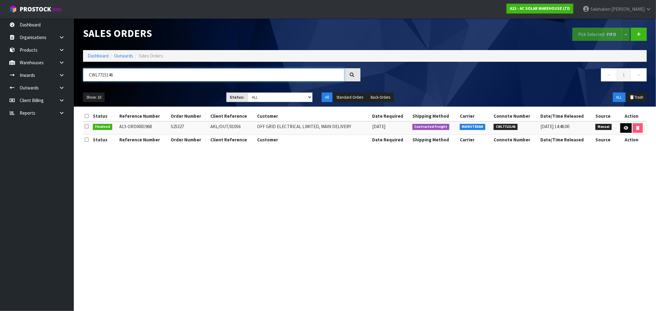
type input "CWL7715146"
click at [628, 128] on link at bounding box center [625, 128] width 11 height 10
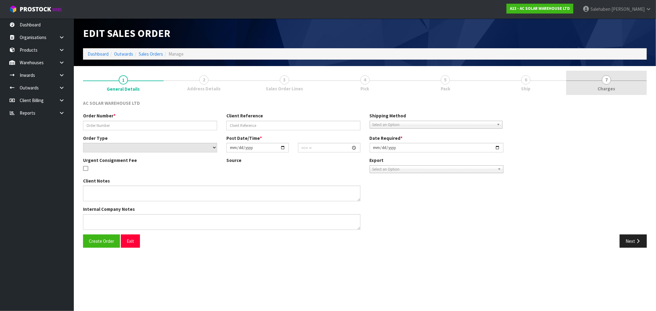
type input "S25327"
type input "AKL/OUT/01056"
select select "number:0"
type input "[DATE]"
type input "10:31:00.000"
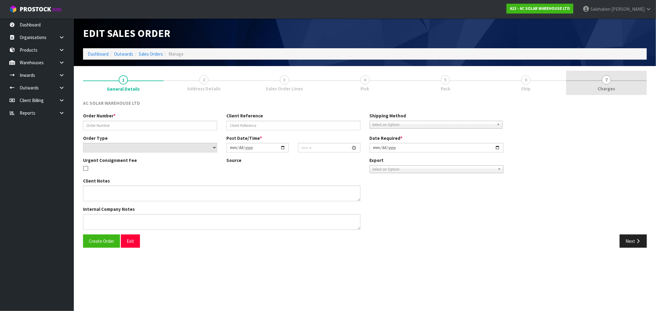
type input "[DATE]"
type textarea "SEND WITH MAINSTREAM"
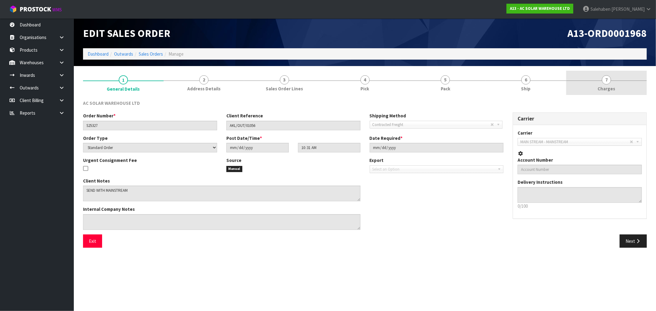
click at [610, 89] on span "Charges" at bounding box center [607, 88] width 18 height 6
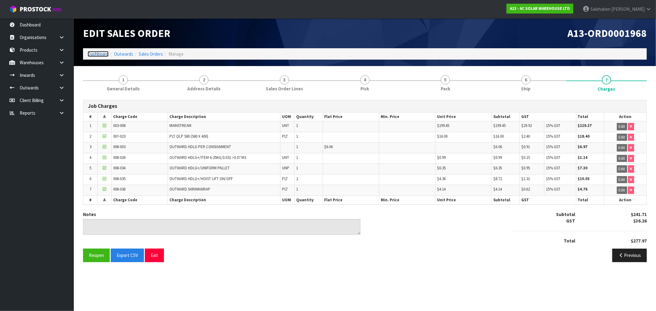
click at [97, 53] on link "Dashboard" at bounding box center [98, 54] width 21 height 6
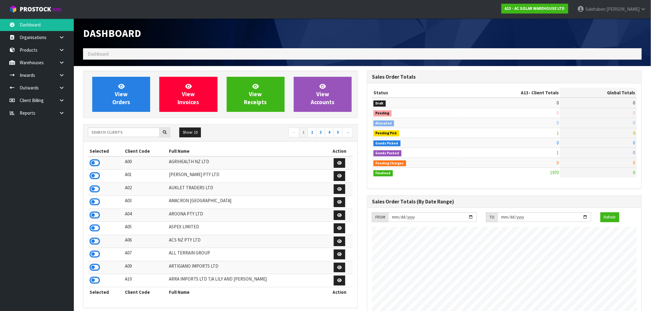
scroll to position [492, 284]
click at [144, 131] on input "text" at bounding box center [124, 133] width 72 height 10
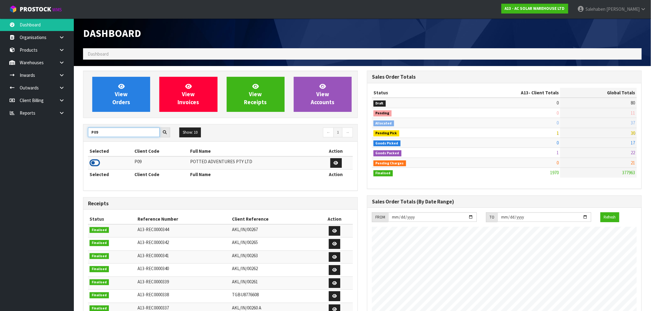
type input "P09"
click at [96, 161] on icon at bounding box center [94, 162] width 10 height 9
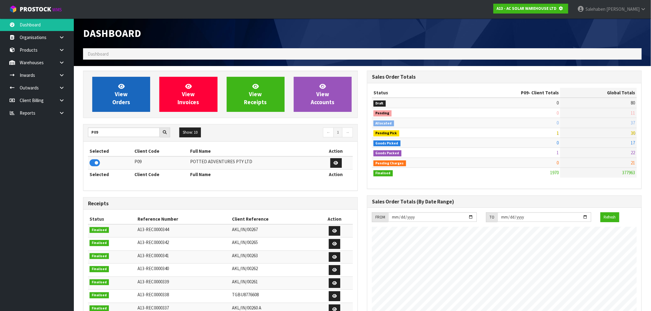
scroll to position [307065, 307165]
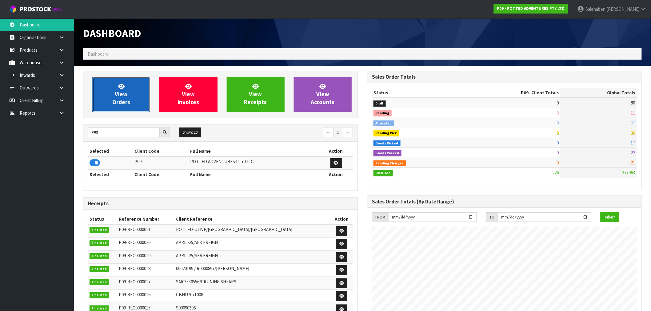
click at [106, 101] on link "View Orders" at bounding box center [121, 94] width 58 height 35
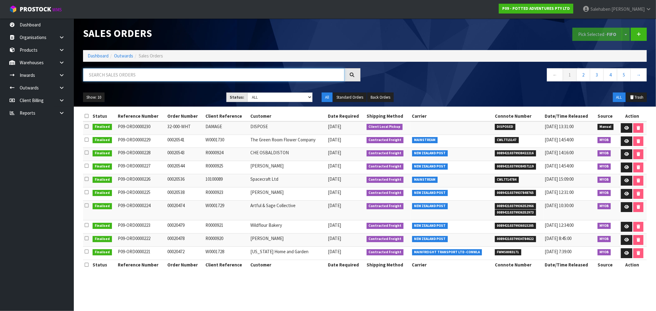
click at [146, 74] on input "text" at bounding box center [213, 74] width 261 height 13
paste input "CWL7715147"
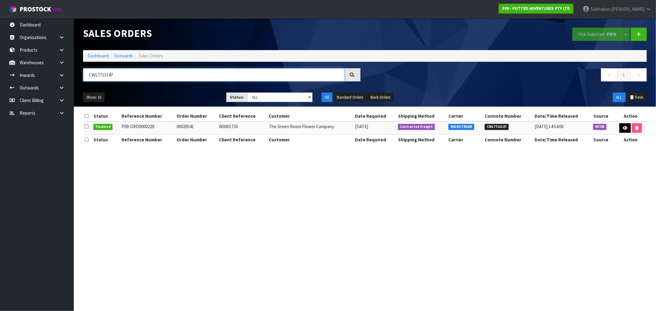
type input "CWL7715147"
click at [626, 127] on icon at bounding box center [625, 128] width 5 height 4
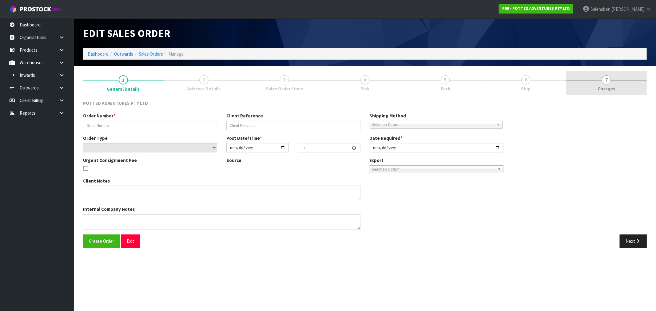
type input "00020541"
type input "W0001730"
select select "number:0"
type input "[DATE]"
type input "07:00:11.000"
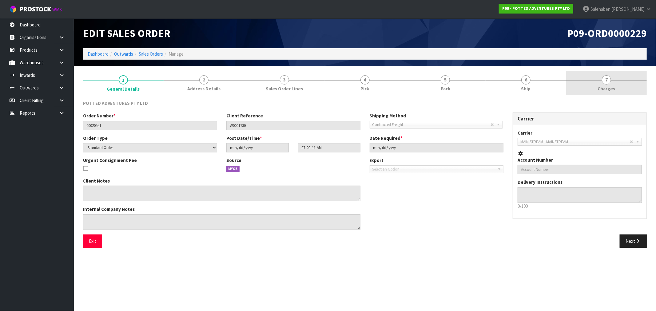
click at [609, 88] on span "Charges" at bounding box center [607, 88] width 18 height 6
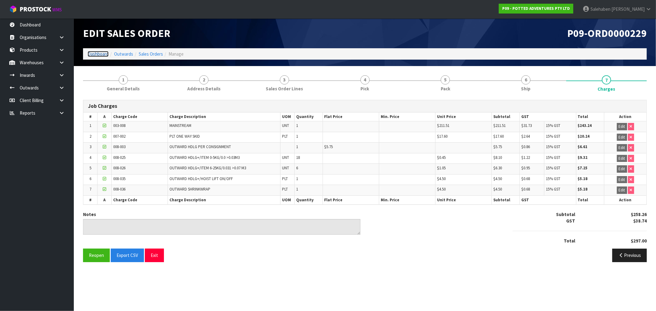
click at [97, 53] on link "Dashboard" at bounding box center [98, 54] width 21 height 6
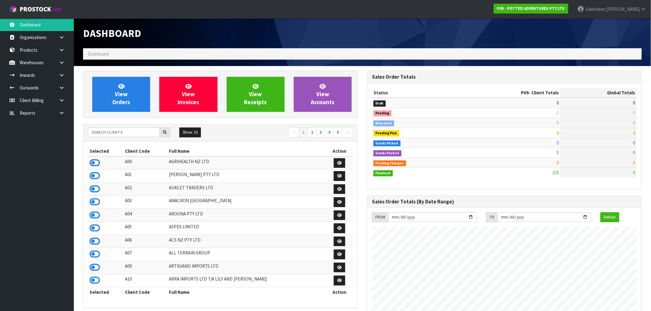
scroll to position [376, 284]
click at [105, 133] on input "text" at bounding box center [124, 133] width 72 height 10
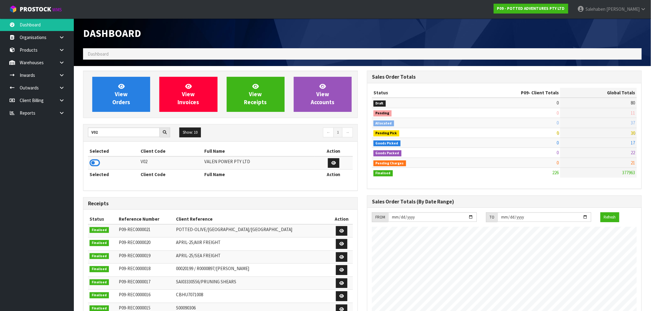
click at [93, 164] on icon at bounding box center [94, 162] width 10 height 9
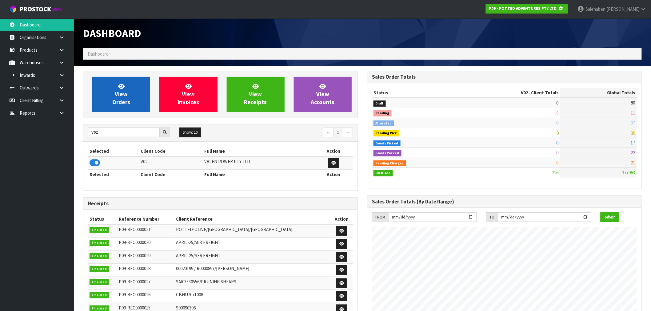
scroll to position [383, 284]
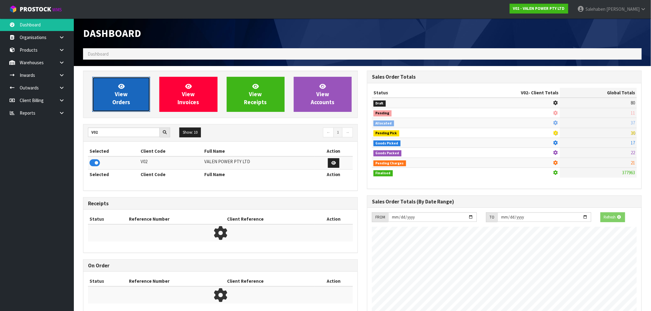
click at [127, 85] on link "View Orders" at bounding box center [121, 94] width 58 height 35
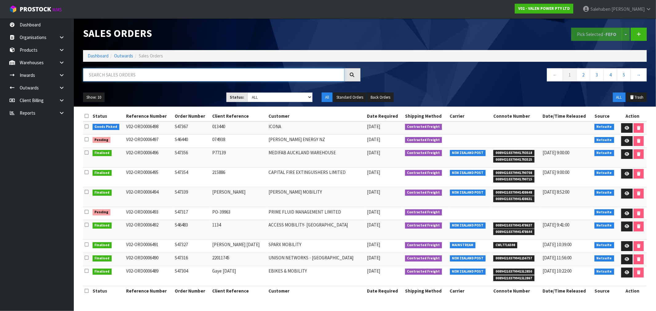
paste input "CWL7715164"
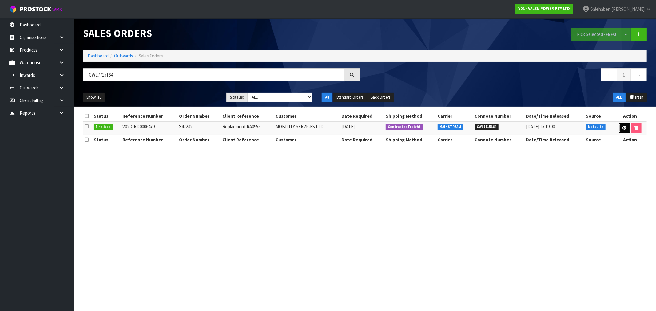
click at [624, 131] on link at bounding box center [624, 128] width 11 height 10
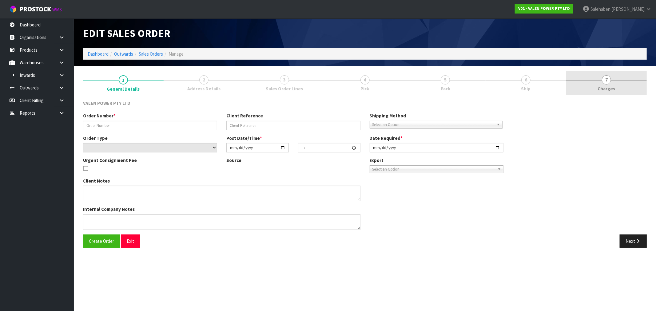
click at [608, 89] on span "Charges" at bounding box center [607, 88] width 18 height 6
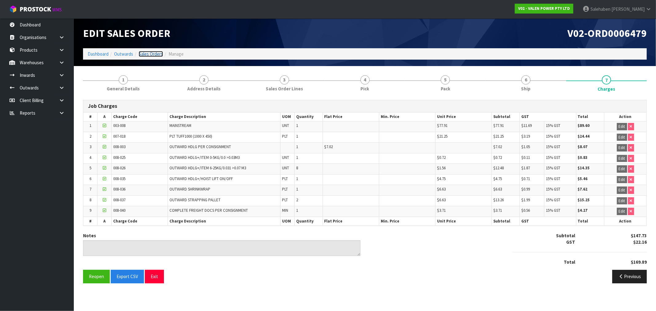
click at [148, 55] on link "Sales Orders" at bounding box center [151, 54] width 24 height 6
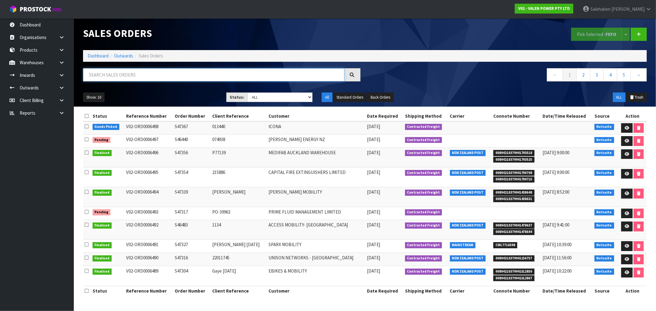
paste input "CWL7715165"
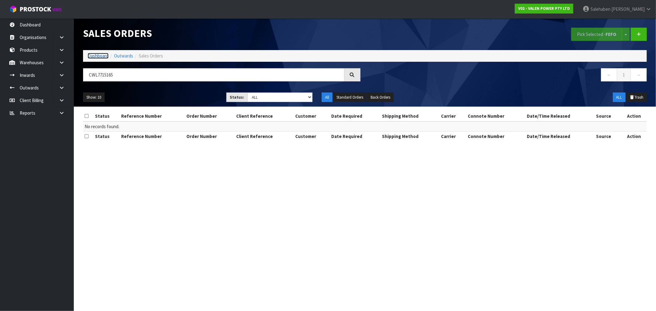
click at [97, 56] on link "Dashboard" at bounding box center [98, 56] width 21 height 6
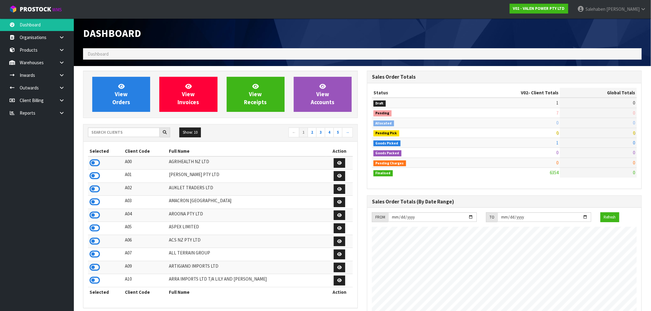
scroll to position [466, 284]
click at [117, 133] on input "text" at bounding box center [124, 133] width 72 height 10
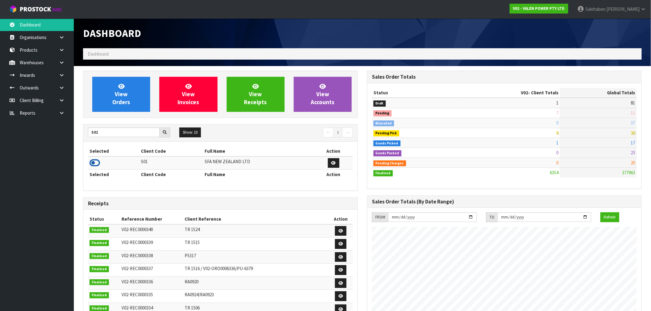
click at [94, 163] on icon at bounding box center [94, 162] width 10 height 9
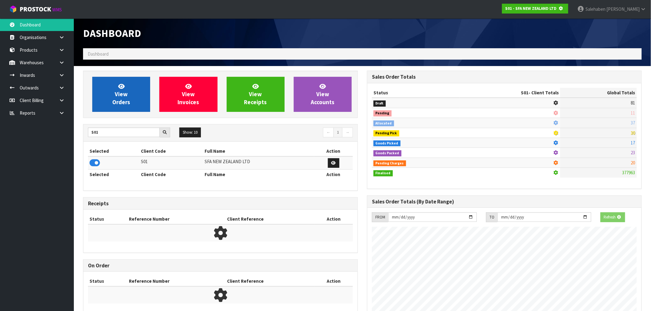
scroll to position [307065, 307165]
click at [126, 83] on link "View Orders" at bounding box center [121, 94] width 58 height 35
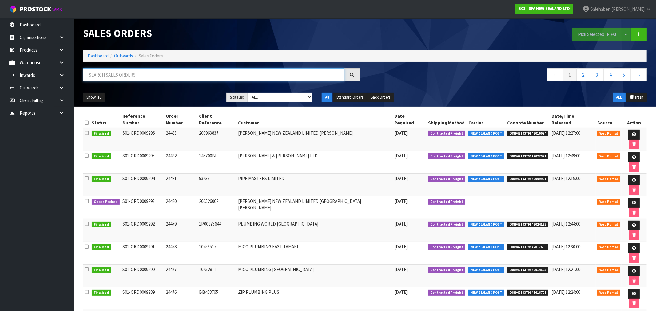
paste input "CWL7715165"
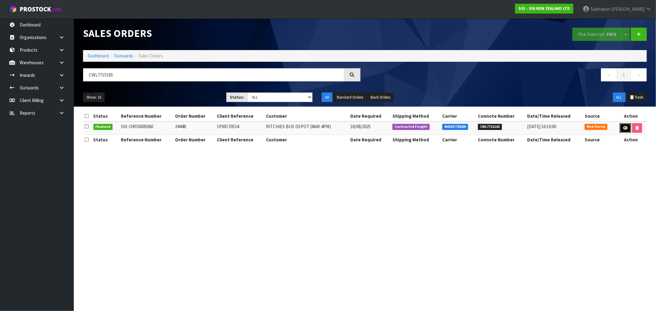
click at [623, 130] on link at bounding box center [625, 128] width 11 height 10
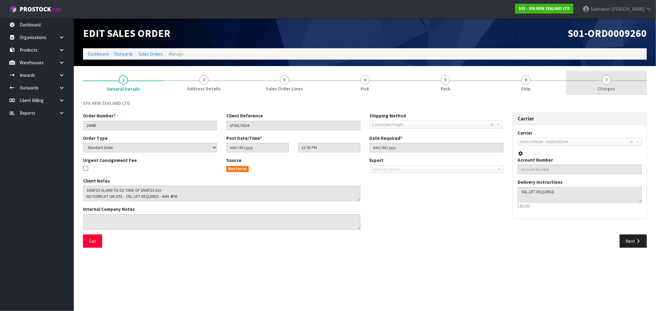
click at [608, 89] on span "Charges" at bounding box center [607, 88] width 18 height 6
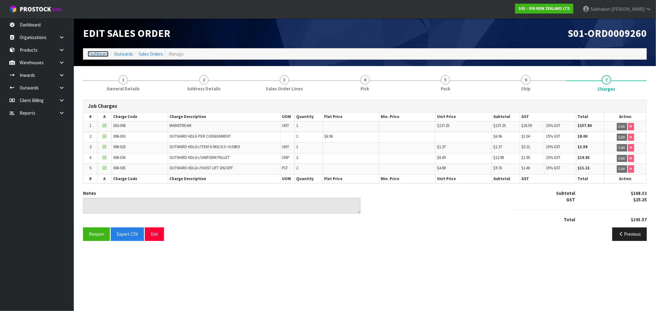
click at [98, 54] on link "Dashboard" at bounding box center [98, 54] width 21 height 6
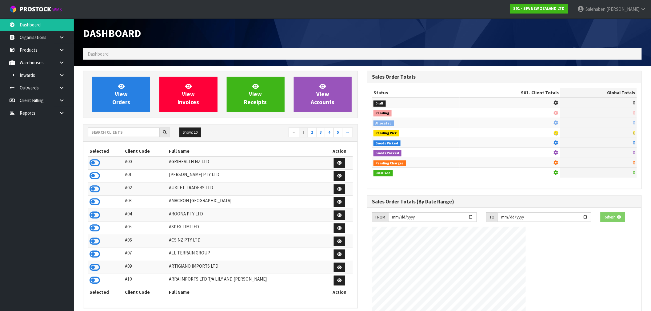
click at [100, 127] on div "Show: 10 5 10 25 50 ← 1 2 3 4 5 →" at bounding box center [220, 133] width 274 height 17
click at [95, 132] on input "text" at bounding box center [124, 133] width 72 height 10
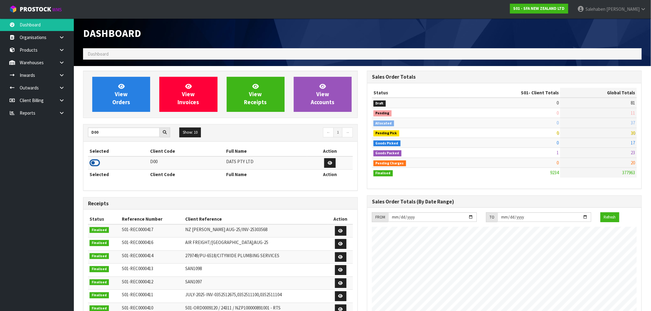
click at [94, 164] on icon at bounding box center [94, 162] width 10 height 9
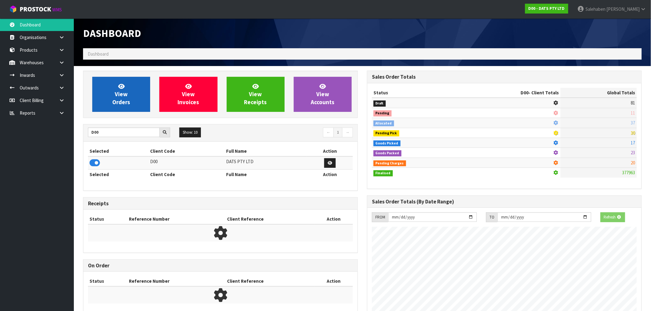
scroll to position [307065, 307165]
click at [134, 102] on link "View Orders" at bounding box center [121, 94] width 58 height 35
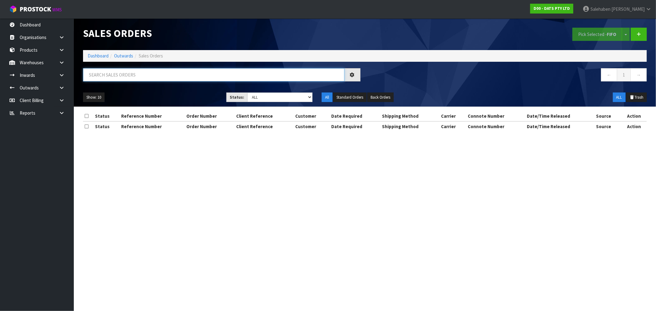
click at [164, 76] on input "text" at bounding box center [213, 74] width 261 height 13
paste input "CWL7715119"
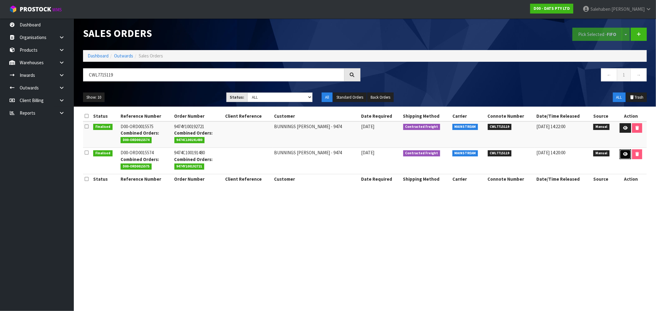
click at [624, 157] on link at bounding box center [625, 154] width 11 height 10
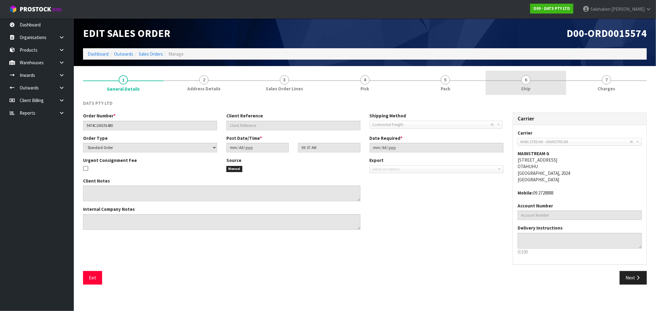
click at [524, 87] on span "Ship" at bounding box center [526, 88] width 10 height 6
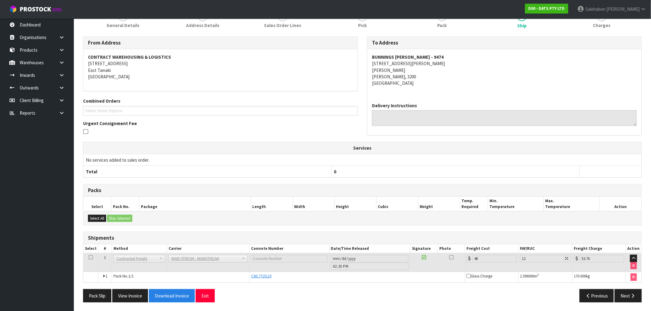
scroll to position [64, 0]
click at [623, 294] on button "Next" at bounding box center [627, 295] width 27 height 13
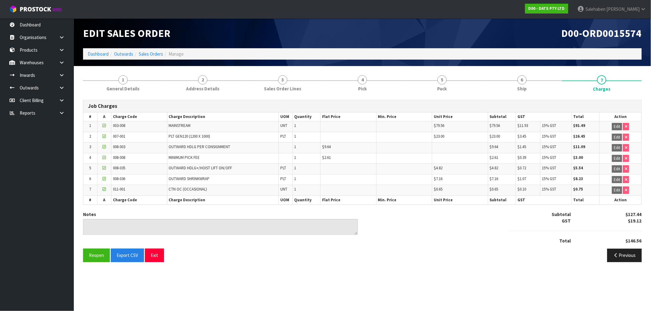
scroll to position [0, 0]
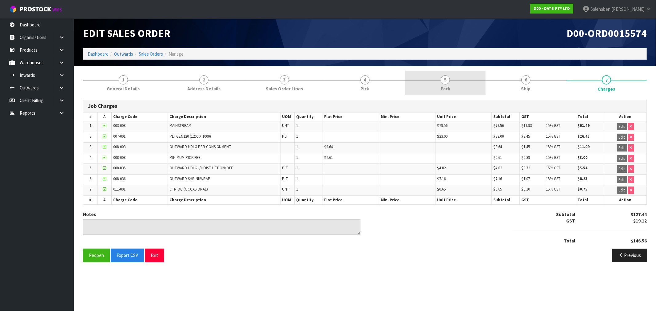
click at [446, 84] on span "5" at bounding box center [445, 79] width 9 height 9
